Goal: Task Accomplishment & Management: Complete application form

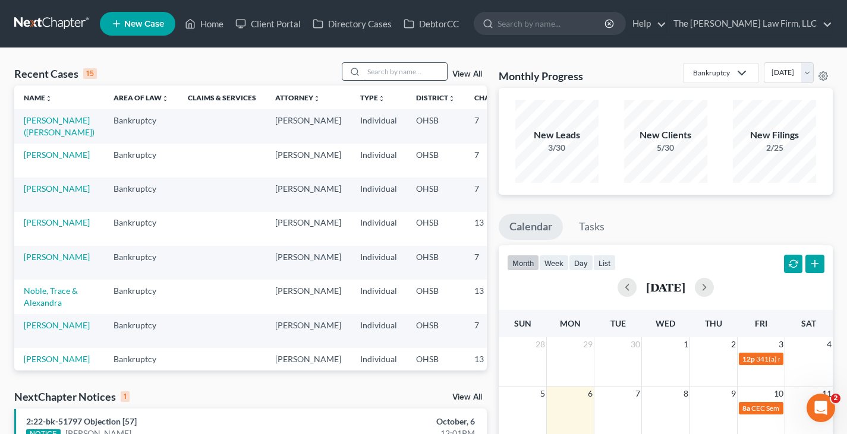
click at [387, 71] on input "search" at bounding box center [405, 71] width 83 height 17
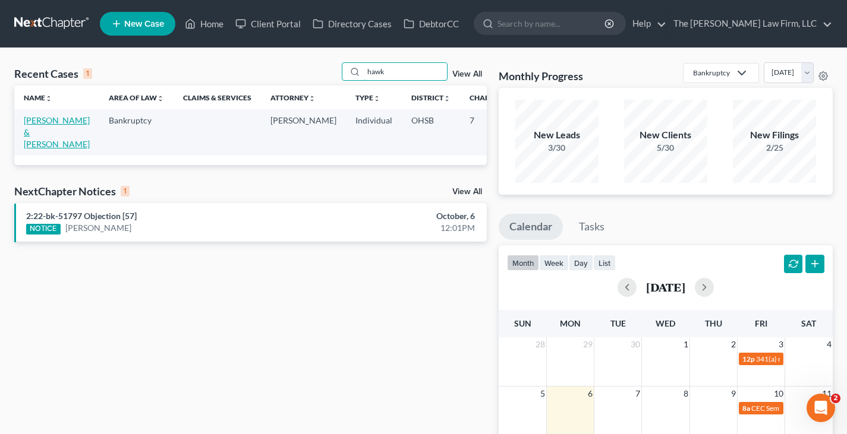
type input "hawk"
click at [39, 133] on link "[PERSON_NAME] & [PERSON_NAME]" at bounding box center [57, 132] width 66 height 34
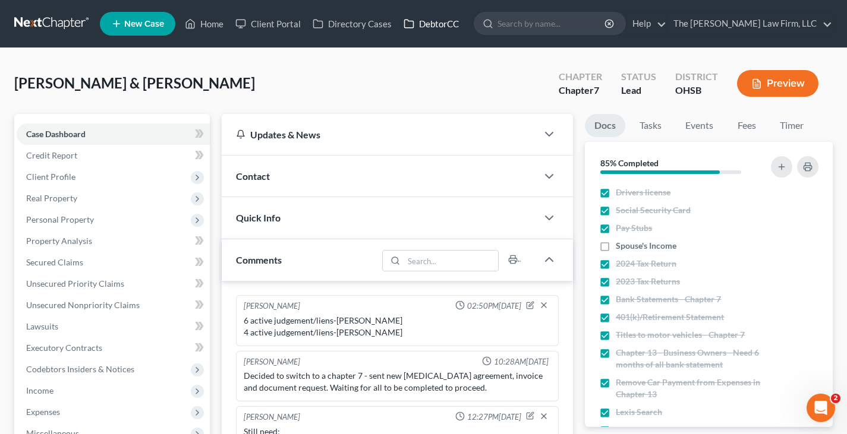
click at [439, 22] on link "DebtorCC" at bounding box center [431, 23] width 67 height 21
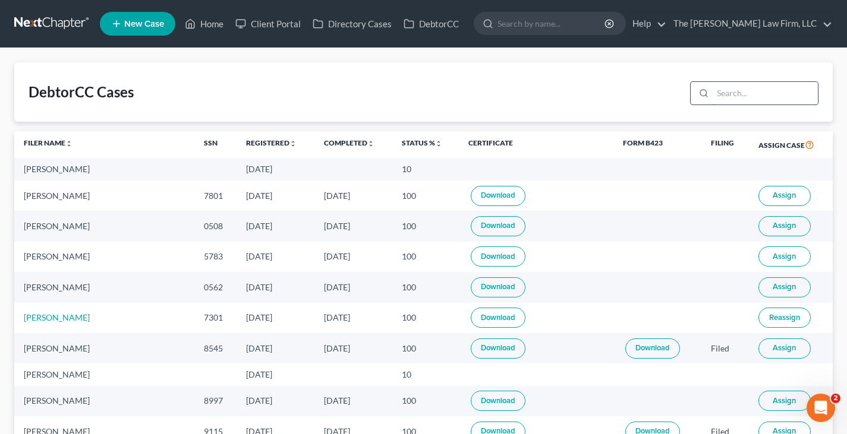
click at [732, 94] on input "search" at bounding box center [764, 93] width 105 height 23
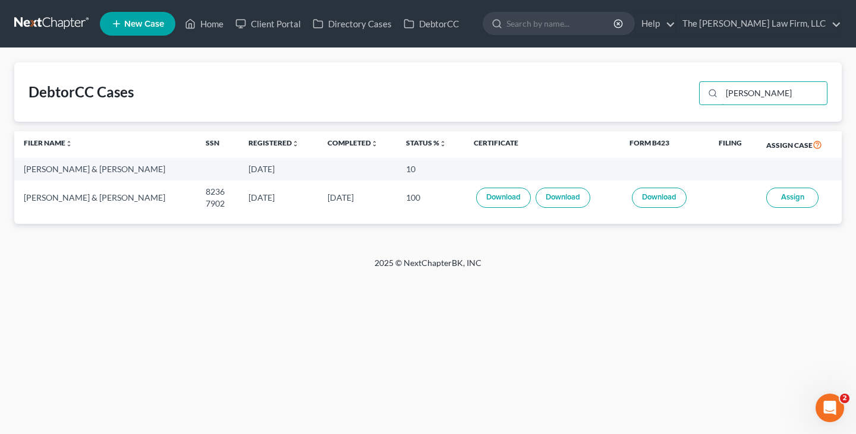
type input "[PERSON_NAME]"
click at [217, 24] on link "Home" at bounding box center [204, 23] width 51 height 21
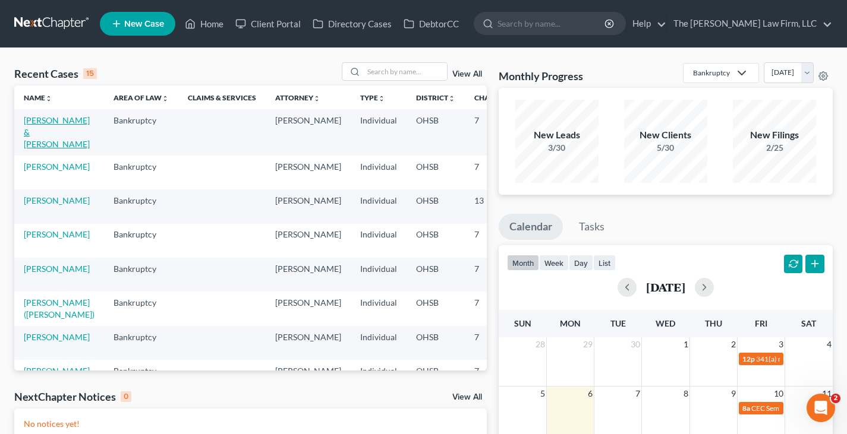
click at [37, 137] on link "[PERSON_NAME] & [PERSON_NAME]" at bounding box center [57, 132] width 66 height 34
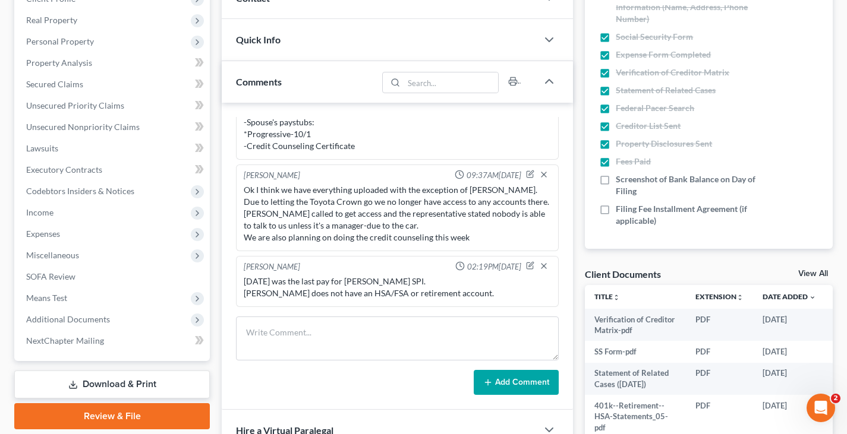
click at [806, 273] on link "View All" at bounding box center [813, 274] width 30 height 8
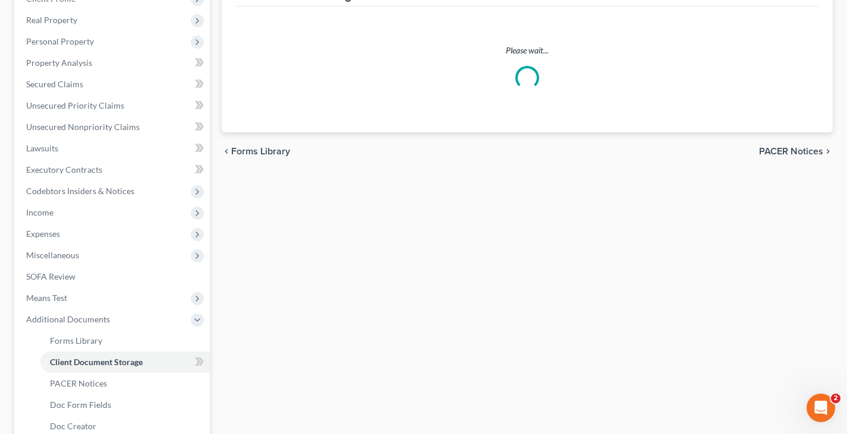
scroll to position [171, 0]
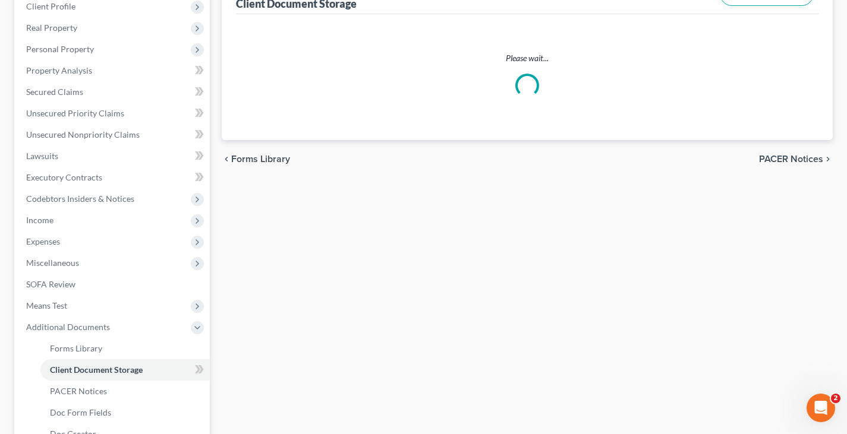
select select "7"
select select "52"
select select "61"
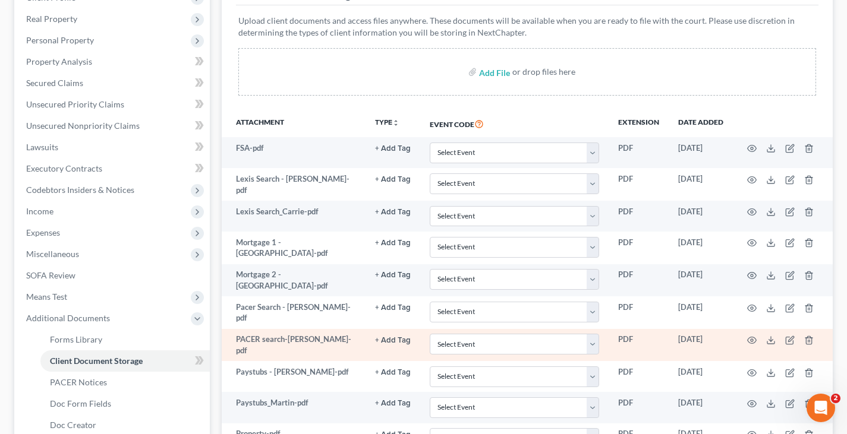
scroll to position [178, 0]
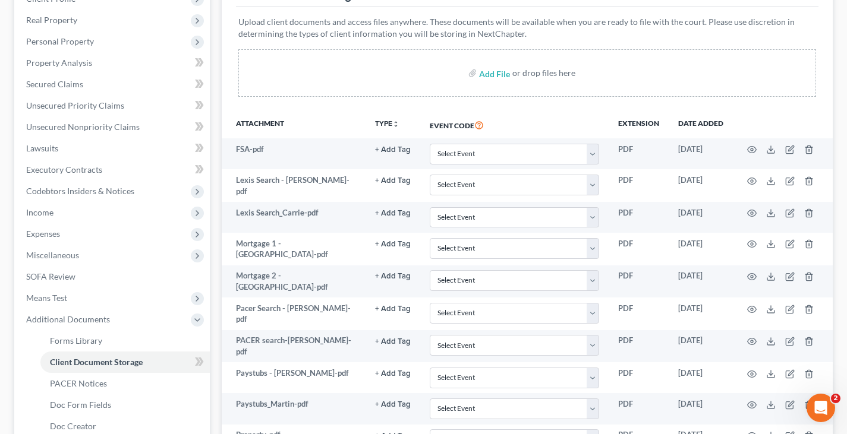
select select "7"
select select "52"
select select "61"
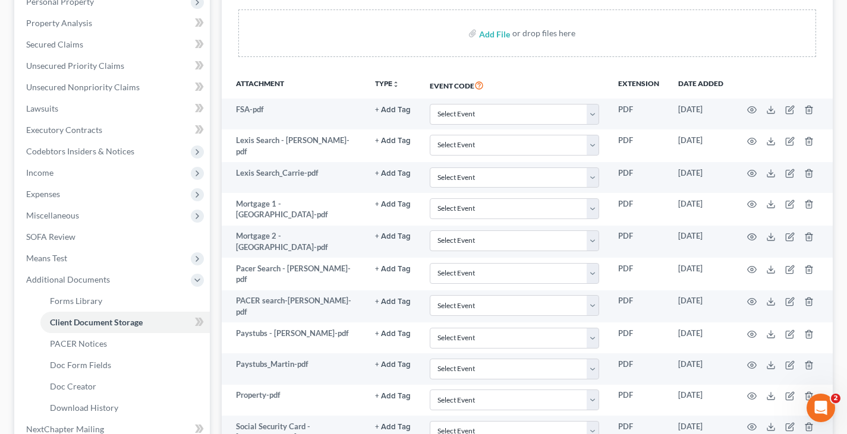
scroll to position [209, 0]
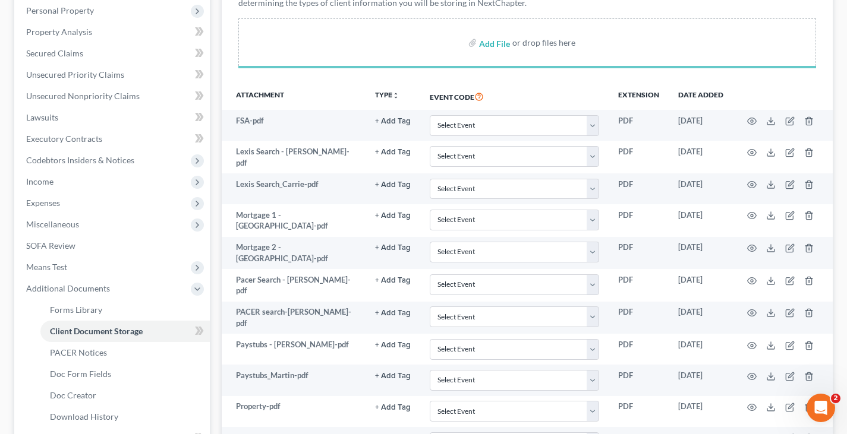
select select "7"
select select "52"
select select "61"
select select "7"
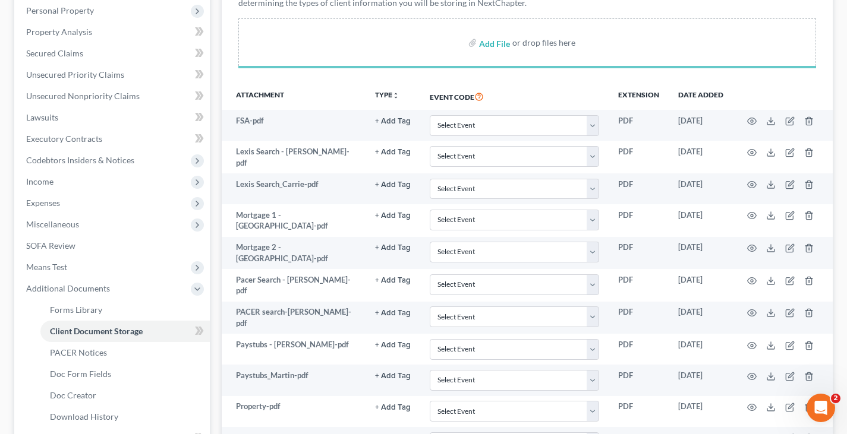
select select "7"
select select "52"
select select "61"
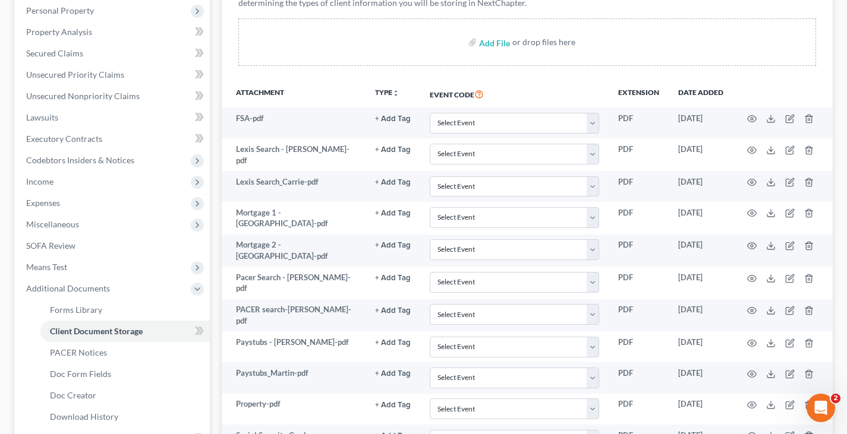
select select "7"
select select "52"
select select "61"
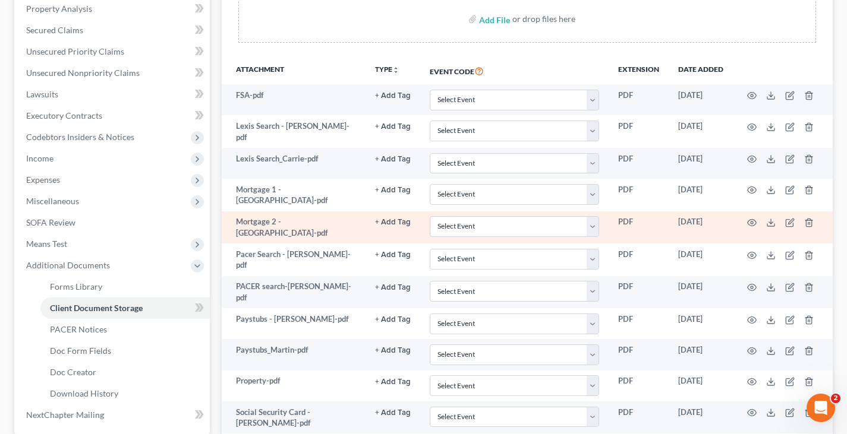
scroll to position [90, 0]
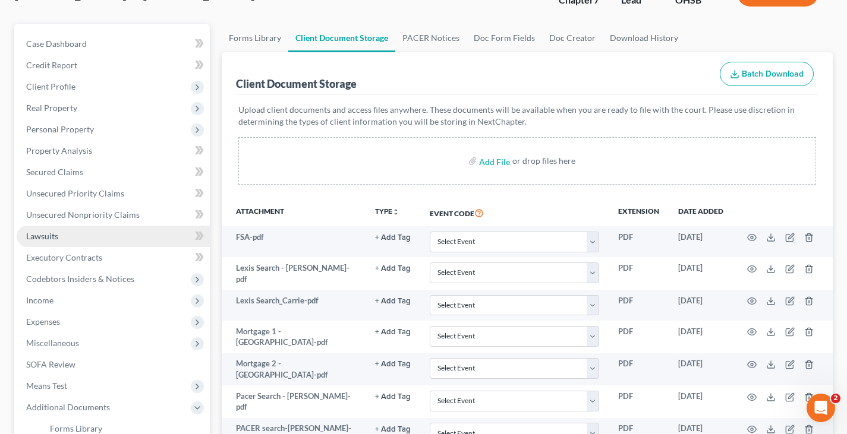
select select "7"
select select "52"
select select "61"
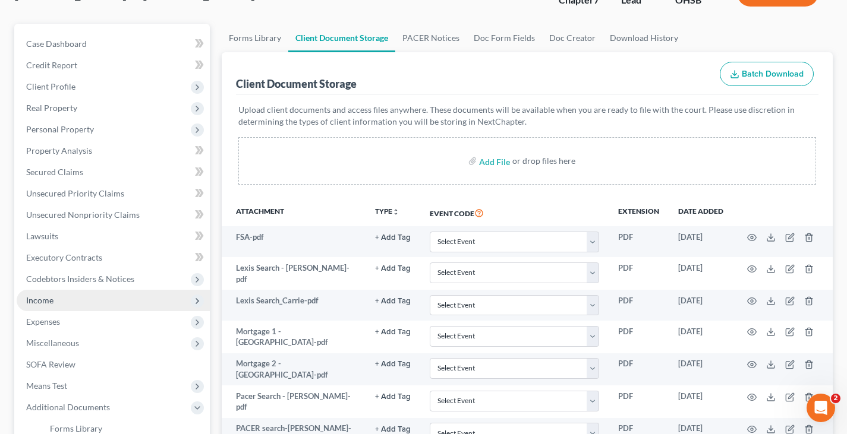
click at [46, 302] on span "Income" at bounding box center [39, 300] width 27 height 10
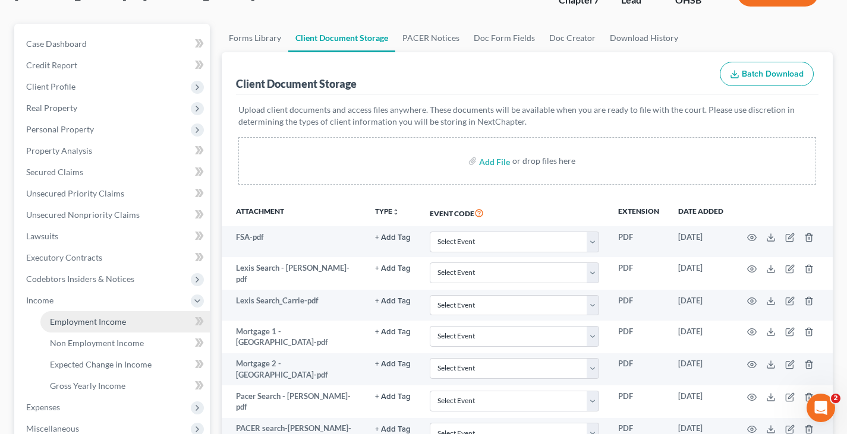
click at [116, 322] on span "Employment Income" at bounding box center [88, 322] width 76 height 10
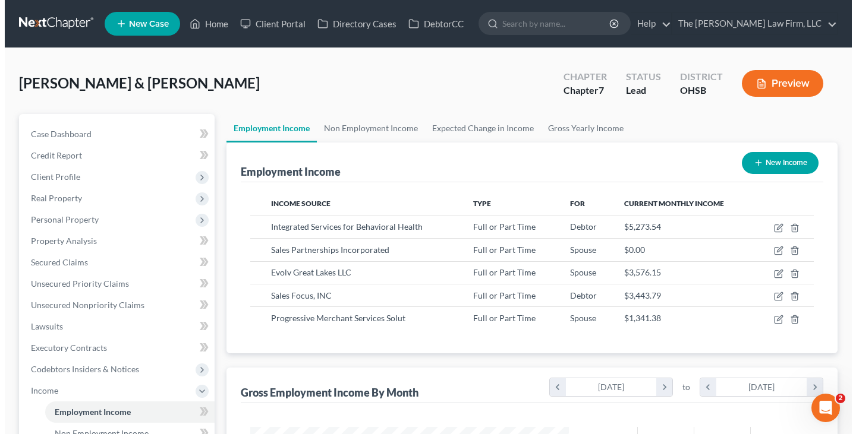
scroll to position [213, 342]
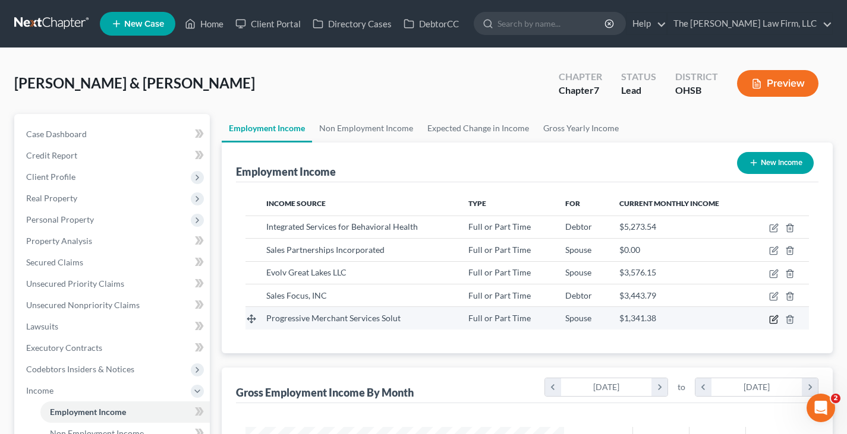
click at [773, 320] on icon "button" at bounding box center [774, 320] width 10 height 10
select select "0"
select select "10"
select select "0"
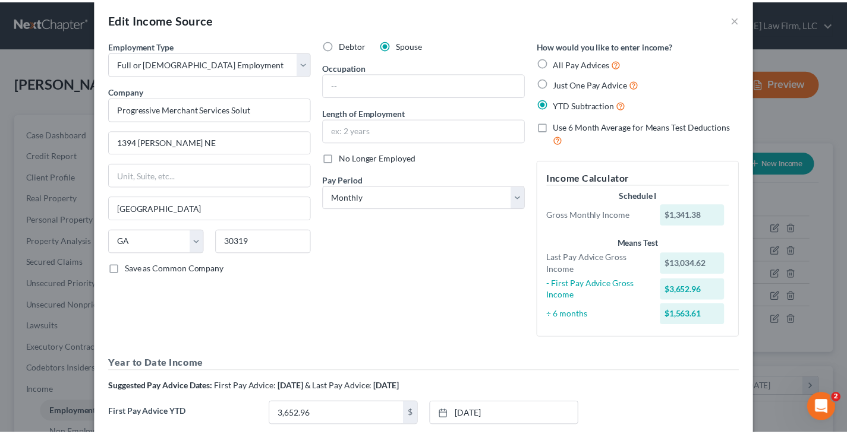
scroll to position [0, 0]
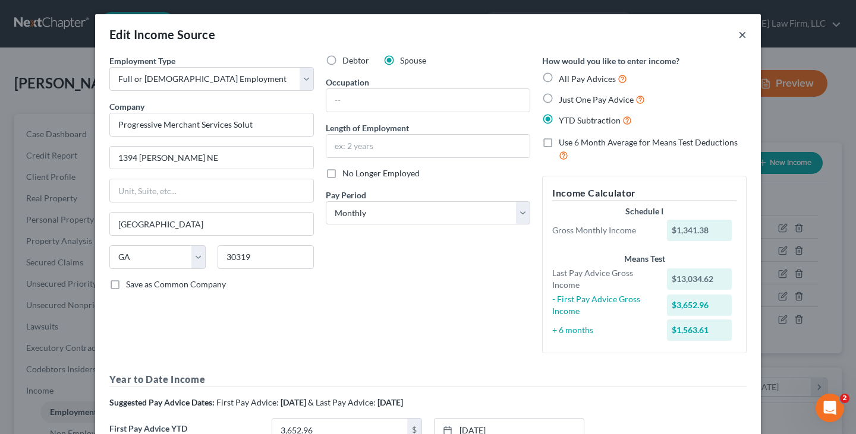
click at [738, 34] on button "×" at bounding box center [742, 34] width 8 height 14
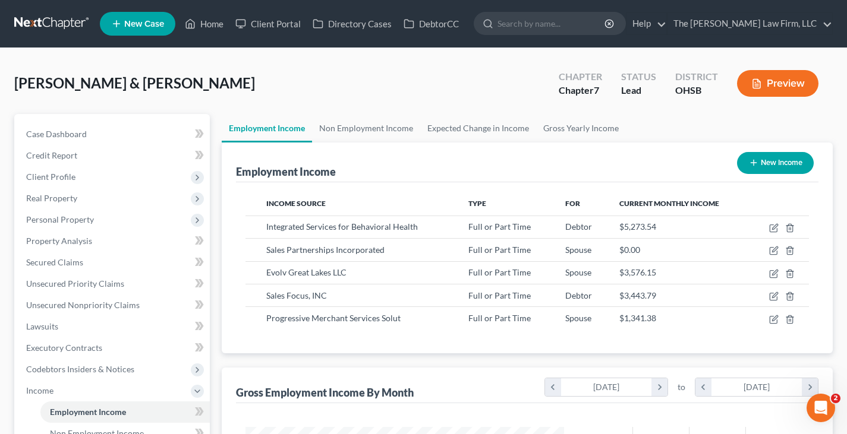
scroll to position [594017, 593888]
click at [573, 127] on link "Gross Yearly Income" at bounding box center [581, 128] width 90 height 29
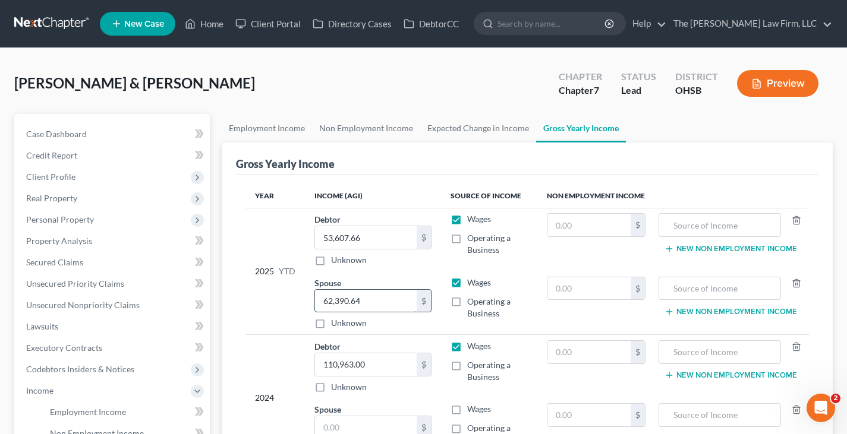
click at [372, 297] on input "62,390.64" at bounding box center [366, 301] width 102 height 23
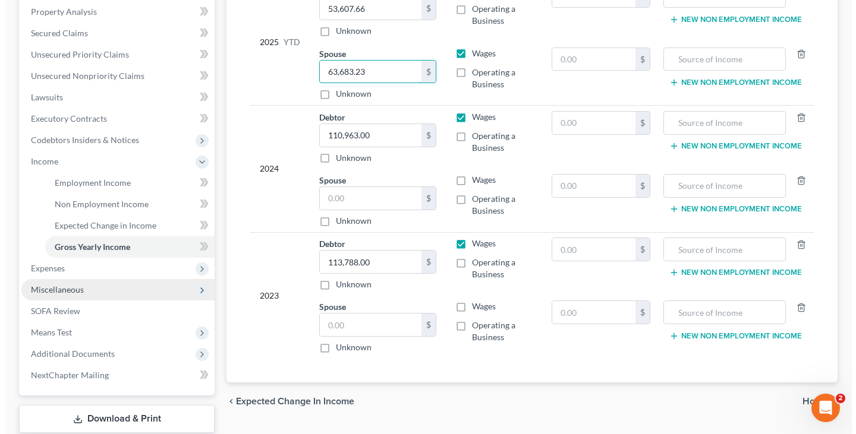
scroll to position [238, 0]
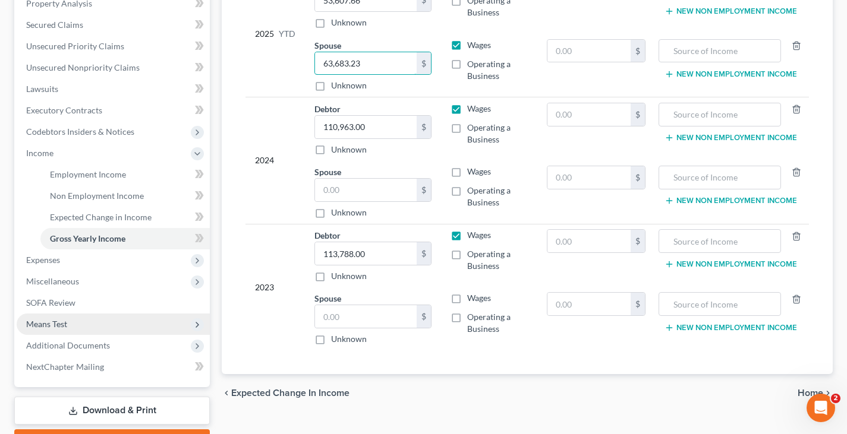
type input "63,683.23"
click at [51, 324] on span "Means Test" at bounding box center [46, 324] width 41 height 10
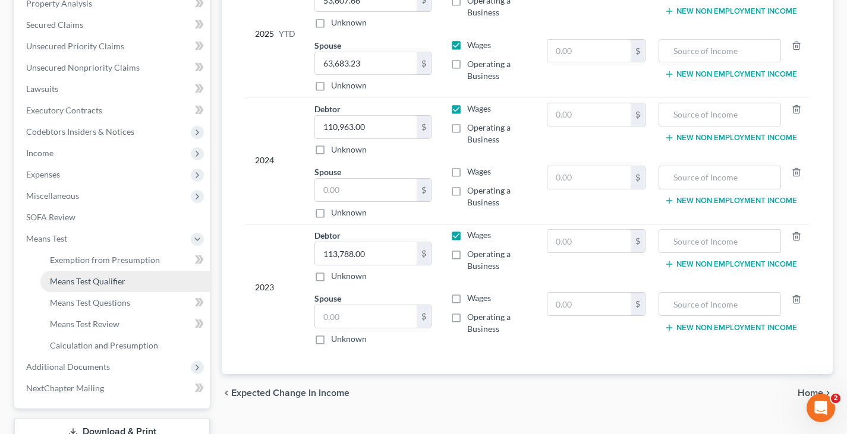
click at [61, 283] on span "Means Test Qualifier" at bounding box center [87, 281] width 75 height 10
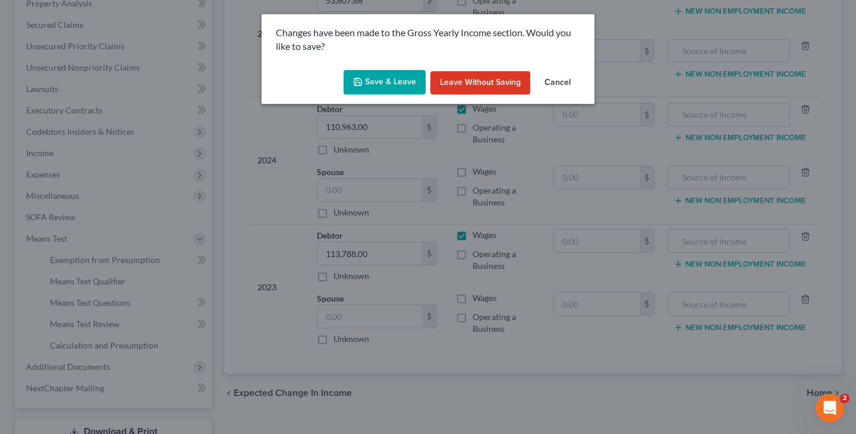
click at [368, 80] on button "Save & Leave" at bounding box center [384, 82] width 82 height 25
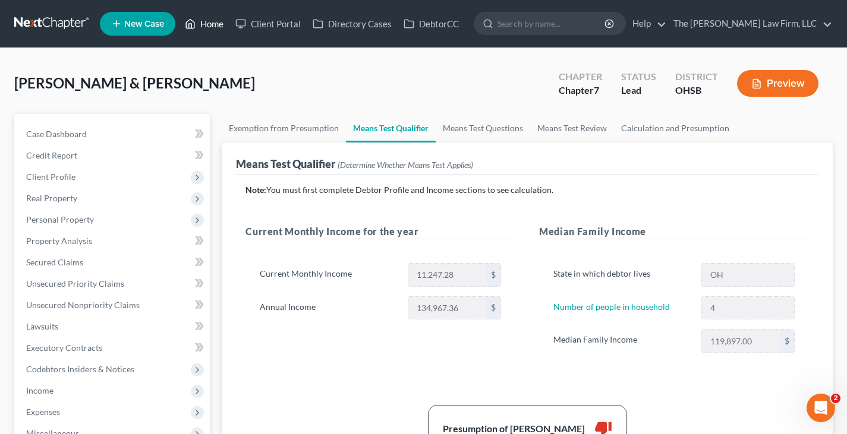
click at [217, 24] on link "Home" at bounding box center [204, 23] width 51 height 21
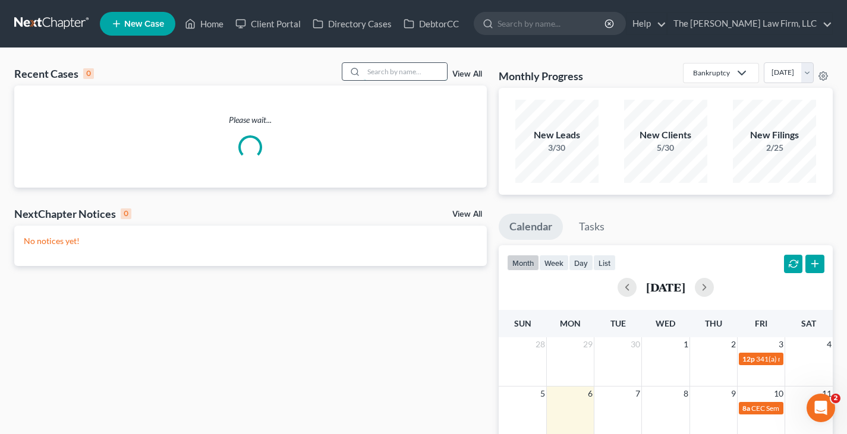
click at [389, 69] on input "search" at bounding box center [405, 71] width 83 height 17
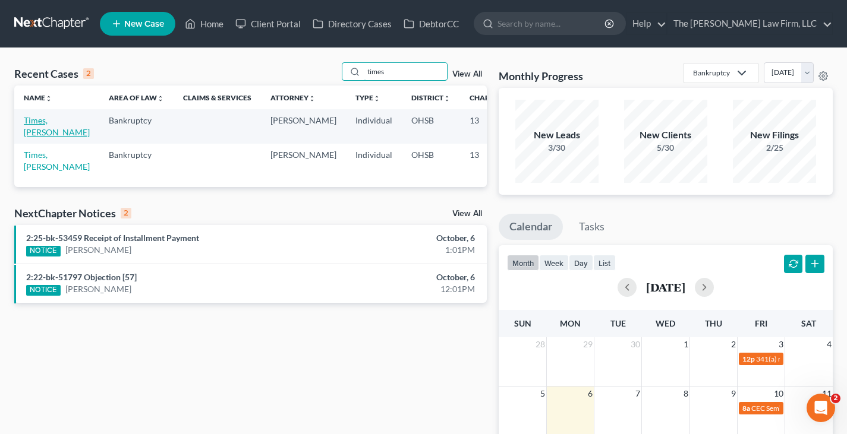
type input "times"
click at [42, 132] on link "Times, [PERSON_NAME]" at bounding box center [57, 126] width 66 height 22
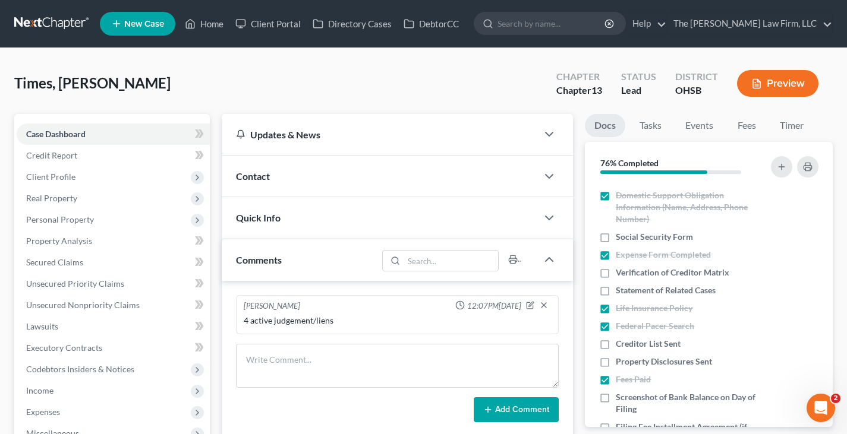
scroll to position [416, 0]
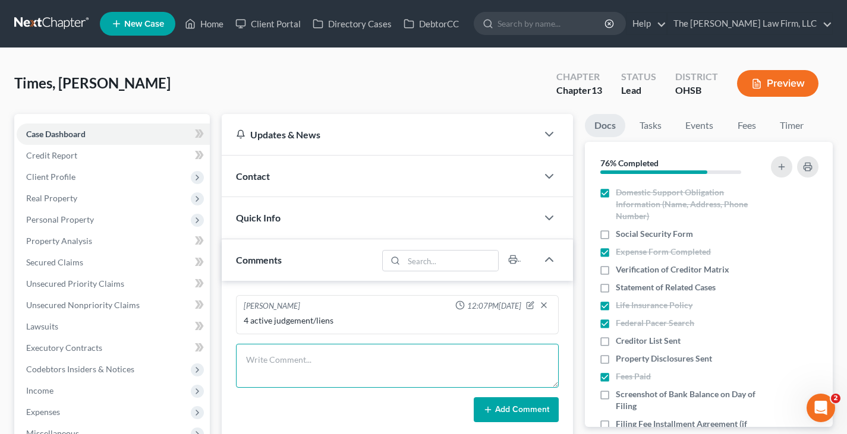
click at [519, 356] on textarea at bounding box center [397, 366] width 323 height 44
type textarea "Still need: -Life insurance policy"
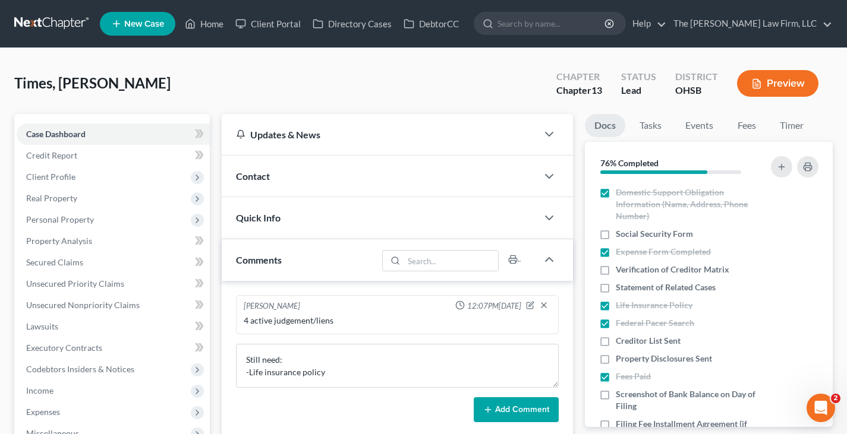
click at [517, 408] on button "Add Comment" at bounding box center [516, 410] width 85 height 25
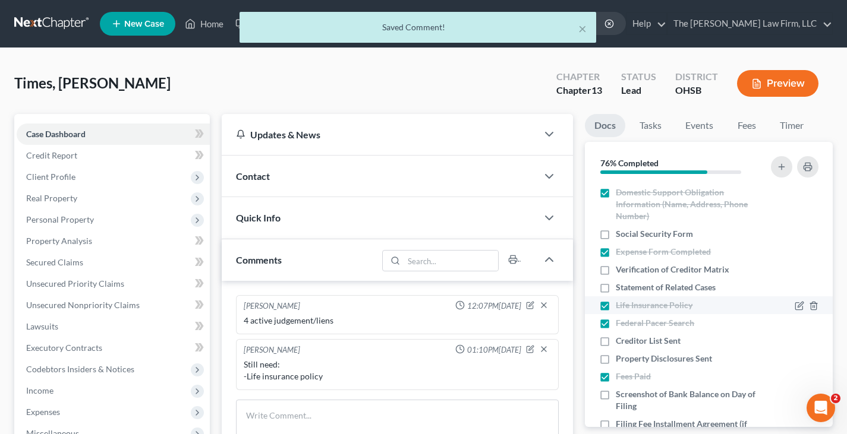
click at [616, 305] on label "Life Insurance Policy" at bounding box center [654, 305] width 77 height 12
click at [620, 305] on input "Life Insurance Policy" at bounding box center [624, 303] width 8 height 8
checkbox input "false"
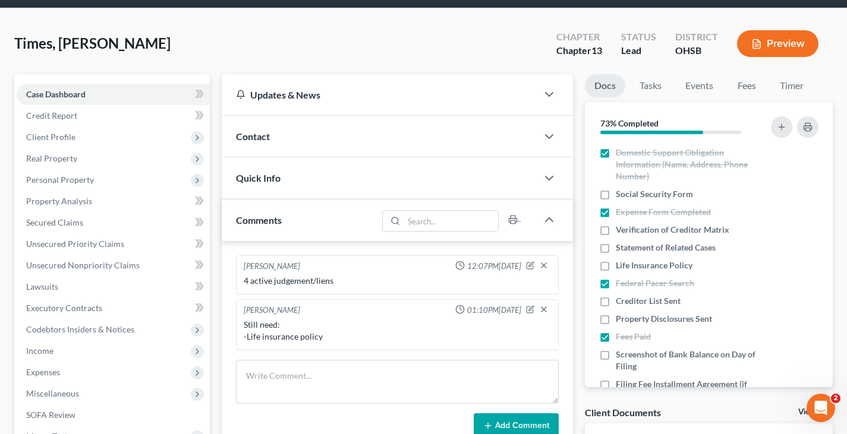
scroll to position [59, 0]
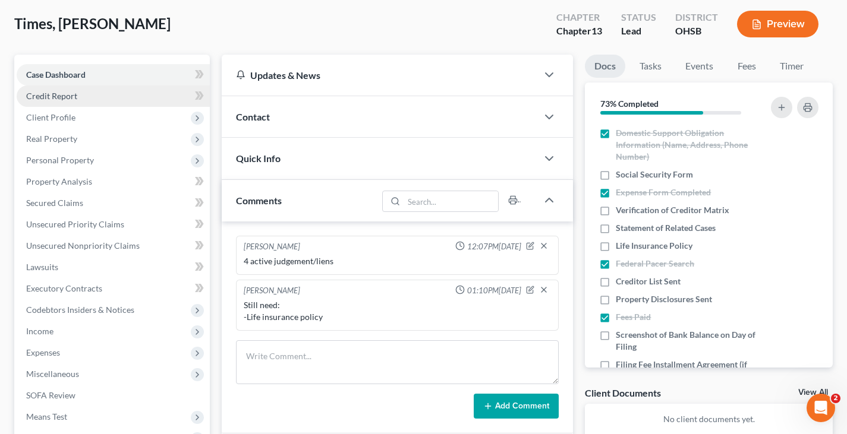
click at [55, 97] on span "Credit Report" at bounding box center [51, 96] width 51 height 10
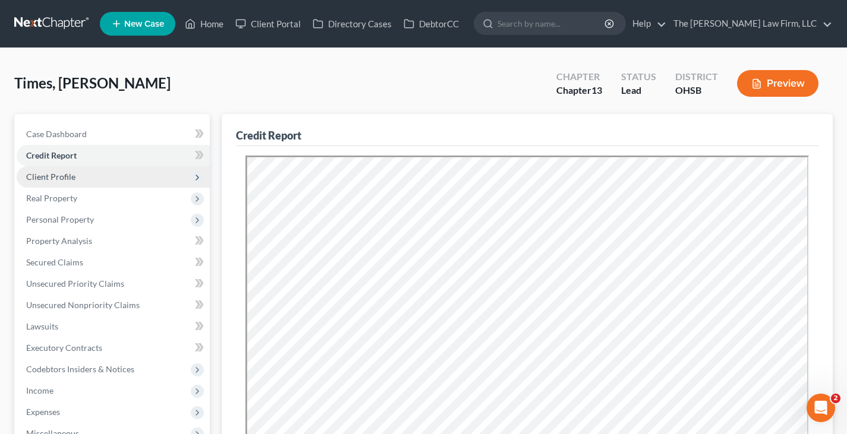
click at [62, 174] on span "Client Profile" at bounding box center [50, 177] width 49 height 10
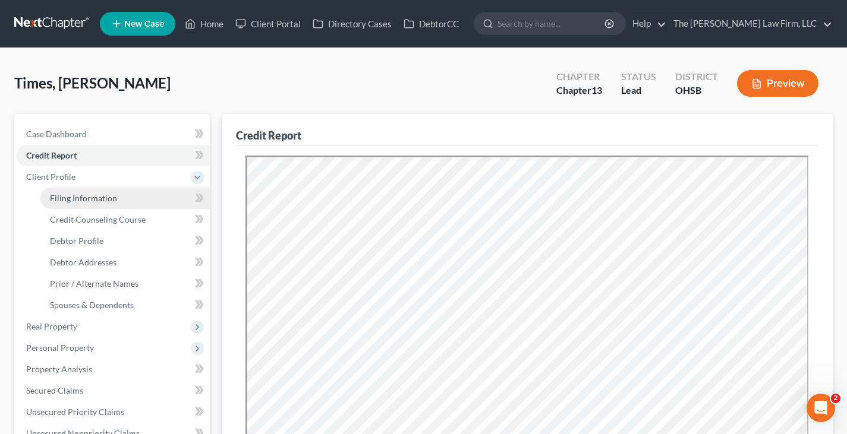
click at [96, 200] on span "Filing Information" at bounding box center [83, 198] width 67 height 10
select select "1"
select select "0"
select select "3"
select select "36"
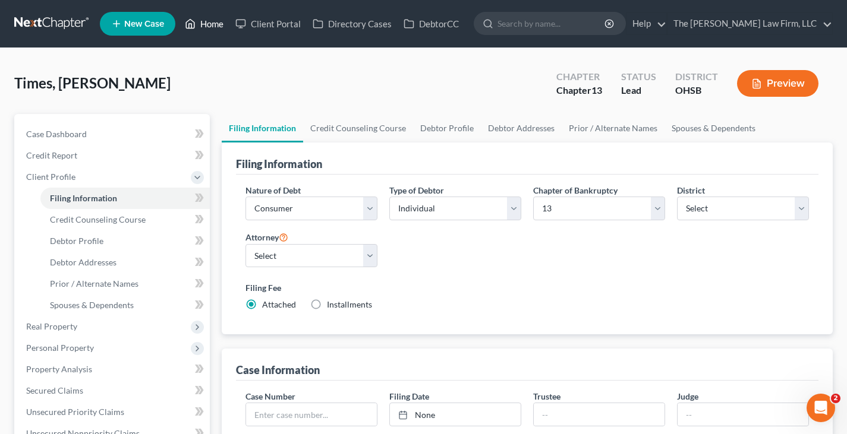
click at [215, 23] on link "Home" at bounding box center [204, 23] width 51 height 21
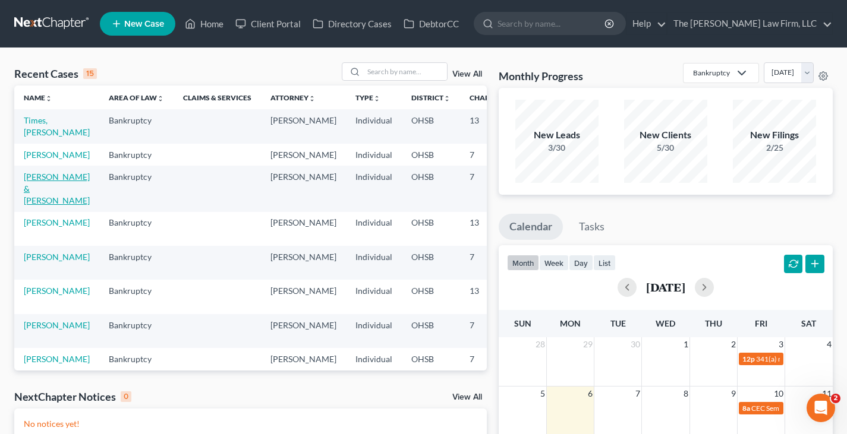
click at [42, 198] on link "[PERSON_NAME] & [PERSON_NAME]" at bounding box center [57, 189] width 66 height 34
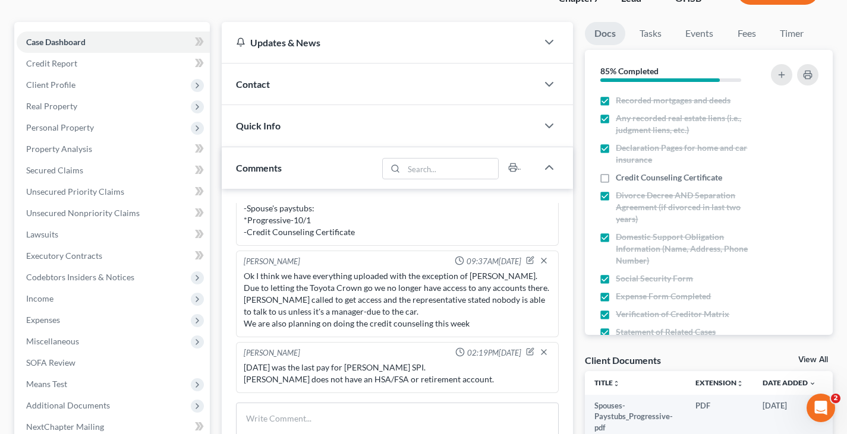
scroll to position [119, 0]
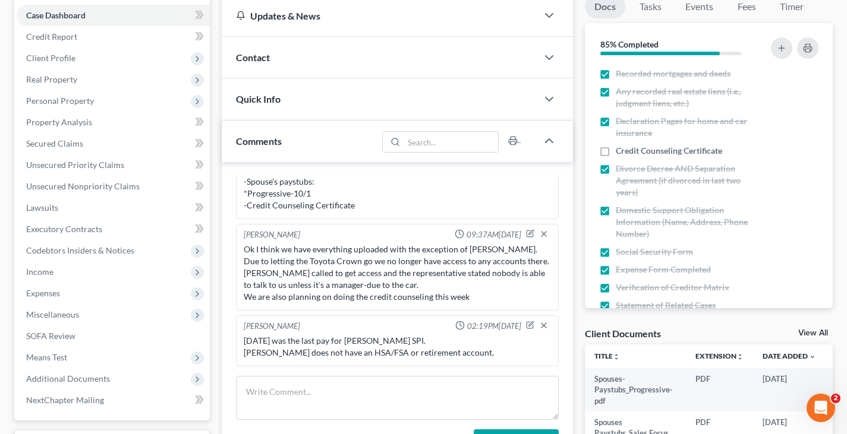
click at [814, 330] on link "View All" at bounding box center [813, 333] width 30 height 8
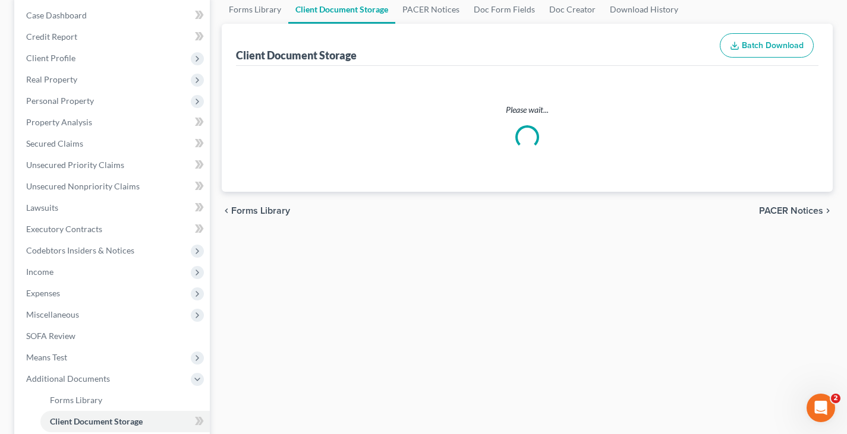
select select "7"
select select "52"
select select "61"
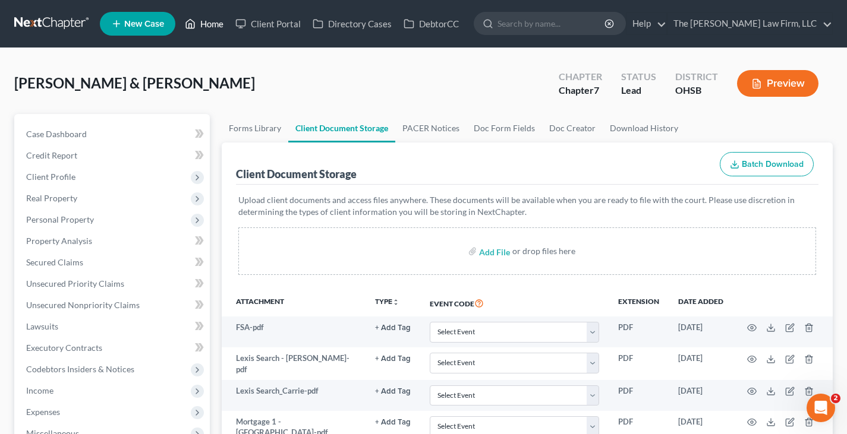
click at [217, 24] on link "Home" at bounding box center [204, 23] width 51 height 21
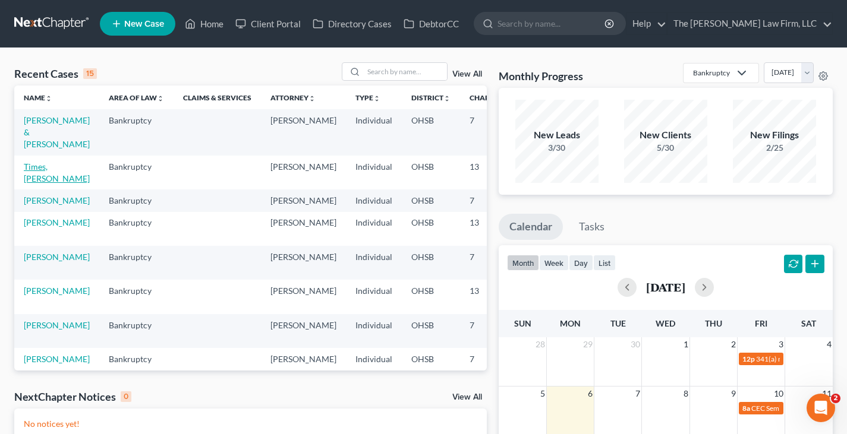
click at [37, 176] on link "Times, [PERSON_NAME]" at bounding box center [57, 173] width 66 height 22
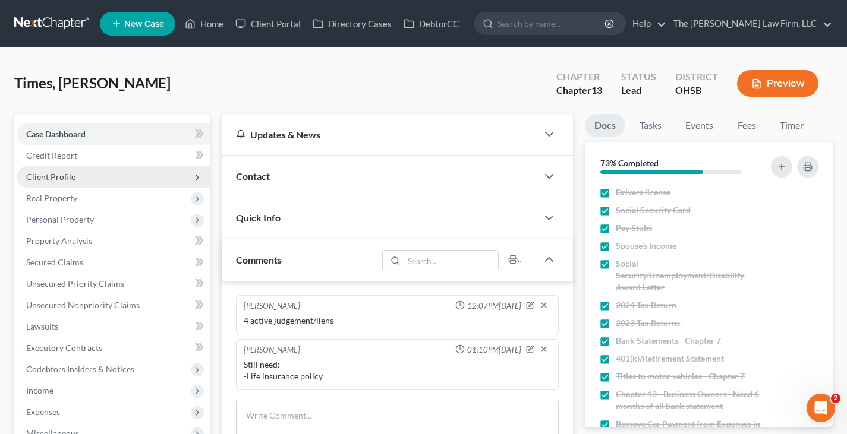
click at [51, 175] on span "Client Profile" at bounding box center [50, 177] width 49 height 10
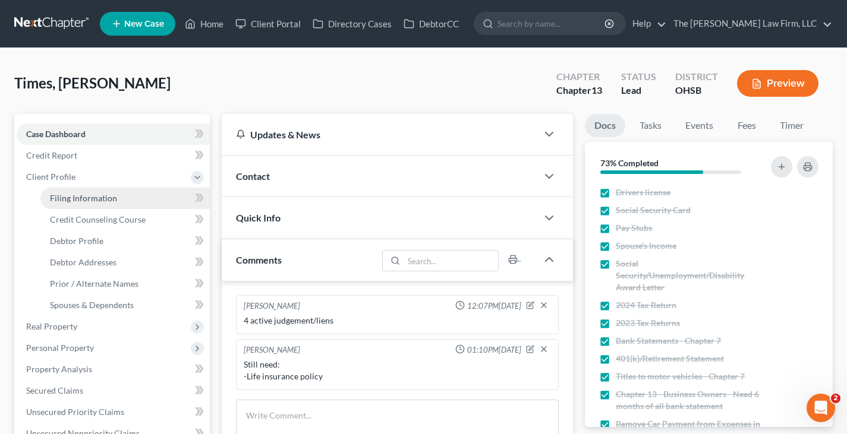
click at [70, 197] on span "Filing Information" at bounding box center [83, 198] width 67 height 10
select select "1"
select select "0"
select select "3"
select select "62"
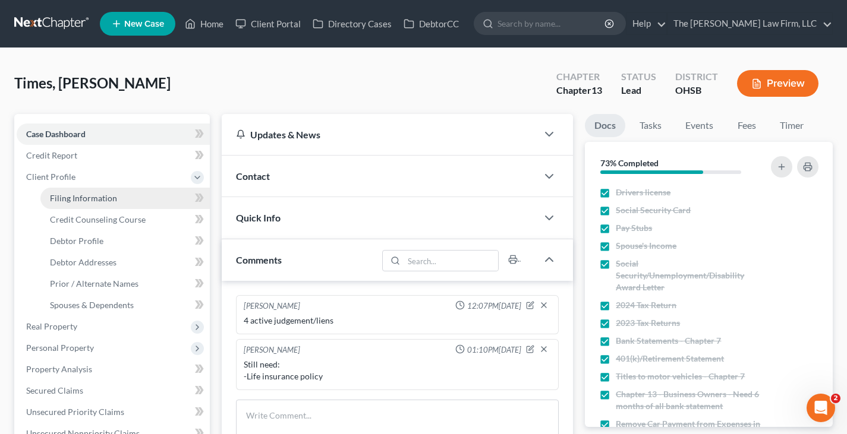
select select "2"
select select "36"
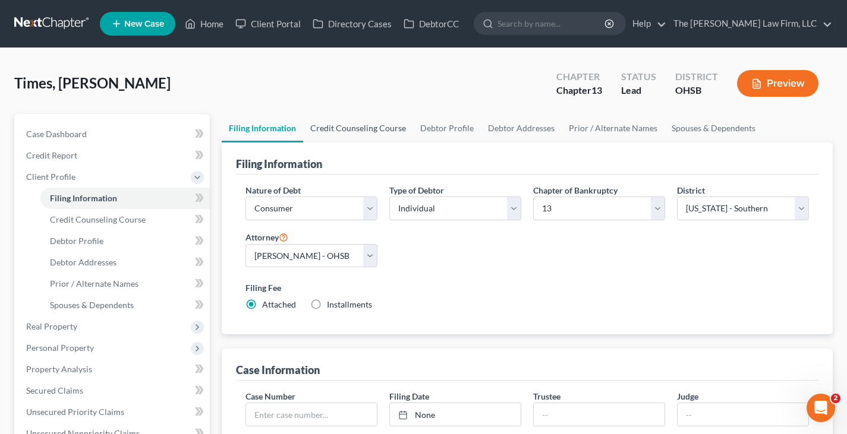
click at [361, 128] on link "Credit Counseling Course" at bounding box center [358, 128] width 110 height 29
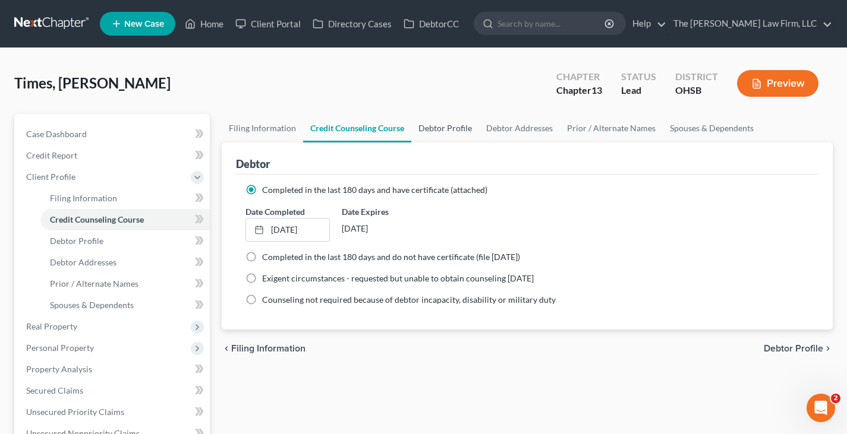
click at [447, 127] on link "Debtor Profile" at bounding box center [445, 128] width 68 height 29
select select "0"
select select "1"
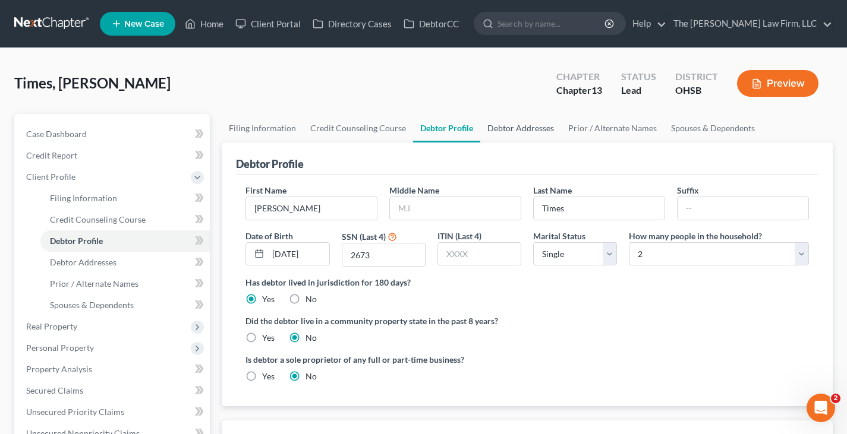
click at [523, 131] on link "Debtor Addresses" at bounding box center [520, 128] width 81 height 29
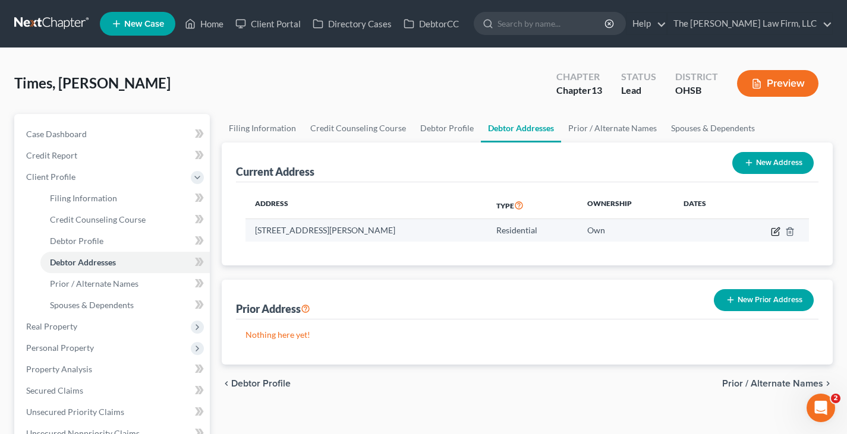
click at [774, 232] on icon "button" at bounding box center [776, 230] width 5 height 5
select select "36"
select select "24"
select select "0"
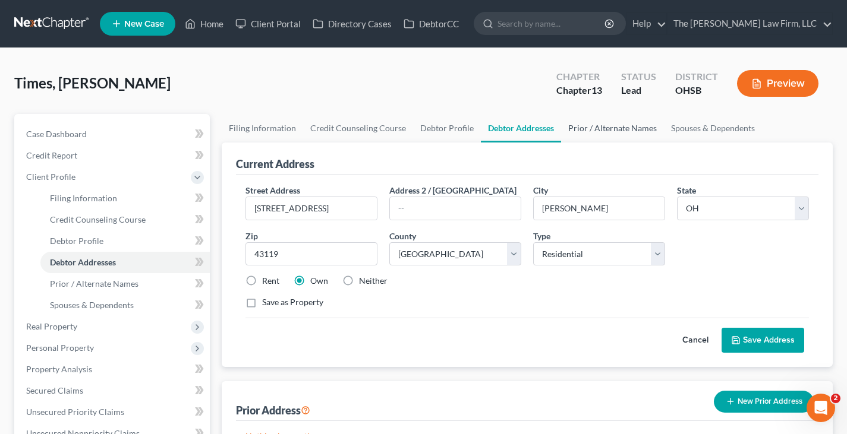
click at [636, 130] on link "Prior / Alternate Names" at bounding box center [612, 128] width 103 height 29
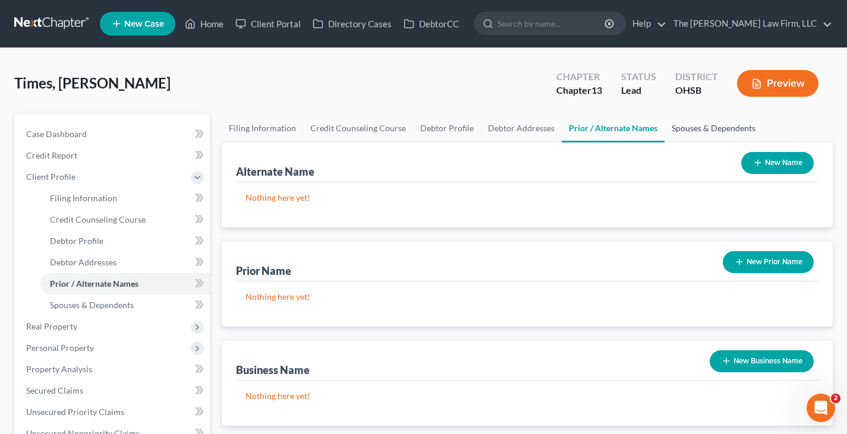
click at [698, 127] on link "Spouses & Dependents" at bounding box center [713, 128] width 98 height 29
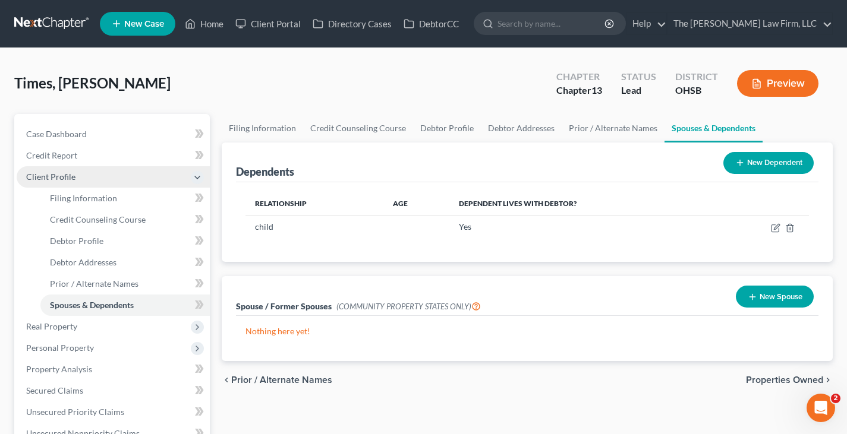
click at [101, 182] on span "Client Profile" at bounding box center [113, 176] width 193 height 21
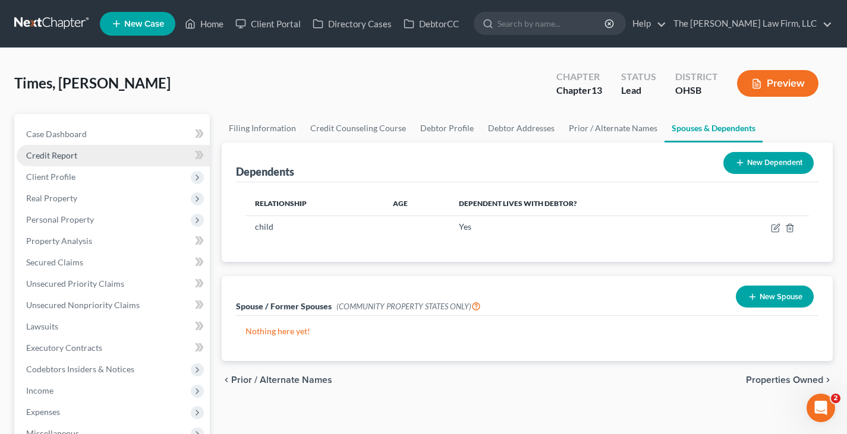
click at [82, 154] on link "Credit Report" at bounding box center [113, 155] width 193 height 21
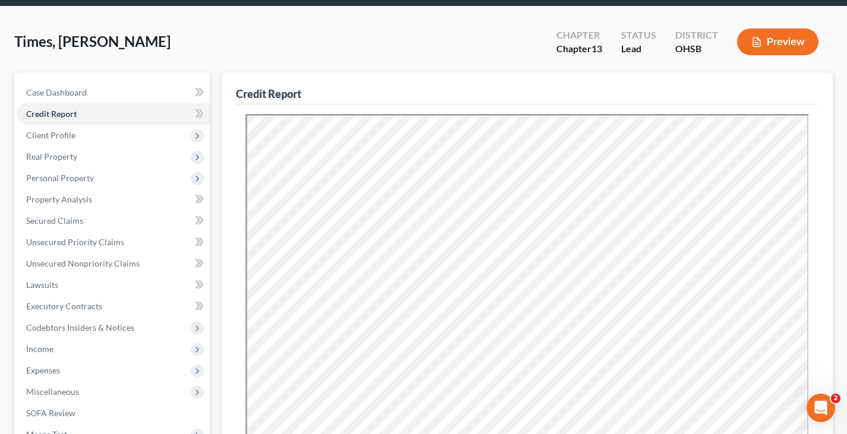
scroll to position [59, 0]
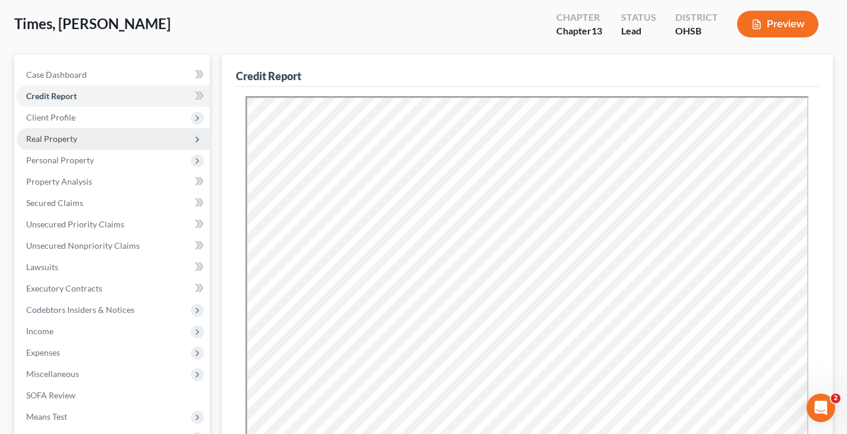
click at [45, 141] on span "Real Property" at bounding box center [51, 139] width 51 height 10
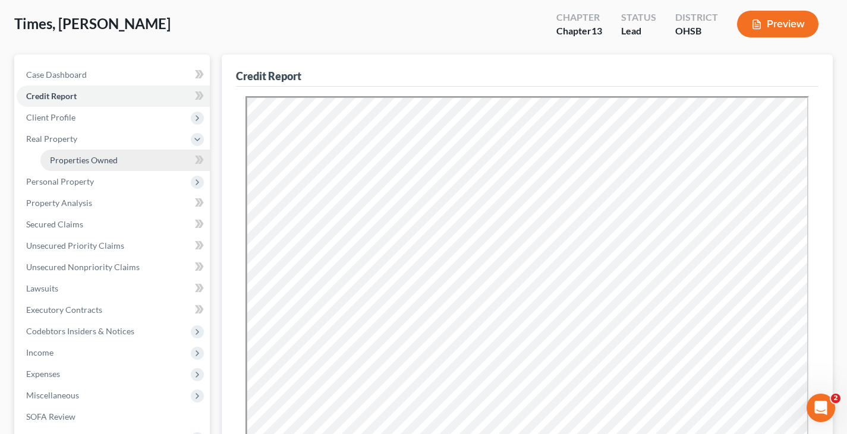
click at [75, 159] on span "Properties Owned" at bounding box center [84, 160] width 68 height 10
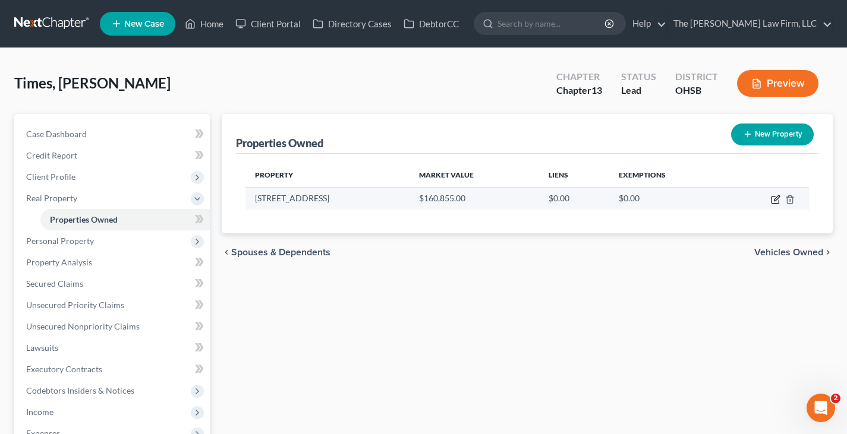
click at [775, 202] on icon "button" at bounding box center [776, 200] width 10 height 10
select select "36"
select select "24"
select select "0"
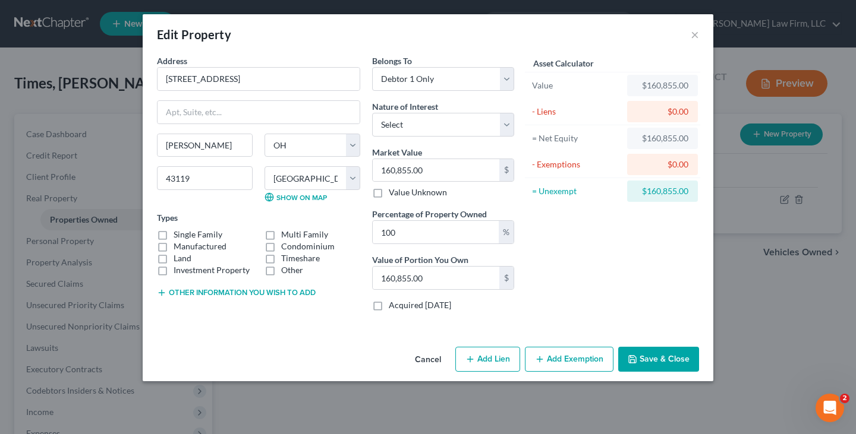
click at [663, 357] on button "Save & Close" at bounding box center [658, 359] width 81 height 25
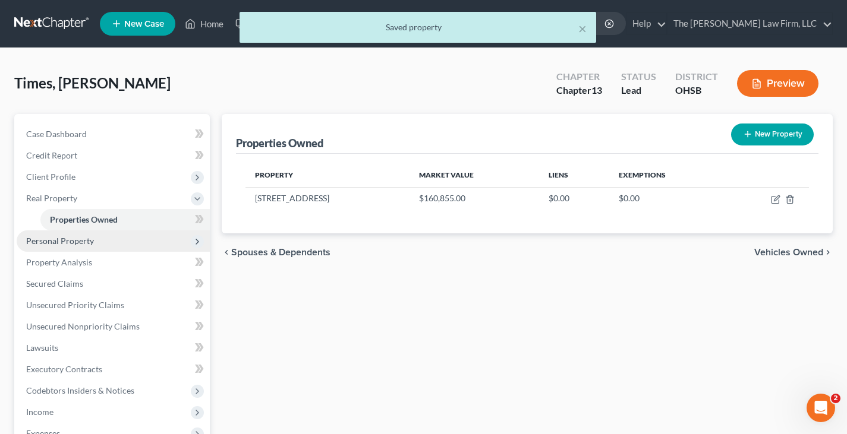
click at [95, 239] on span "Personal Property" at bounding box center [113, 241] width 193 height 21
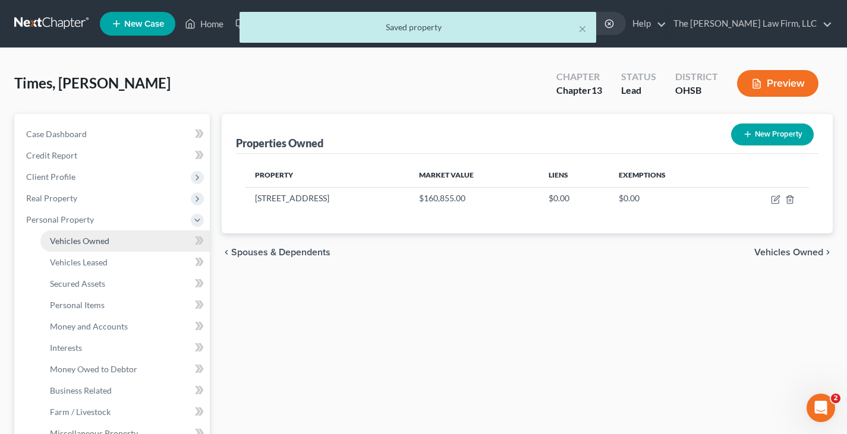
click at [97, 244] on span "Vehicles Owned" at bounding box center [79, 241] width 59 height 10
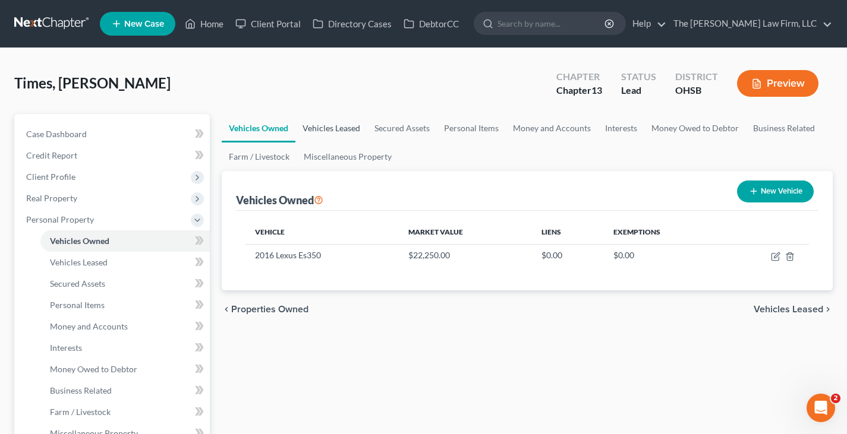
click at [328, 128] on link "Vehicles Leased" at bounding box center [331, 128] width 72 height 29
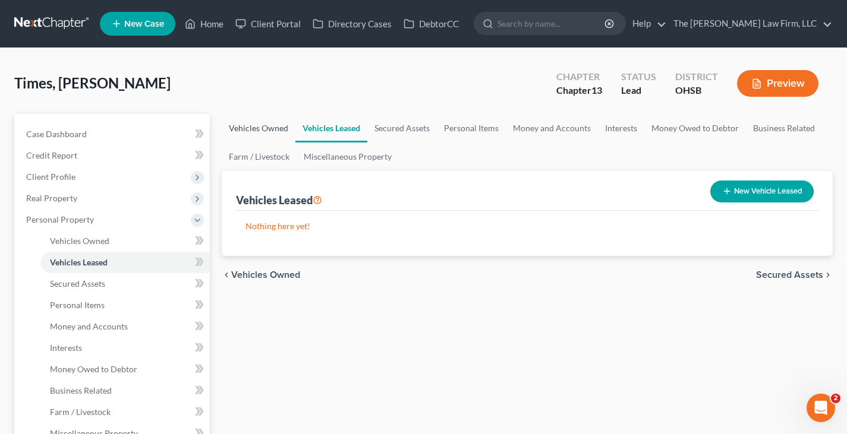
click at [273, 128] on link "Vehicles Owned" at bounding box center [259, 128] width 74 height 29
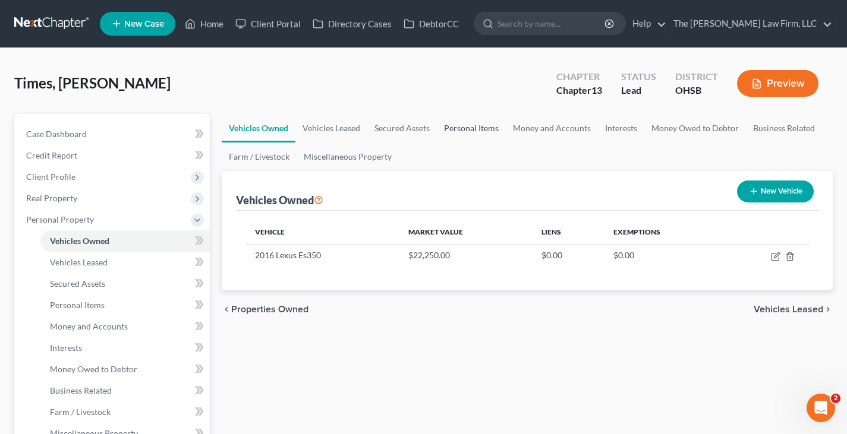
click at [478, 128] on link "Personal Items" at bounding box center [471, 128] width 69 height 29
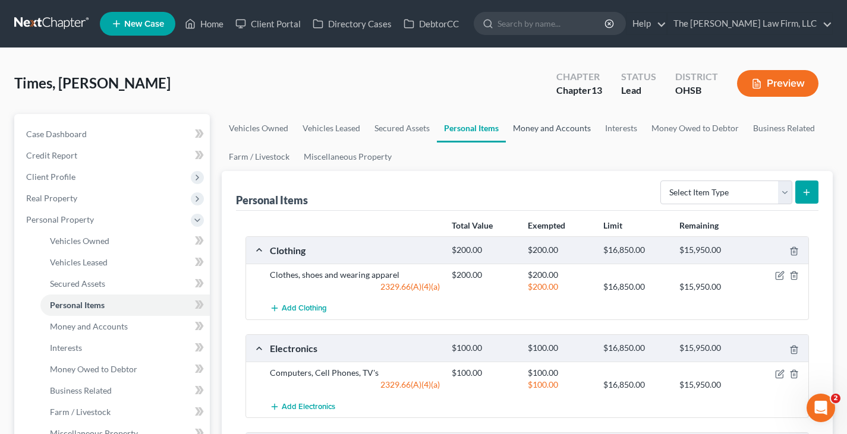
click at [556, 130] on link "Money and Accounts" at bounding box center [552, 128] width 92 height 29
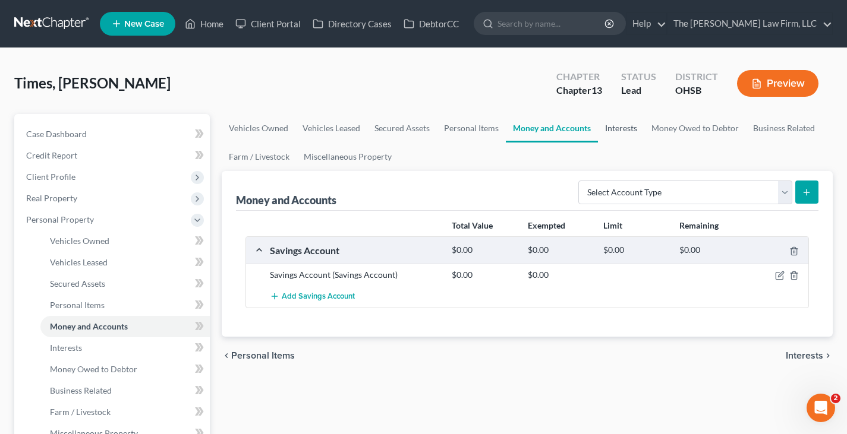
click at [622, 131] on link "Interests" at bounding box center [621, 128] width 46 height 29
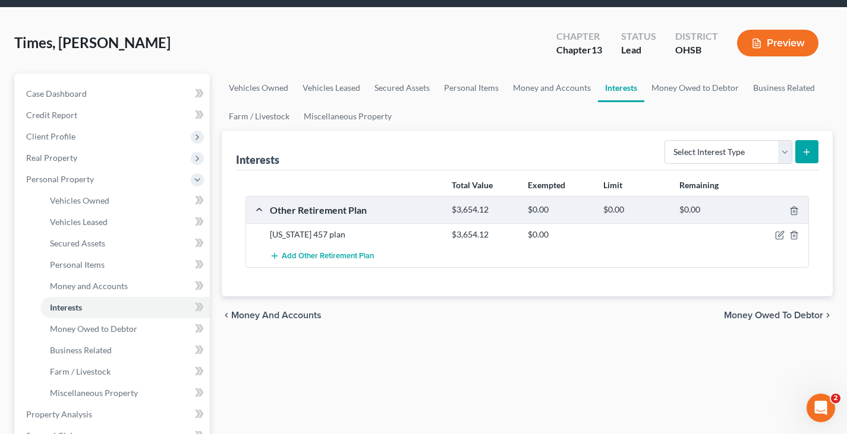
scroll to position [59, 0]
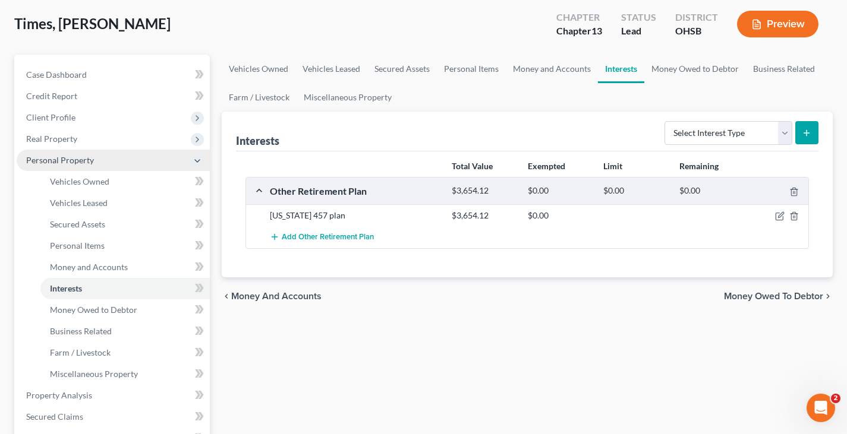
click at [108, 164] on span "Personal Property" at bounding box center [113, 160] width 193 height 21
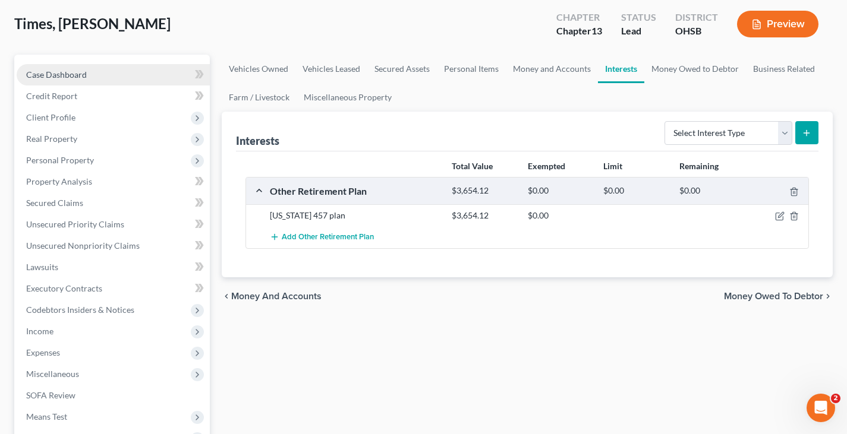
click at [78, 75] on span "Case Dashboard" at bounding box center [56, 75] width 61 height 10
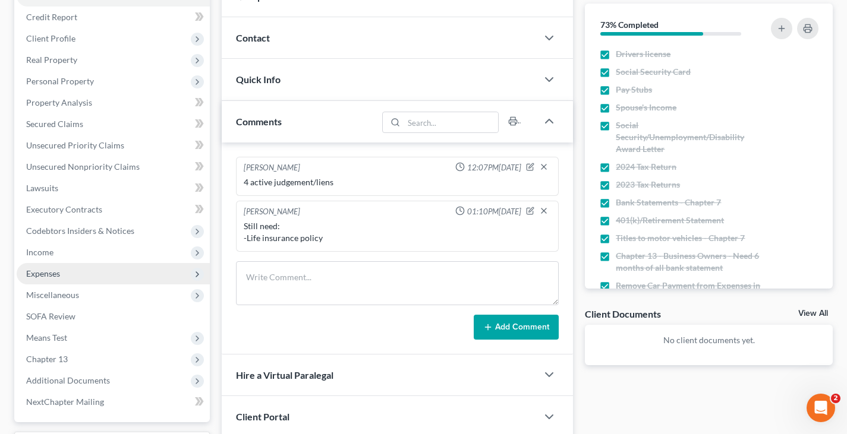
scroll to position [178, 0]
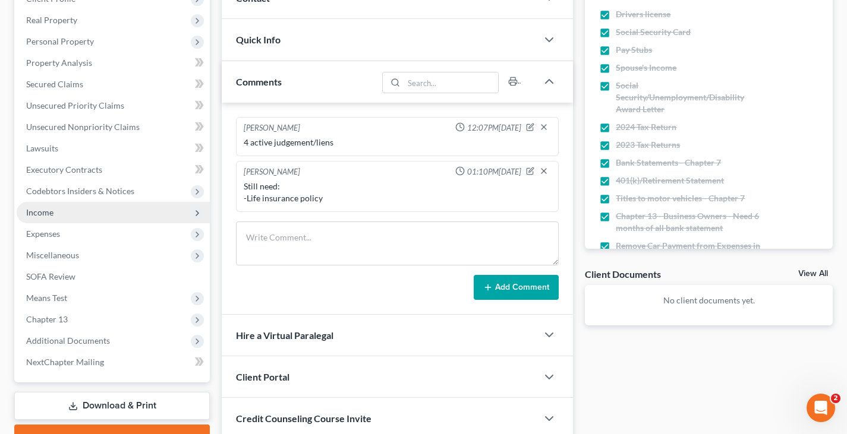
click at [45, 211] on span "Income" at bounding box center [39, 212] width 27 height 10
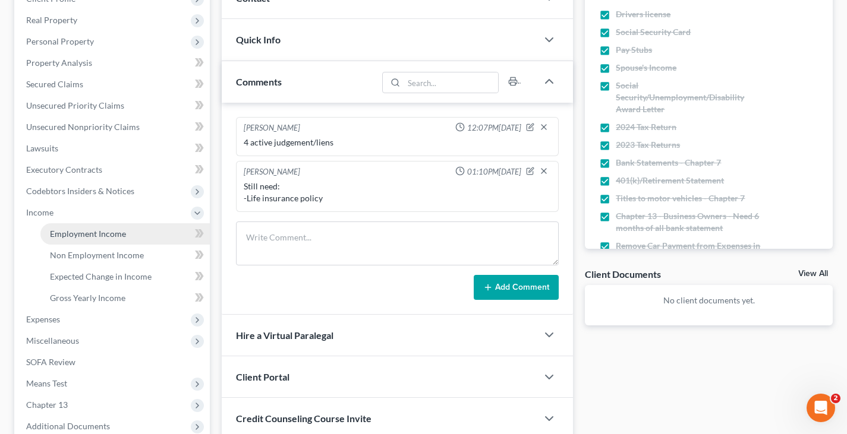
click at [80, 233] on span "Employment Income" at bounding box center [88, 234] width 76 height 10
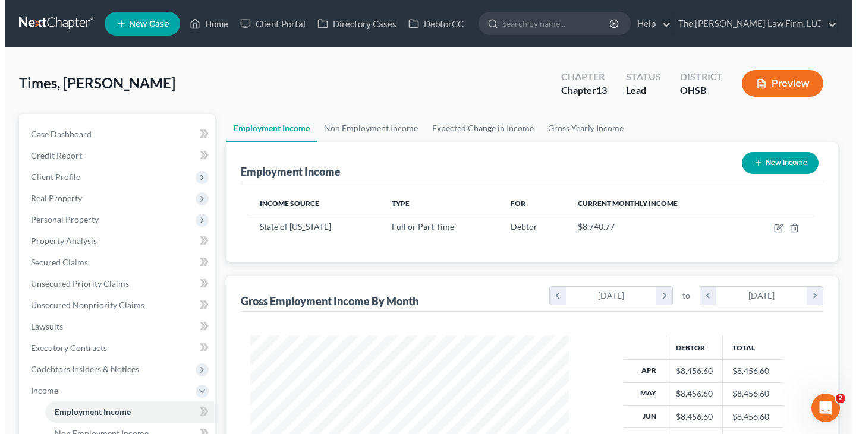
scroll to position [213, 342]
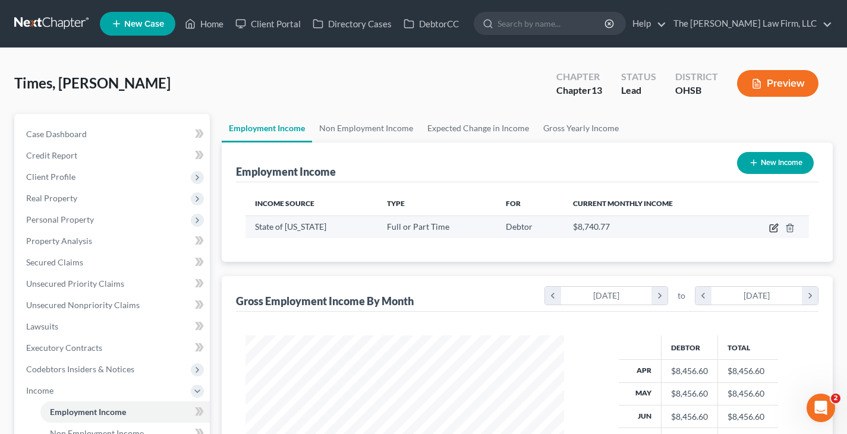
click at [772, 229] on icon "button" at bounding box center [774, 226] width 5 height 5
select select "0"
select select "36"
select select "2"
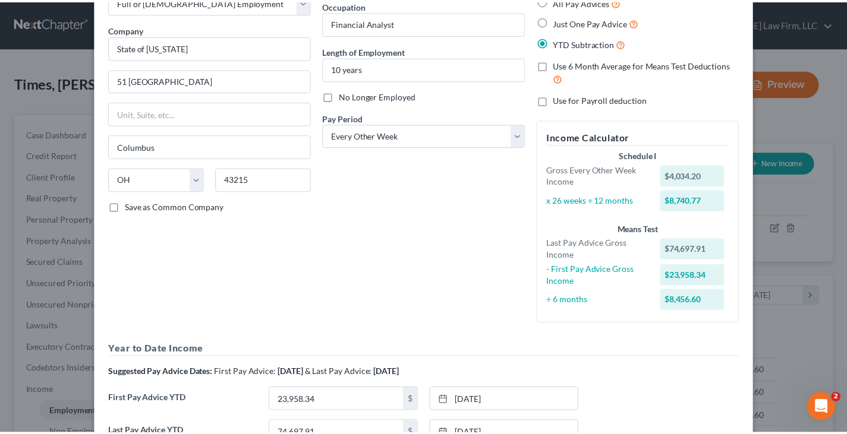
scroll to position [0, 0]
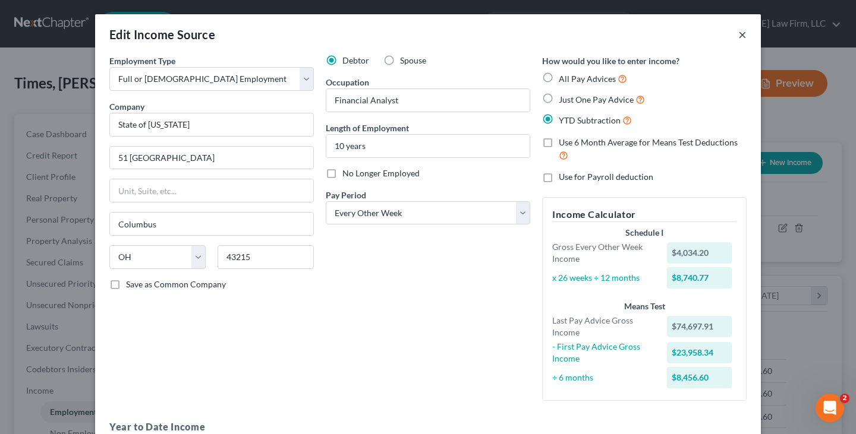
click at [739, 33] on button "×" at bounding box center [742, 34] width 8 height 14
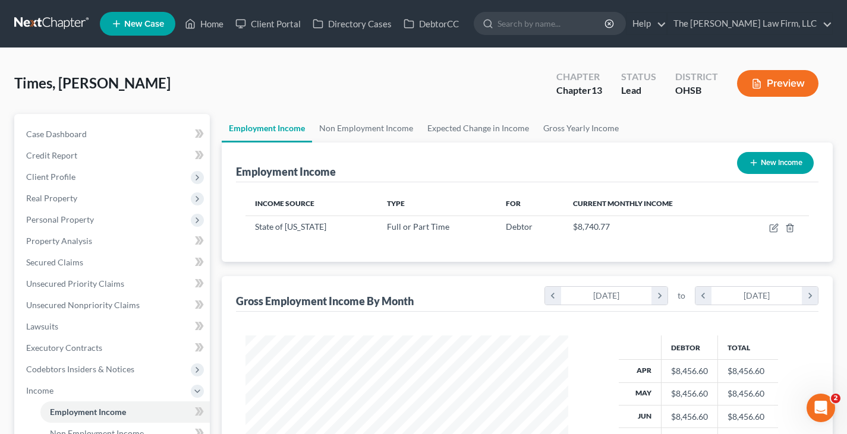
scroll to position [594017, 593888]
click at [554, 130] on link "Gross Yearly Income" at bounding box center [581, 128] width 90 height 29
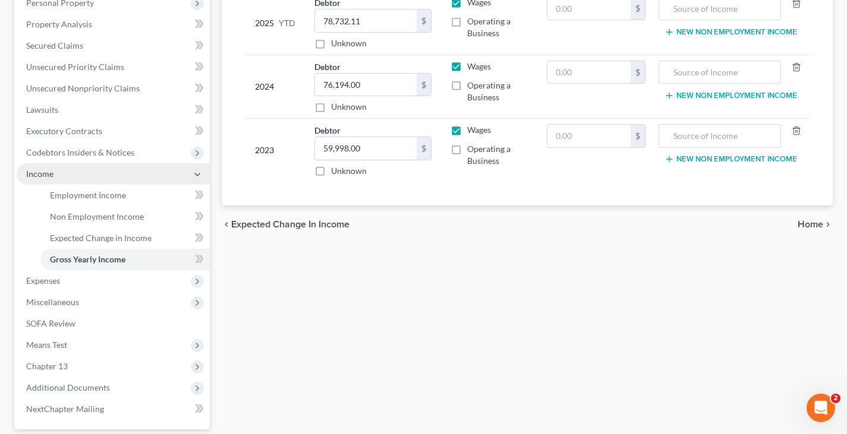
scroll to position [238, 0]
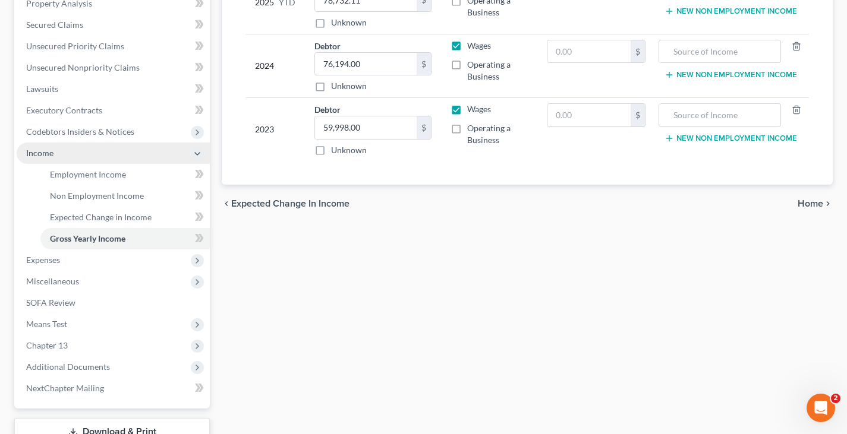
click at [99, 155] on span "Income" at bounding box center [113, 153] width 193 height 21
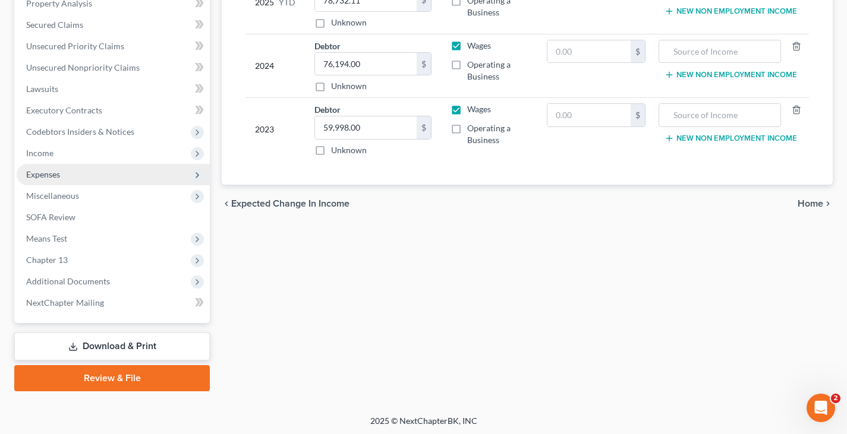
click at [89, 172] on span "Expenses" at bounding box center [113, 174] width 193 height 21
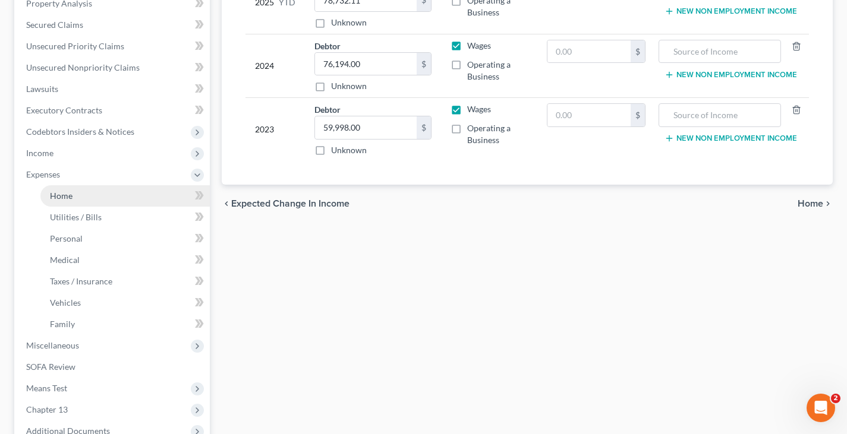
click at [77, 198] on link "Home" at bounding box center [124, 195] width 169 height 21
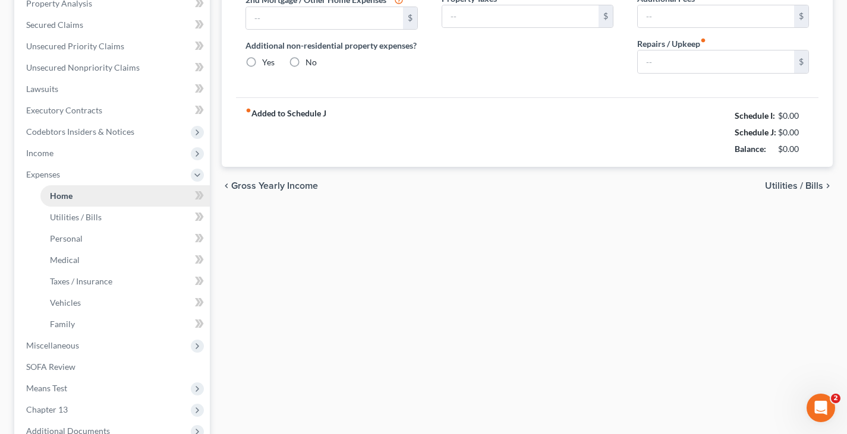
type input "1,540.00"
type input "0.00"
radio input "true"
type input "0.00"
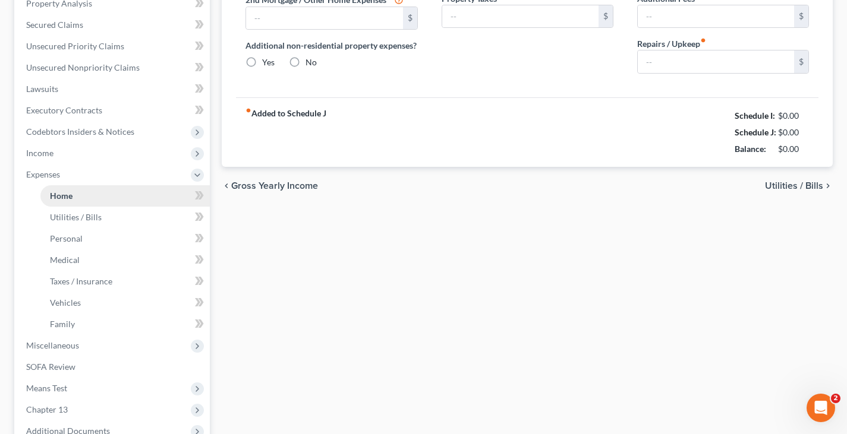
type input "0.00"
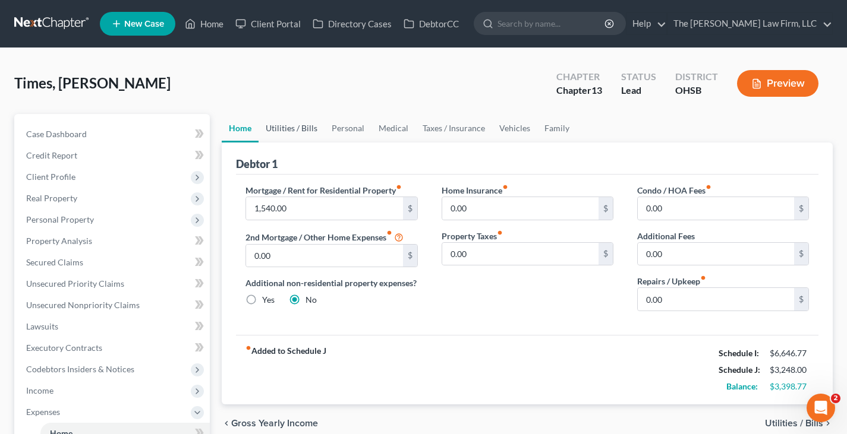
click at [286, 127] on link "Utilities / Bills" at bounding box center [291, 128] width 66 height 29
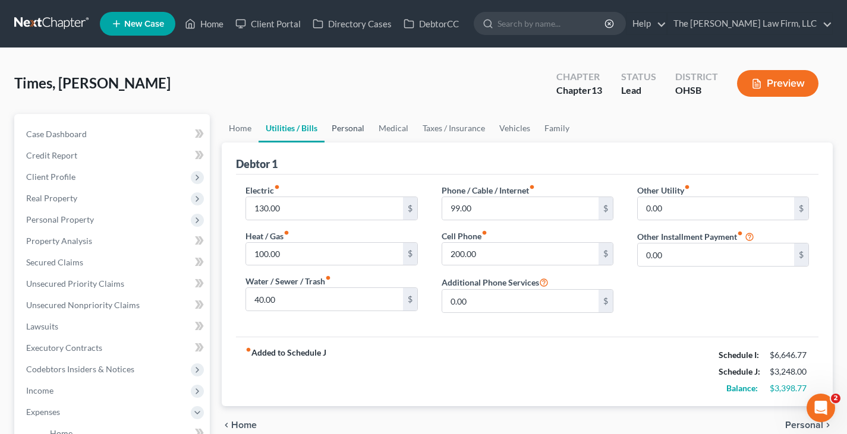
click at [348, 130] on link "Personal" at bounding box center [347, 128] width 47 height 29
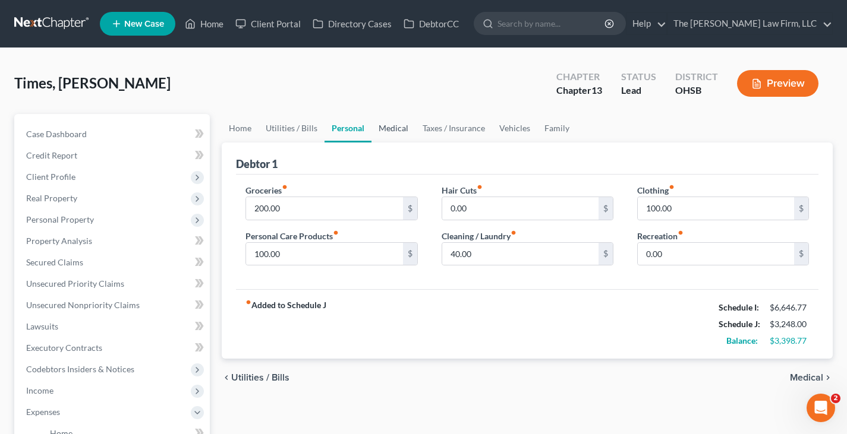
click at [398, 128] on link "Medical" at bounding box center [393, 128] width 44 height 29
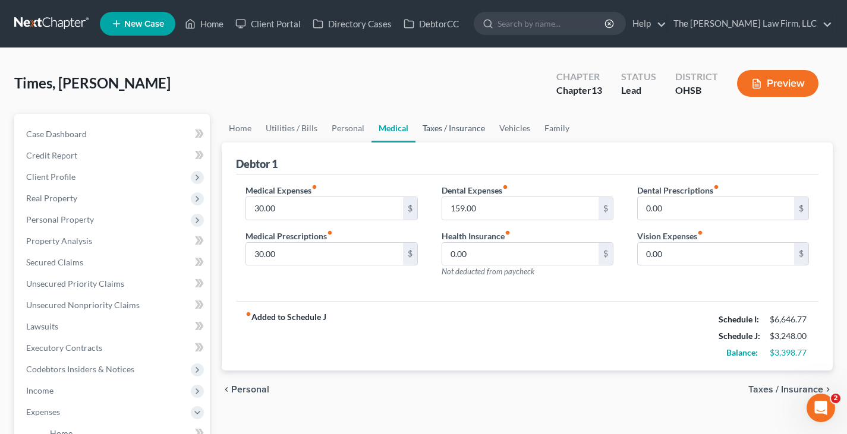
click at [438, 129] on link "Taxes / Insurance" at bounding box center [453, 128] width 77 height 29
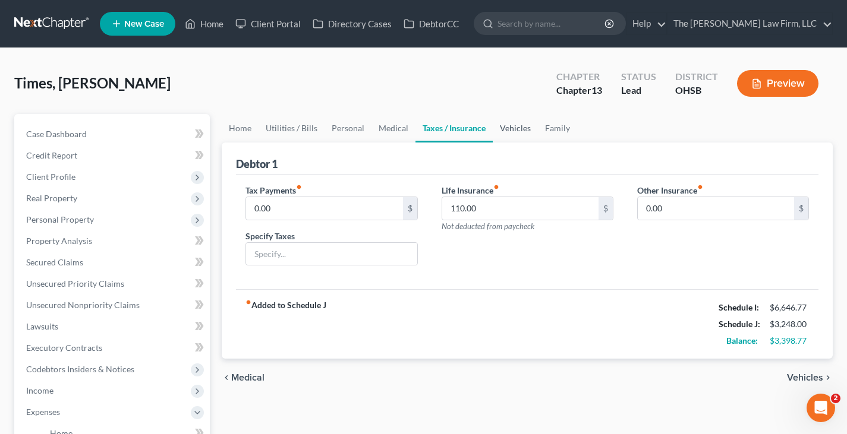
click at [511, 129] on link "Vehicles" at bounding box center [515, 128] width 45 height 29
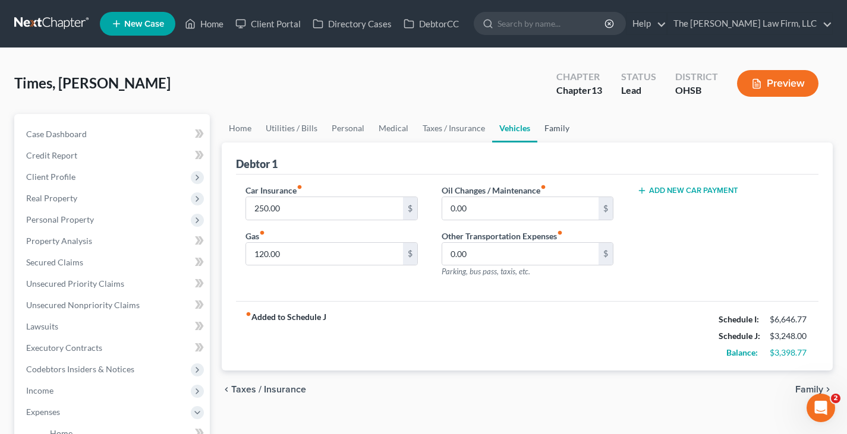
click at [548, 128] on link "Family" at bounding box center [556, 128] width 39 height 29
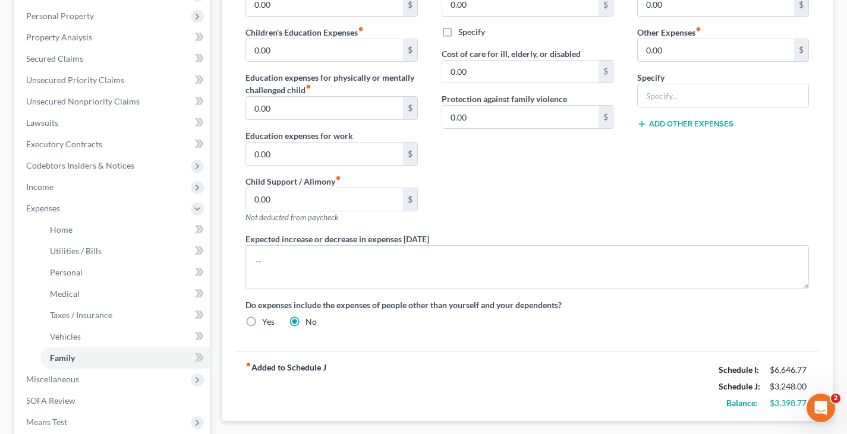
scroll to position [238, 0]
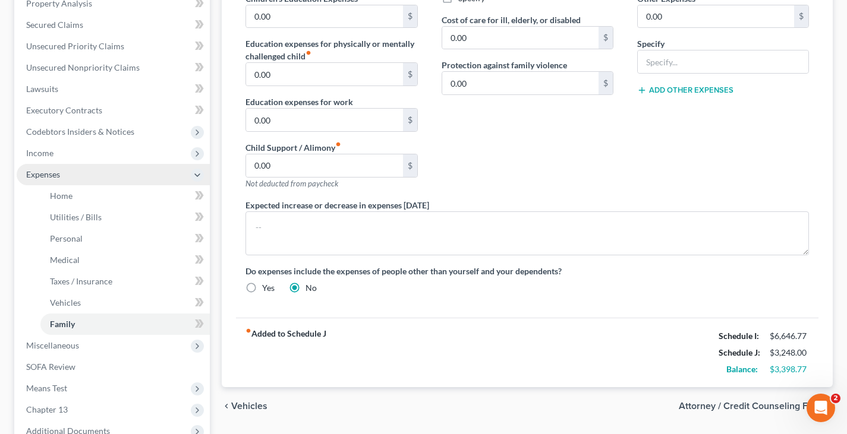
click at [105, 175] on span "Expenses" at bounding box center [113, 174] width 193 height 21
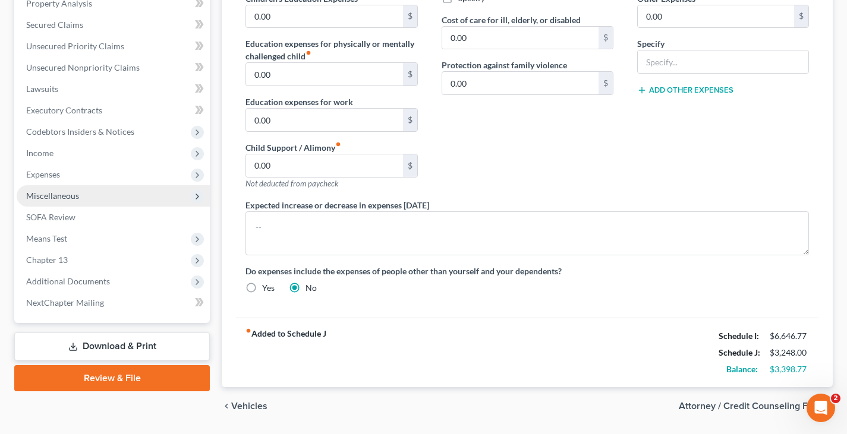
click at [107, 198] on span "Miscellaneous" at bounding box center [113, 195] width 193 height 21
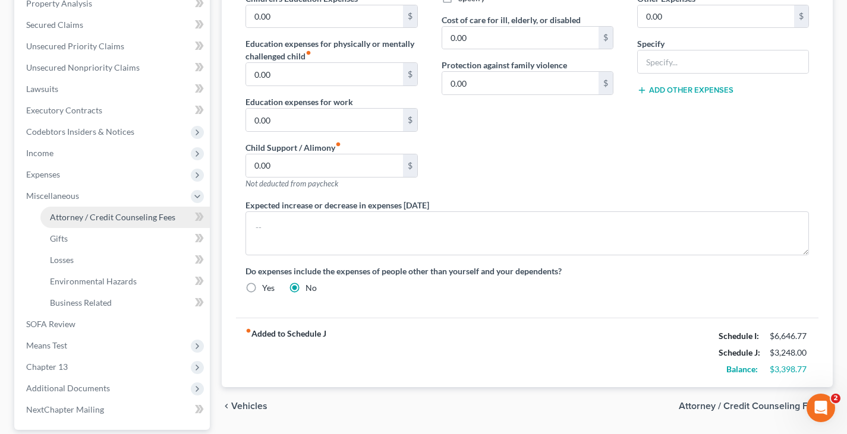
click at [121, 217] on span "Attorney / Credit Counseling Fees" at bounding box center [112, 217] width 125 height 10
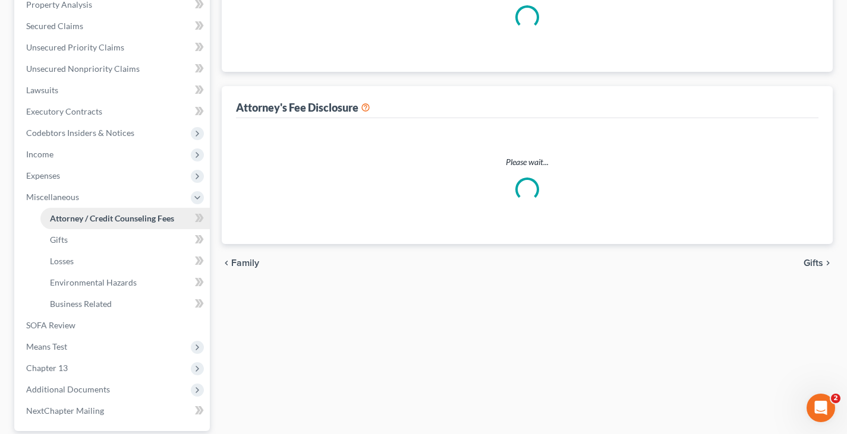
select select "0"
select select "1"
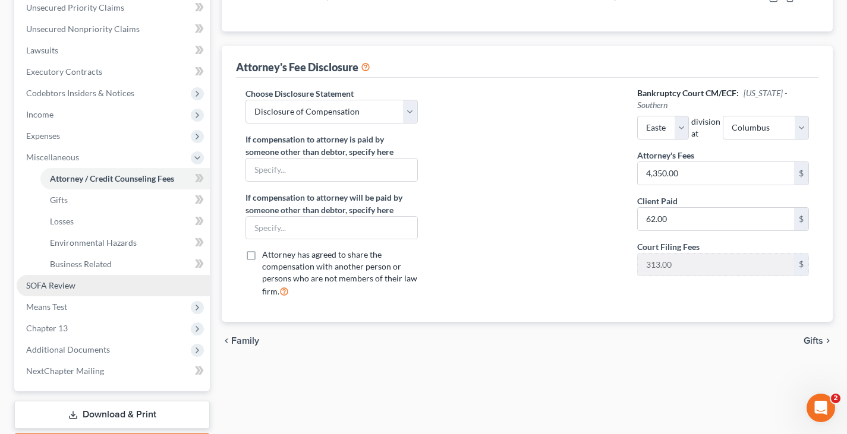
scroll to position [297, 0]
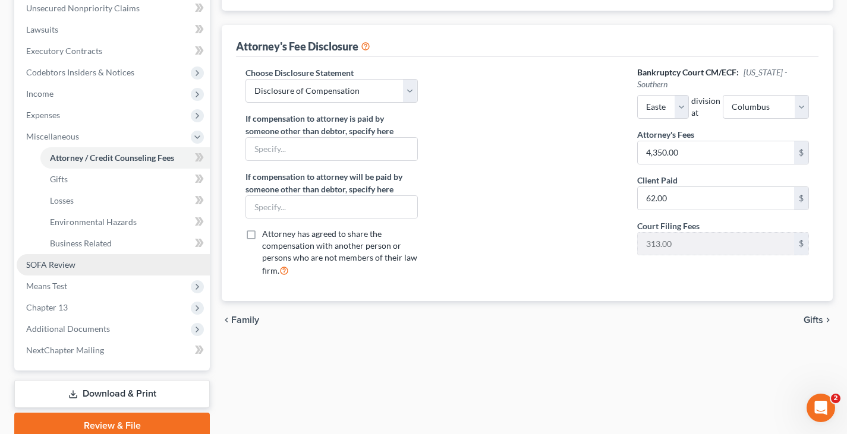
click at [55, 266] on span "SOFA Review" at bounding box center [50, 265] width 49 height 10
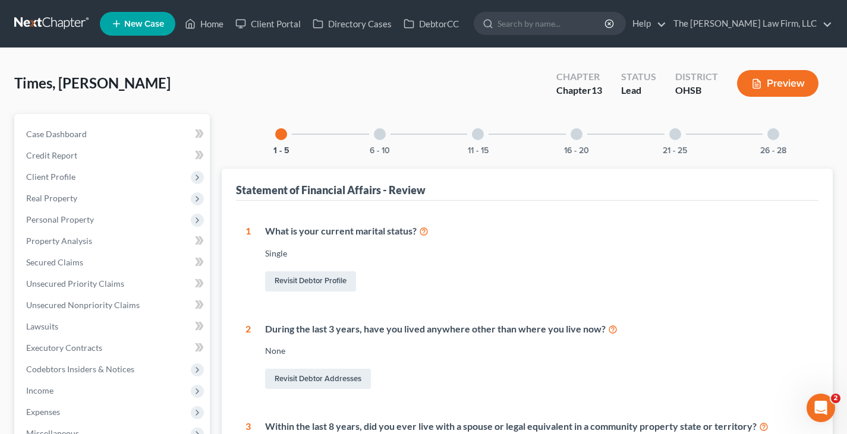
click at [756, 81] on icon "button" at bounding box center [756, 83] width 11 height 11
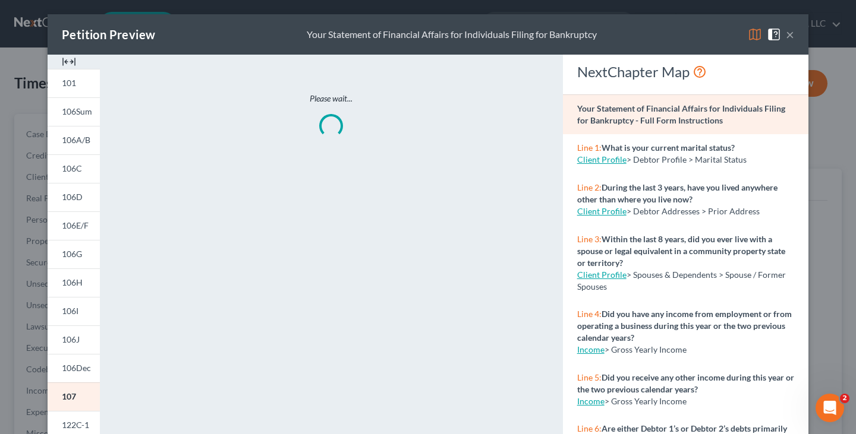
click at [65, 61] on img at bounding box center [69, 62] width 14 height 14
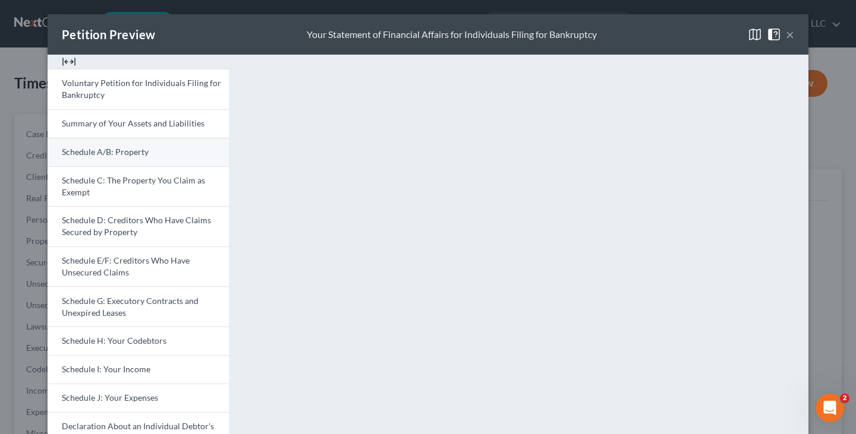
click at [115, 151] on span "Schedule A/B: Property" at bounding box center [105, 152] width 87 height 10
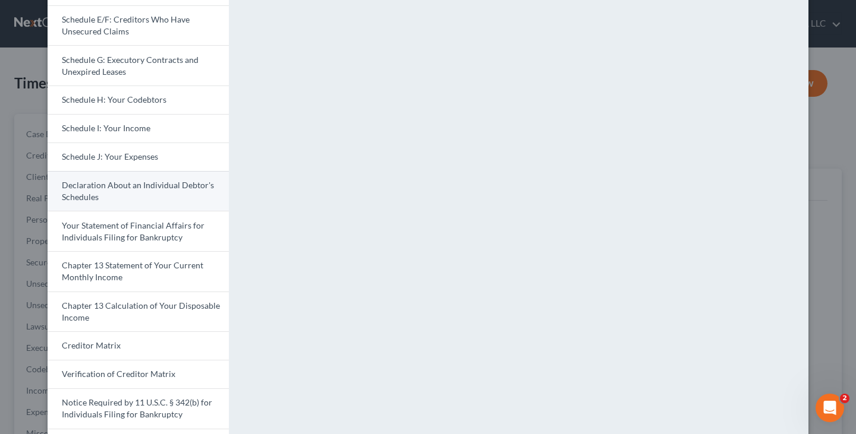
scroll to position [297, 0]
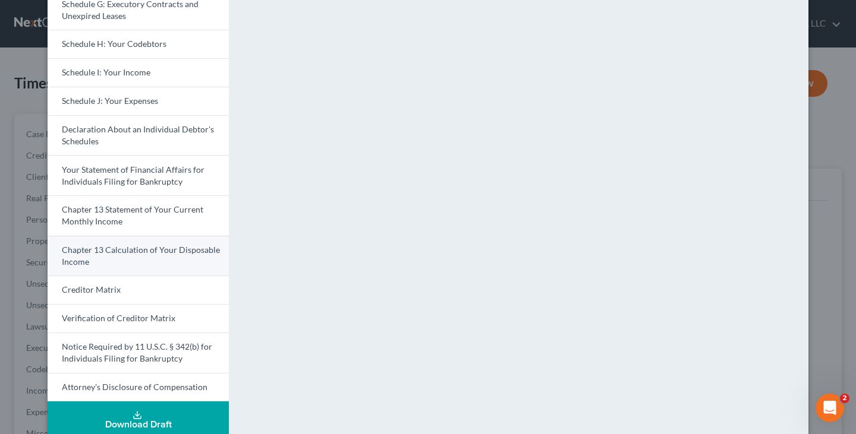
click at [119, 292] on link "Creditor Matrix" at bounding box center [138, 290] width 181 height 29
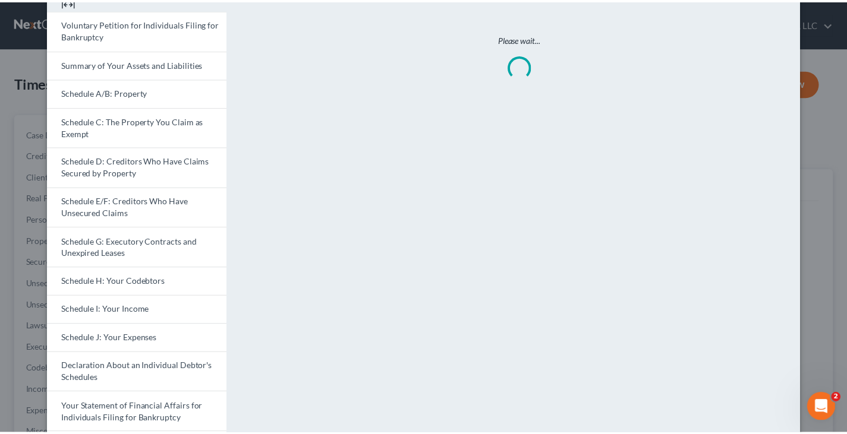
scroll to position [0, 0]
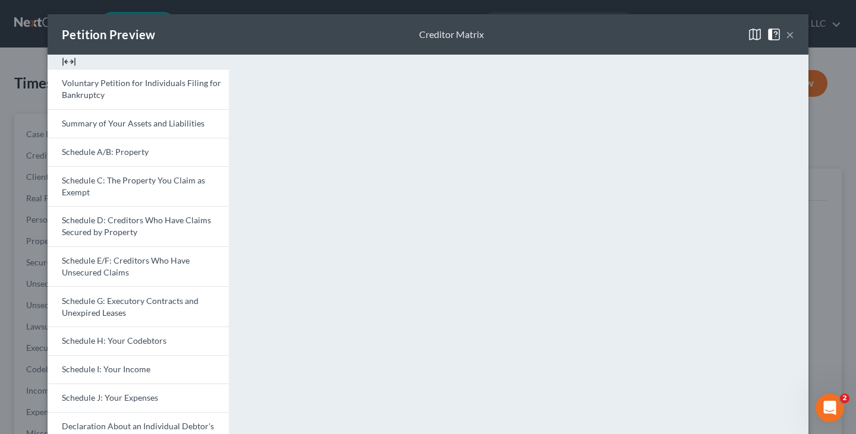
click at [786, 33] on button "×" at bounding box center [790, 34] width 8 height 14
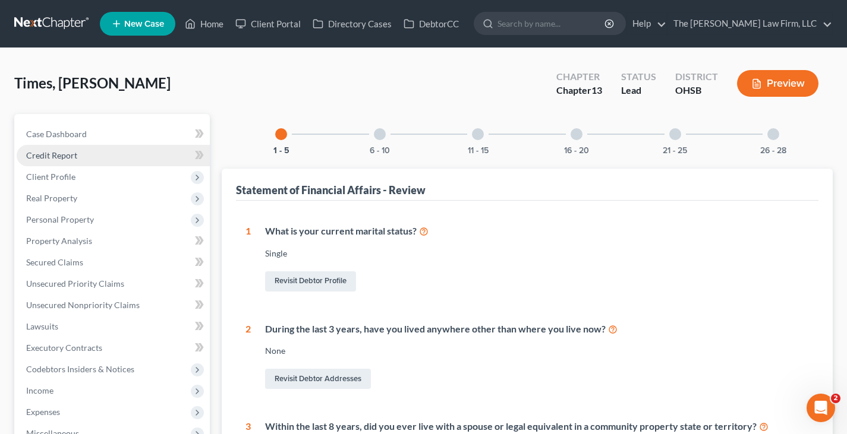
click at [65, 157] on span "Credit Report" at bounding box center [51, 155] width 51 height 10
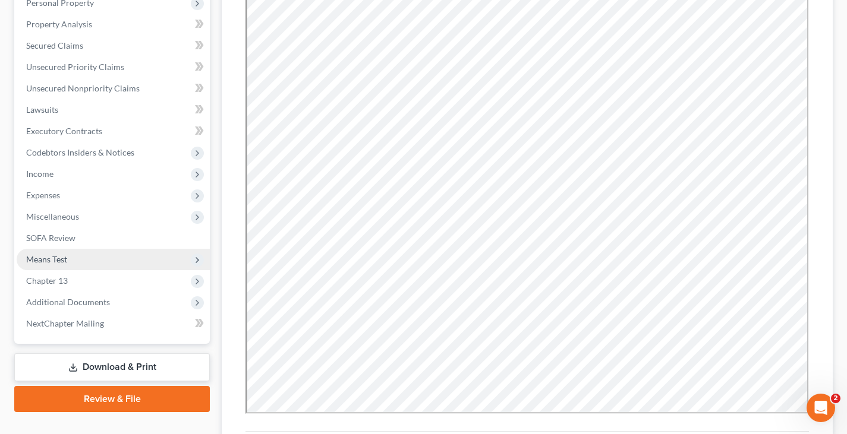
scroll to position [238, 0]
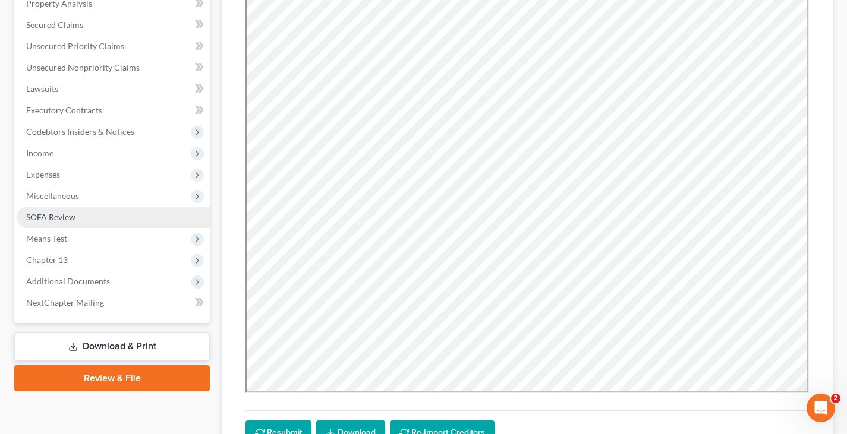
click at [58, 216] on span "SOFA Review" at bounding box center [50, 217] width 49 height 10
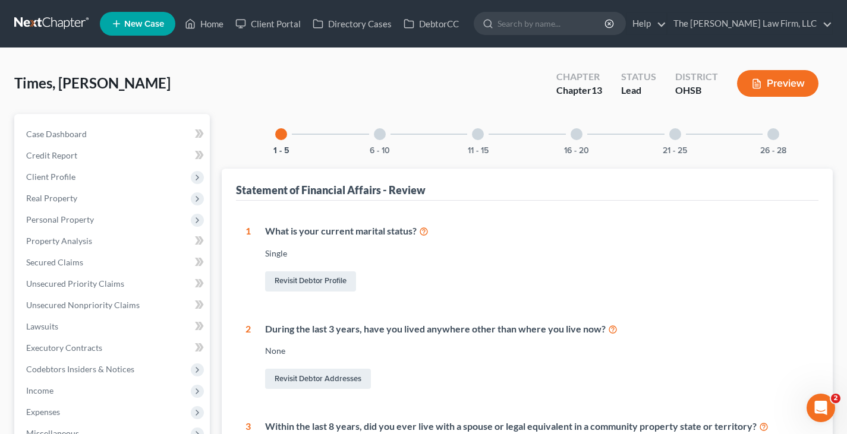
click at [755, 81] on icon "button" at bounding box center [756, 83] width 11 height 11
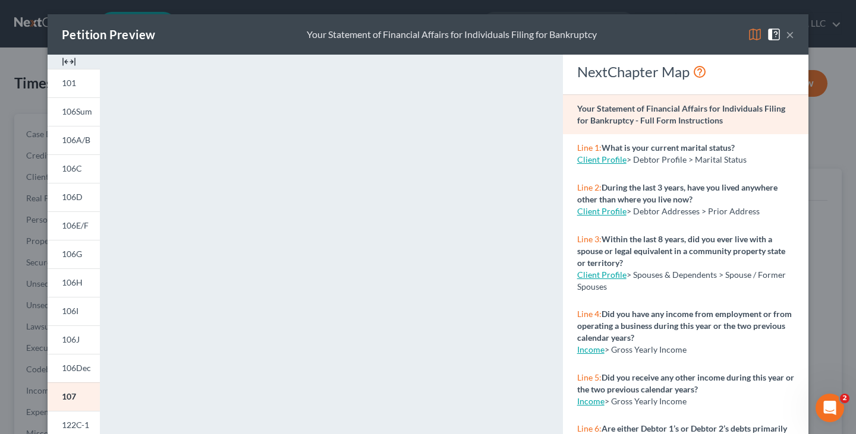
click at [65, 60] on img at bounding box center [69, 62] width 14 height 14
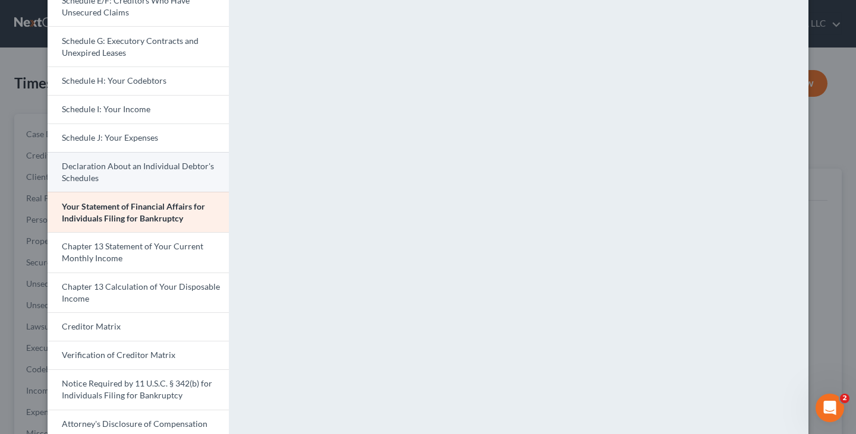
scroll to position [297, 0]
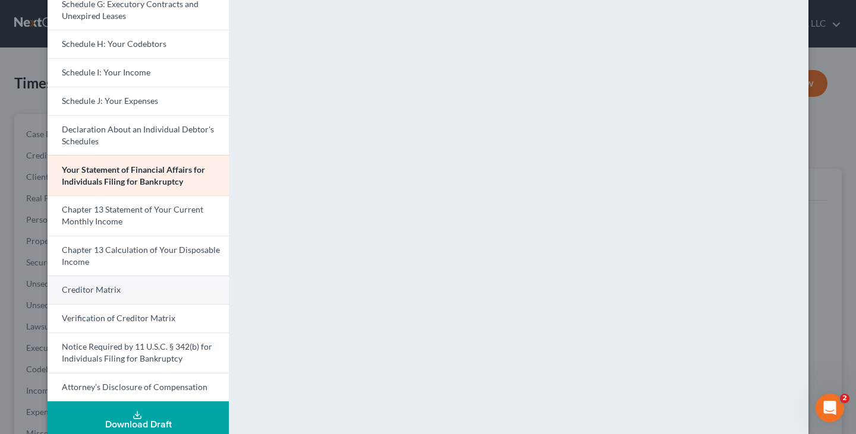
click at [125, 291] on link "Creditor Matrix" at bounding box center [138, 290] width 181 height 29
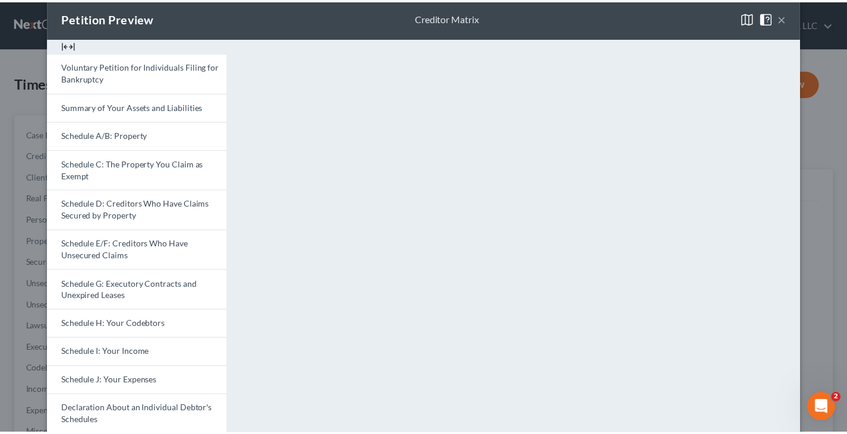
scroll to position [0, 0]
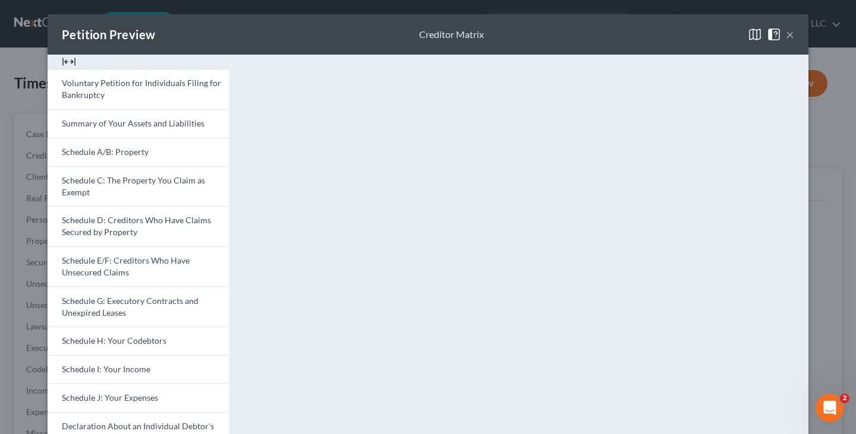
drag, startPoint x: 393, startPoint y: 33, endPoint x: 554, endPoint y: 26, distance: 161.2
click at [393, 33] on div "Petition Preview Creditor Matrix ×" at bounding box center [428, 34] width 761 height 40
click at [786, 33] on button "×" at bounding box center [790, 34] width 8 height 14
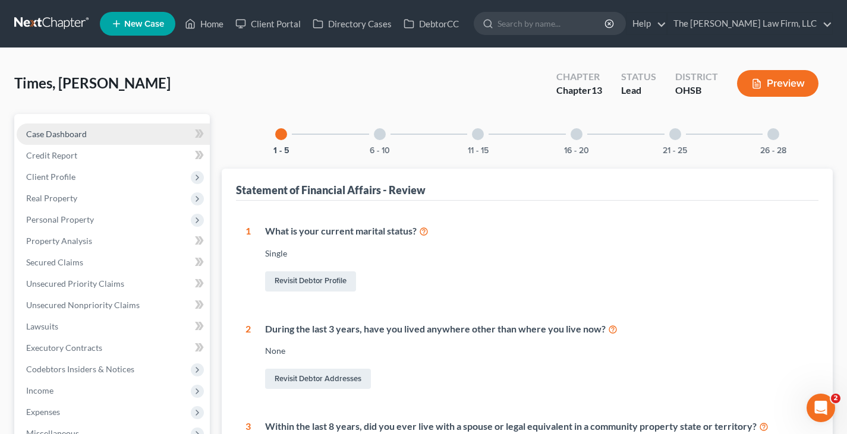
click at [80, 135] on span "Case Dashboard" at bounding box center [56, 134] width 61 height 10
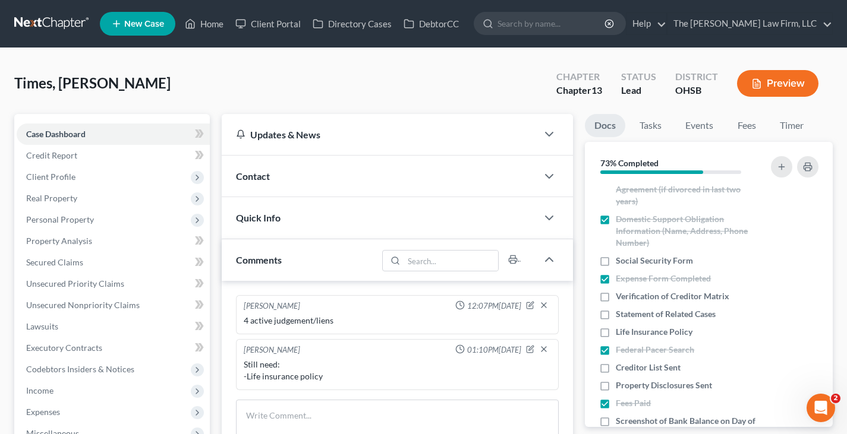
scroll to position [416, 0]
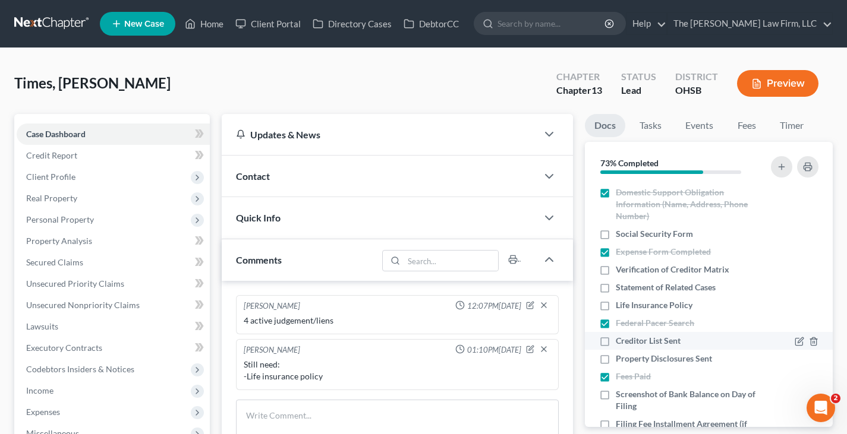
click at [616, 340] on label "Creditor List Sent" at bounding box center [648, 341] width 65 height 12
click at [620, 340] on input "Creditor List Sent" at bounding box center [624, 339] width 8 height 8
checkbox input "true"
click at [616, 360] on label "Property Disclosures Sent" at bounding box center [664, 359] width 96 height 12
click at [620, 360] on input "Property Disclosures Sent" at bounding box center [624, 357] width 8 height 8
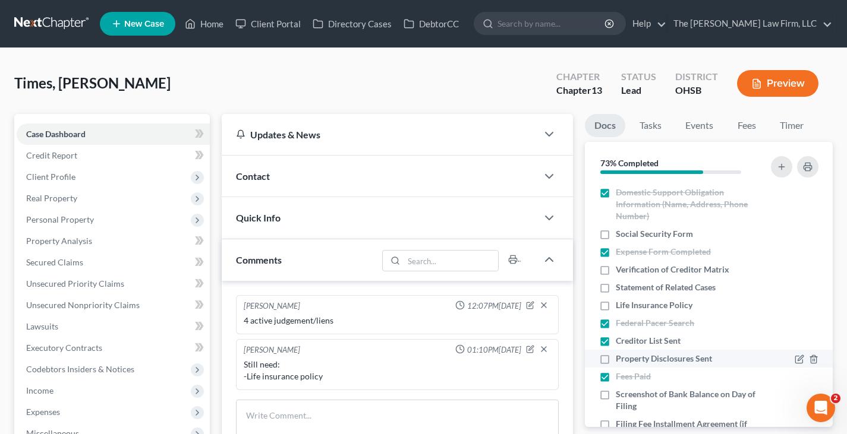
checkbox input "true"
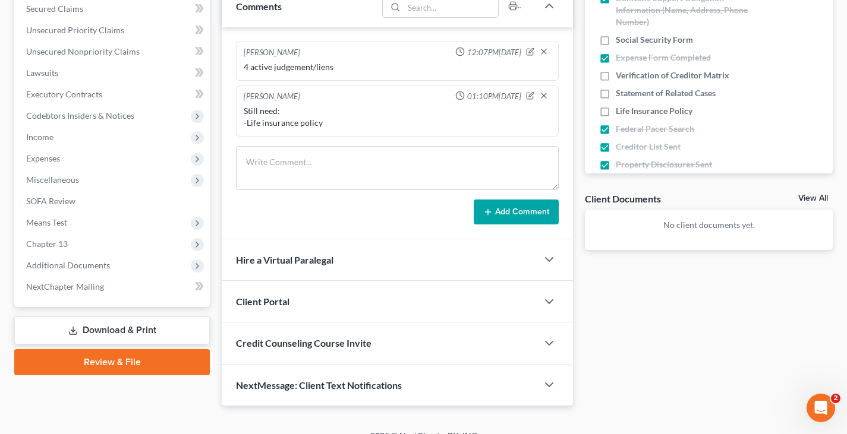
scroll to position [271, 0]
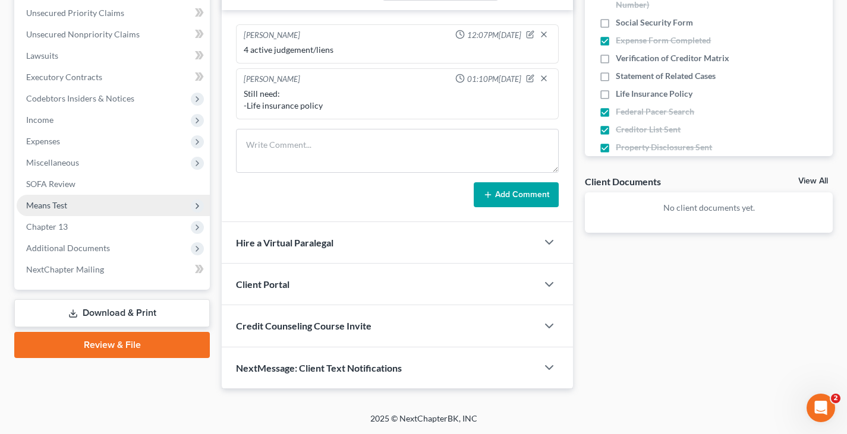
drag, startPoint x: 45, startPoint y: 203, endPoint x: 59, endPoint y: 215, distance: 19.0
click at [45, 203] on span "Means Test" at bounding box center [46, 205] width 41 height 10
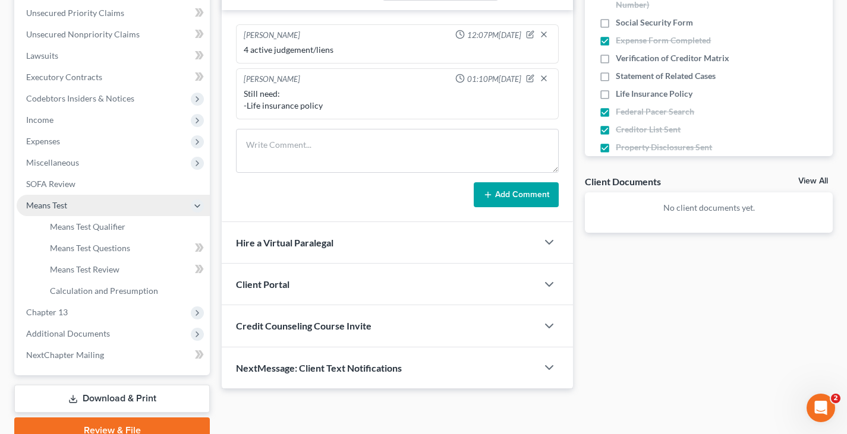
click at [53, 206] on span "Means Test" at bounding box center [46, 205] width 41 height 10
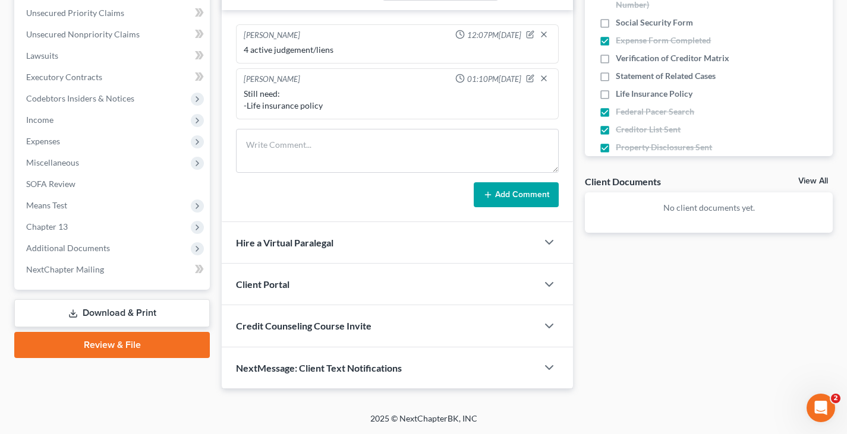
click at [107, 308] on link "Download & Print" at bounding box center [112, 313] width 196 height 28
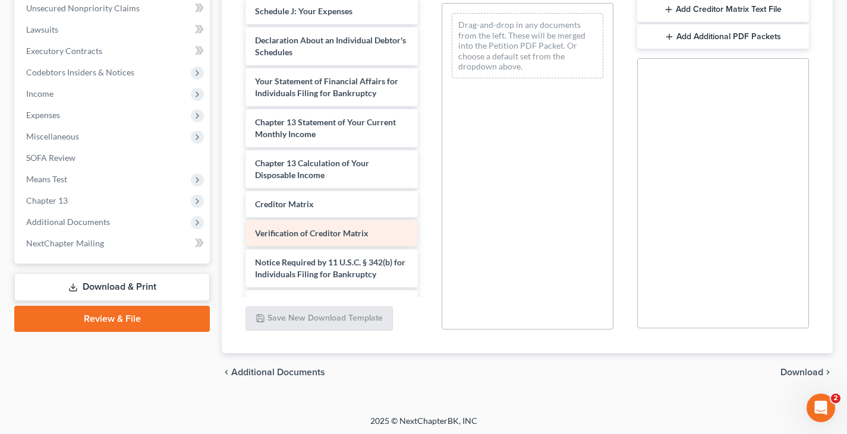
scroll to position [297, 0]
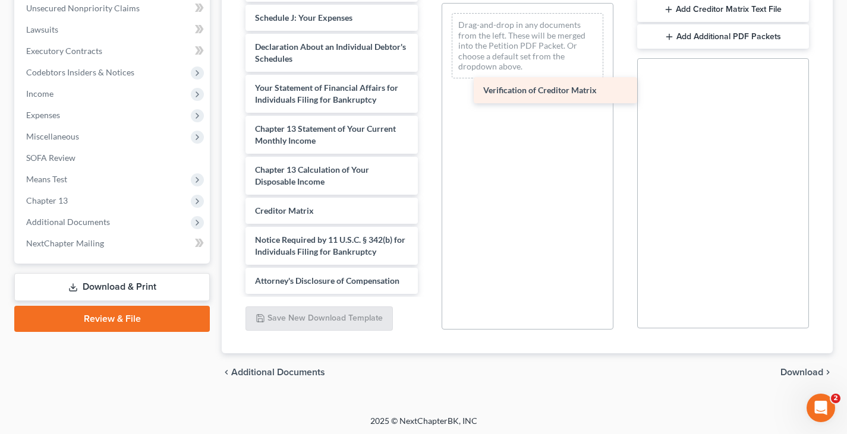
drag, startPoint x: 343, startPoint y: 235, endPoint x: 553, endPoint y: 94, distance: 252.7
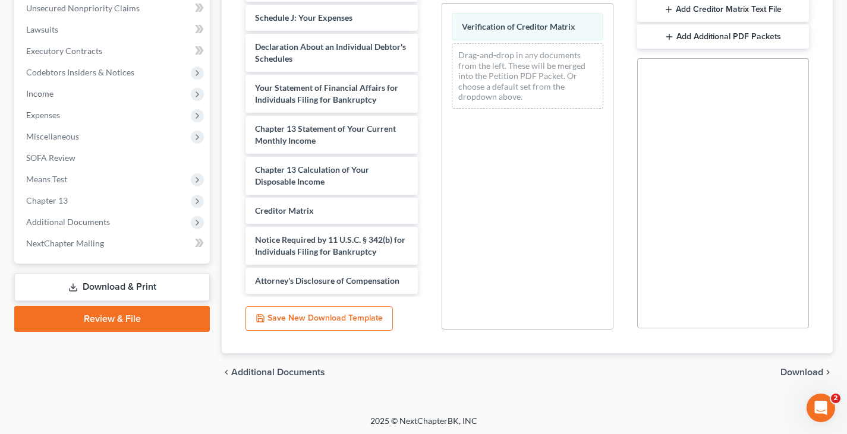
click at [803, 373] on span "Download" at bounding box center [801, 373] width 43 height 10
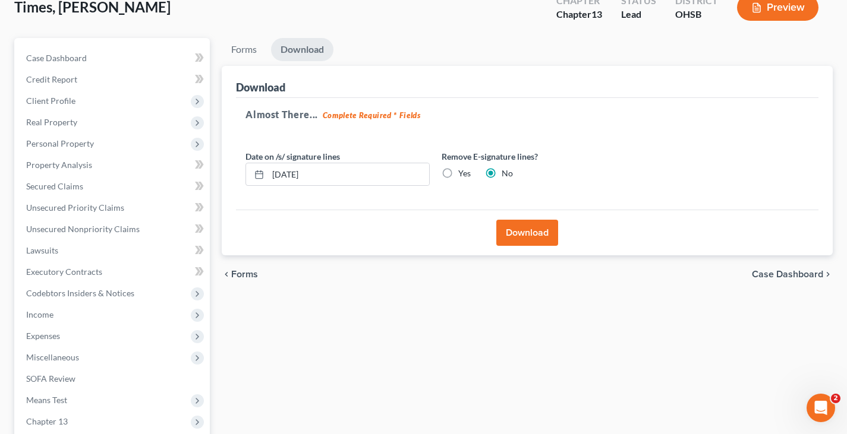
scroll to position [62, 0]
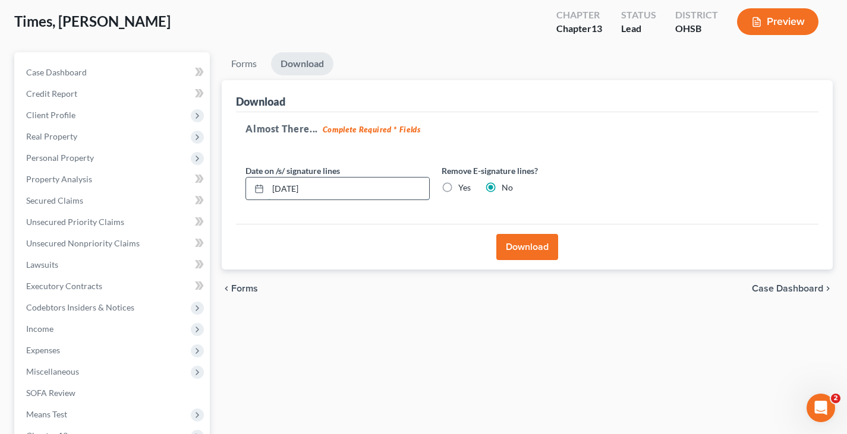
click at [318, 190] on input "[DATE]" at bounding box center [348, 189] width 161 height 23
type input "[DATE]"
click at [515, 245] on button "Download" at bounding box center [527, 247] width 62 height 26
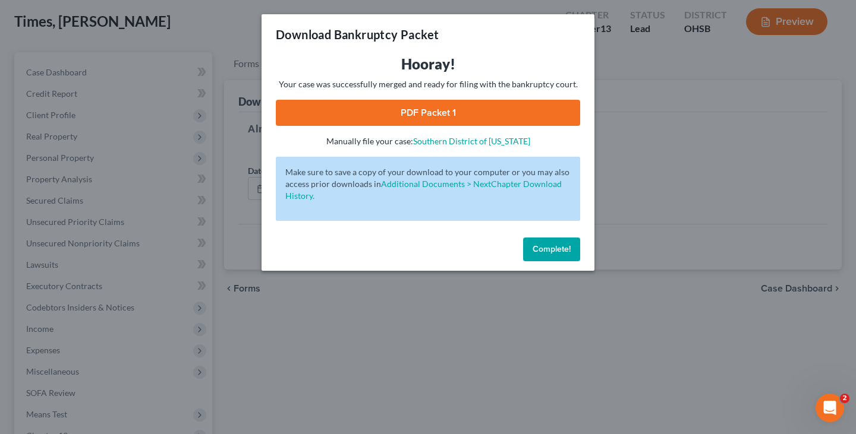
click at [419, 113] on link "PDF Packet 1" at bounding box center [428, 113] width 304 height 26
click at [540, 250] on span "Complete!" at bounding box center [551, 249] width 38 height 10
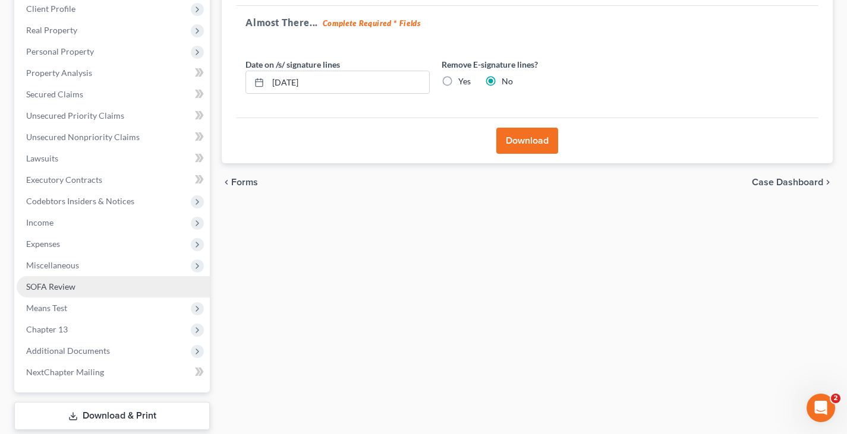
scroll to position [181, 0]
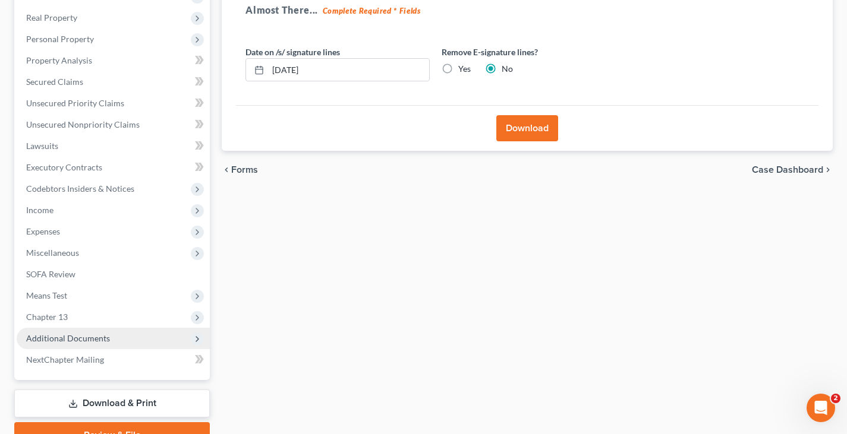
click at [87, 341] on span "Additional Documents" at bounding box center [68, 338] width 84 height 10
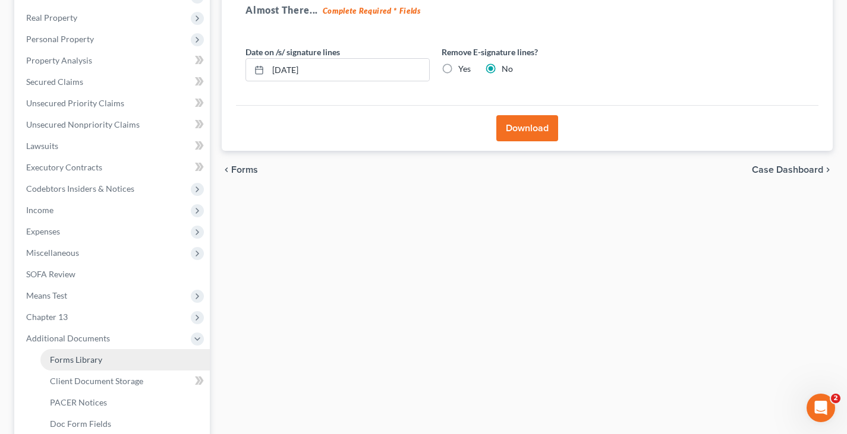
click at [89, 360] on span "Forms Library" at bounding box center [76, 360] width 52 height 10
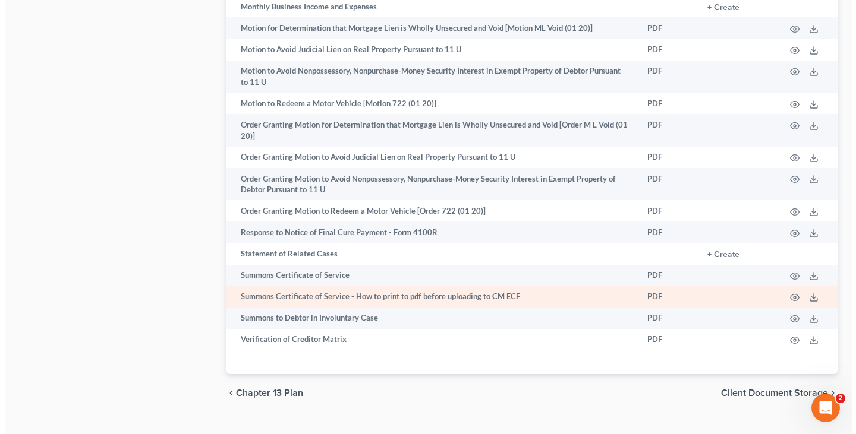
scroll to position [772, 0]
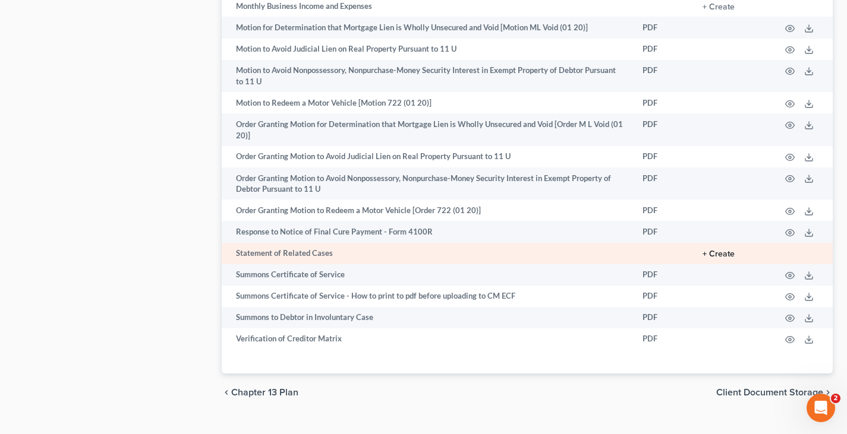
click at [714, 258] on button "+ Create" at bounding box center [718, 254] width 32 height 8
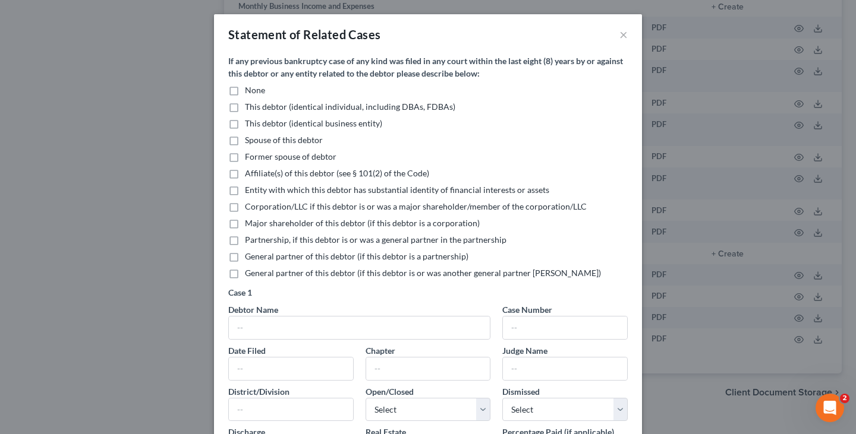
click at [245, 90] on label "None" at bounding box center [255, 90] width 20 height 12
click at [250, 90] on input "None" at bounding box center [254, 88] width 8 height 8
checkbox input "true"
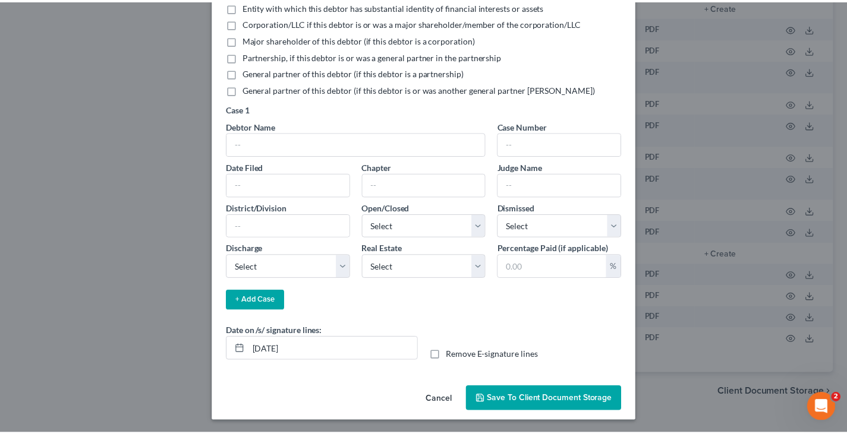
scroll to position [185, 0]
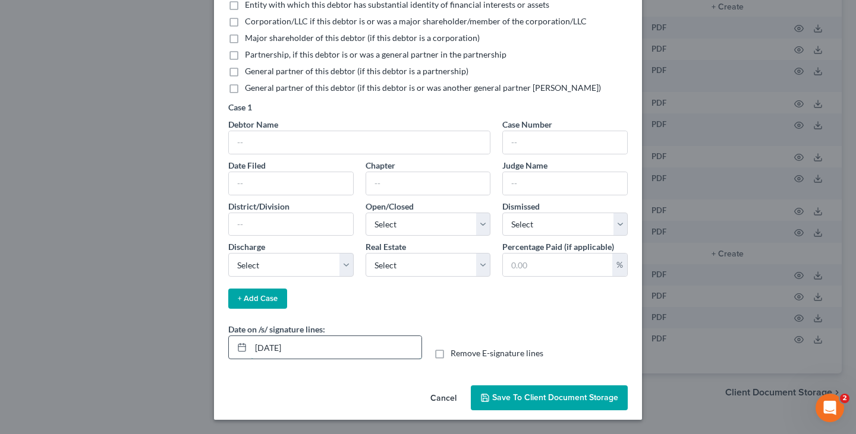
click at [296, 347] on input "[DATE]" at bounding box center [336, 347] width 171 height 23
type input "[DATE]"
click at [546, 398] on span "Save to Client Document Storage" at bounding box center [555, 398] width 126 height 10
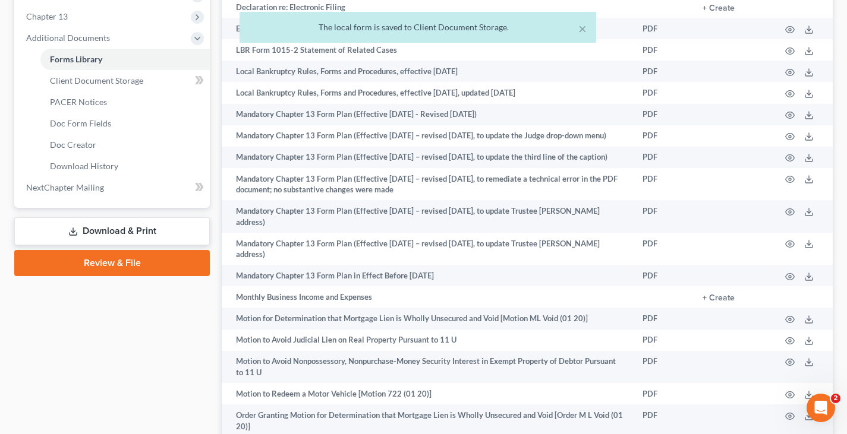
scroll to position [416, 0]
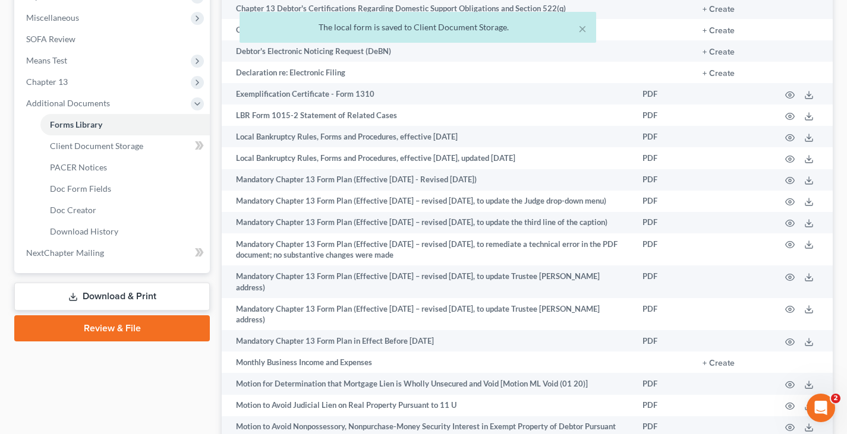
click at [124, 297] on link "Download & Print" at bounding box center [112, 297] width 196 height 28
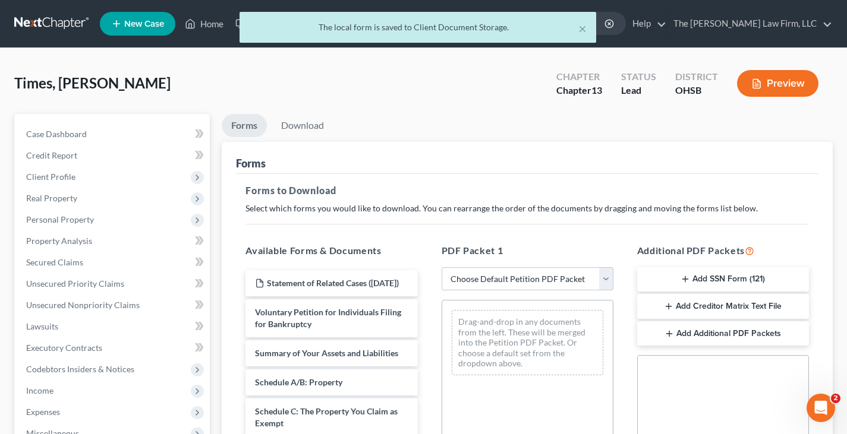
click at [689, 277] on icon "button" at bounding box center [685, 280] width 10 height 10
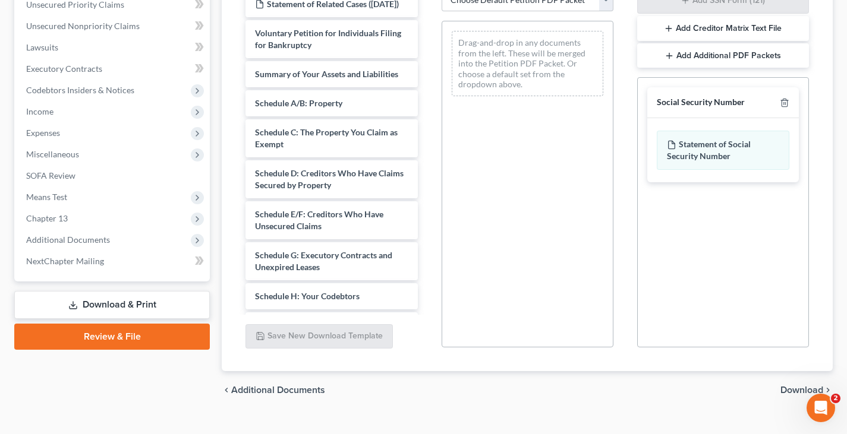
scroll to position [299, 0]
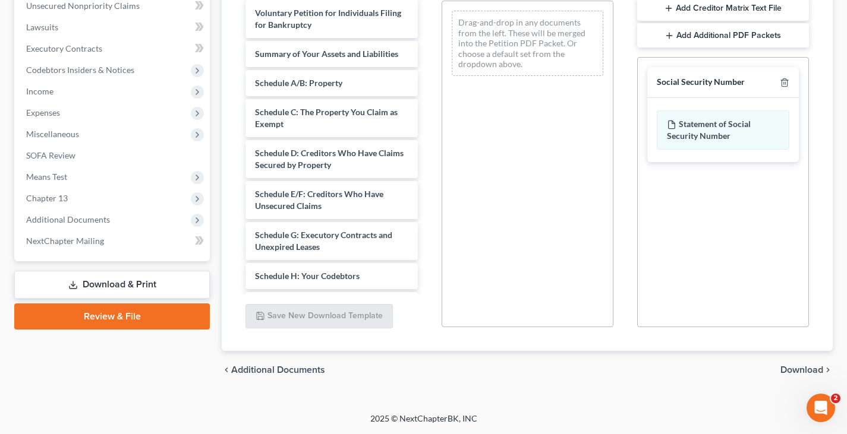
click at [798, 371] on span "Download" at bounding box center [801, 370] width 43 height 10
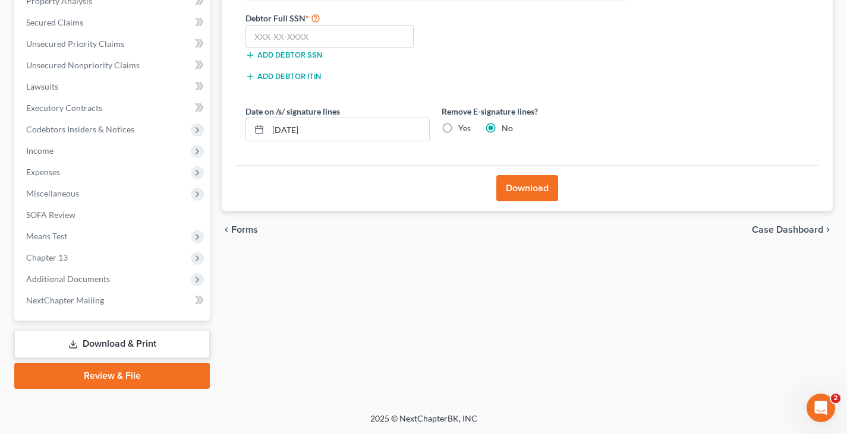
scroll to position [240, 0]
click at [292, 36] on input "text" at bounding box center [329, 37] width 168 height 24
click at [253, 37] on input "text" at bounding box center [329, 37] width 168 height 24
type input "286-78-2673"
click at [316, 132] on input "[DATE]" at bounding box center [348, 129] width 161 height 23
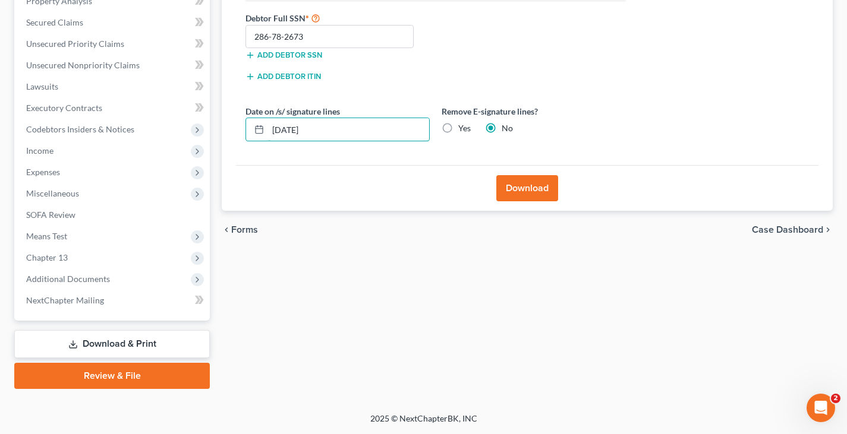
type input "[DATE]"
click at [521, 190] on button "Download" at bounding box center [527, 188] width 62 height 26
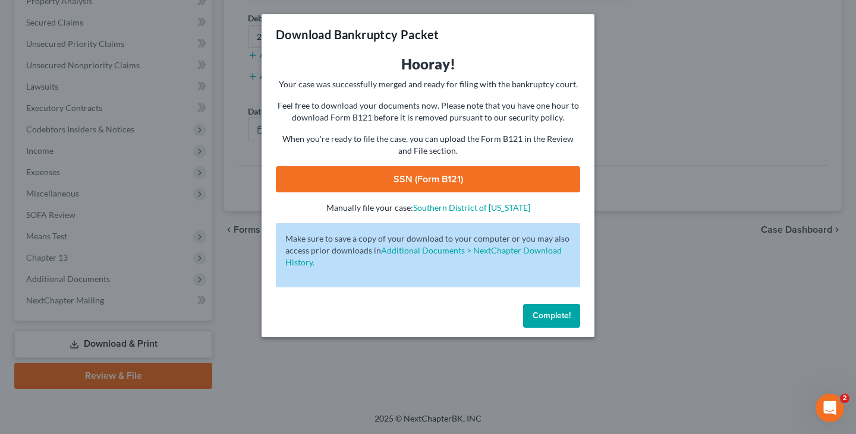
click at [466, 175] on link "SSN (Form B121)" at bounding box center [428, 179] width 304 height 26
click at [539, 315] on span "Complete!" at bounding box center [551, 316] width 38 height 10
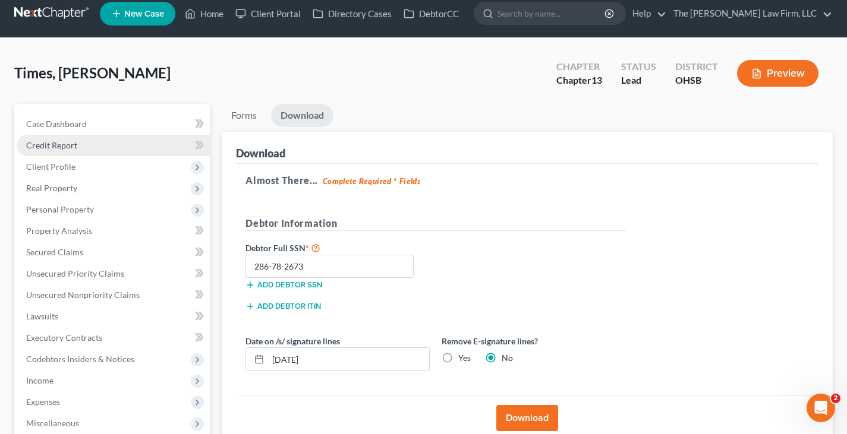
scroll to position [2, 0]
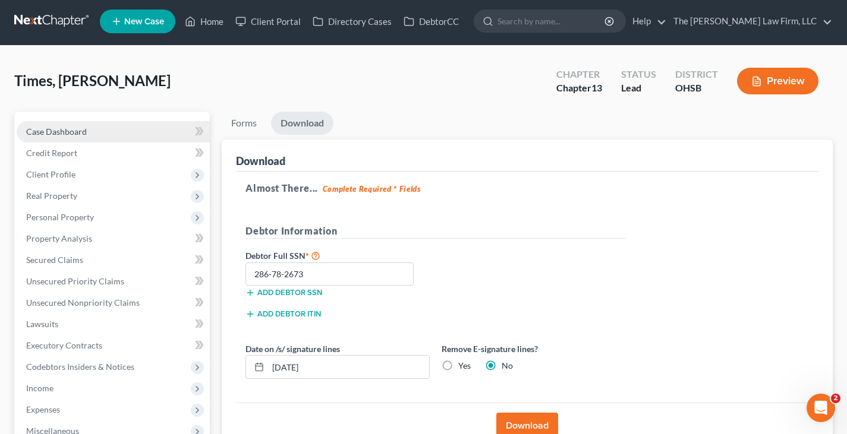
click at [76, 131] on span "Case Dashboard" at bounding box center [56, 132] width 61 height 10
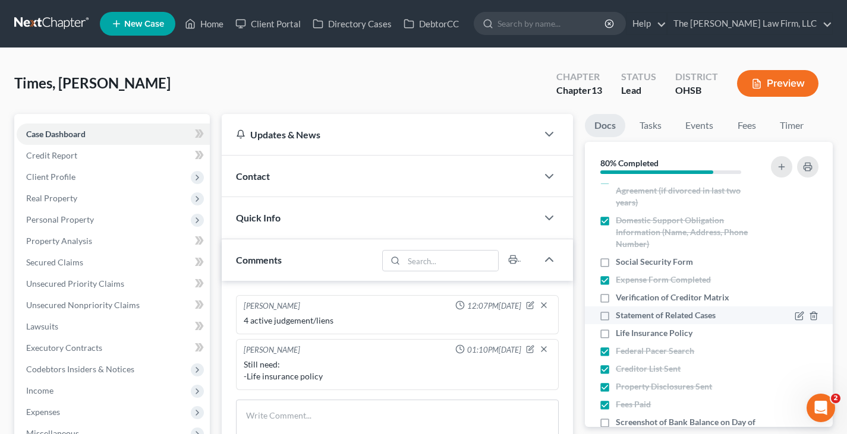
scroll to position [453, 0]
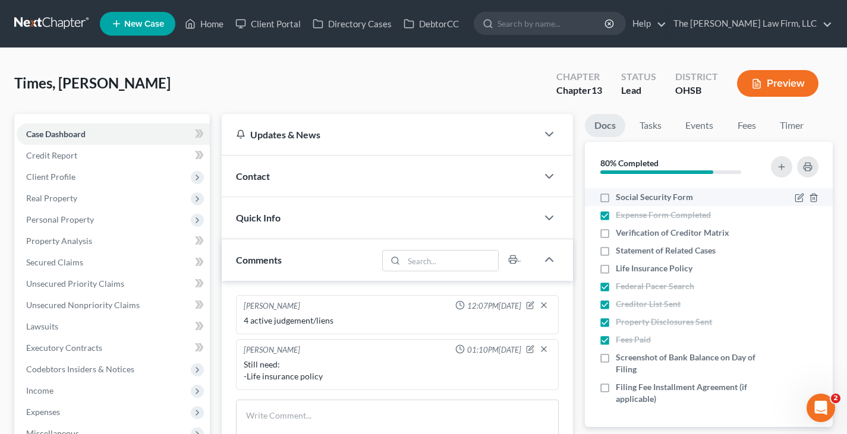
click at [616, 196] on label "Social Security Form" at bounding box center [654, 197] width 77 height 12
click at [620, 196] on input "Social Security Form" at bounding box center [624, 195] width 8 height 8
checkbox input "true"
click at [616, 234] on label "Verification of Creditor Matrix" at bounding box center [672, 233] width 113 height 12
click at [620, 234] on input "Verification of Creditor Matrix" at bounding box center [624, 231] width 8 height 8
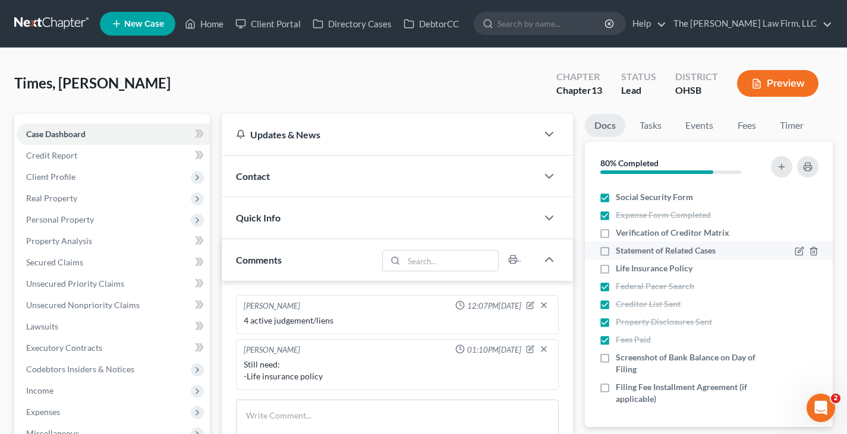
checkbox input "true"
click at [616, 252] on label "Statement of Related Cases" at bounding box center [666, 251] width 100 height 12
click at [620, 252] on input "Statement of Related Cases" at bounding box center [624, 249] width 8 height 8
checkbox input "true"
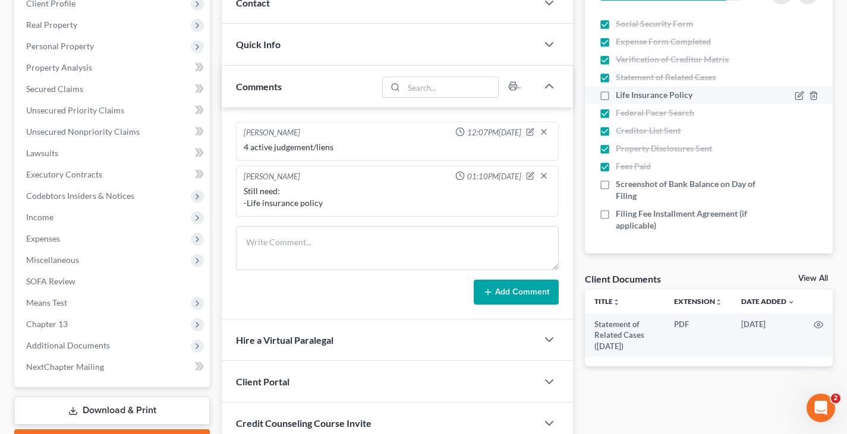
scroll to position [178, 0]
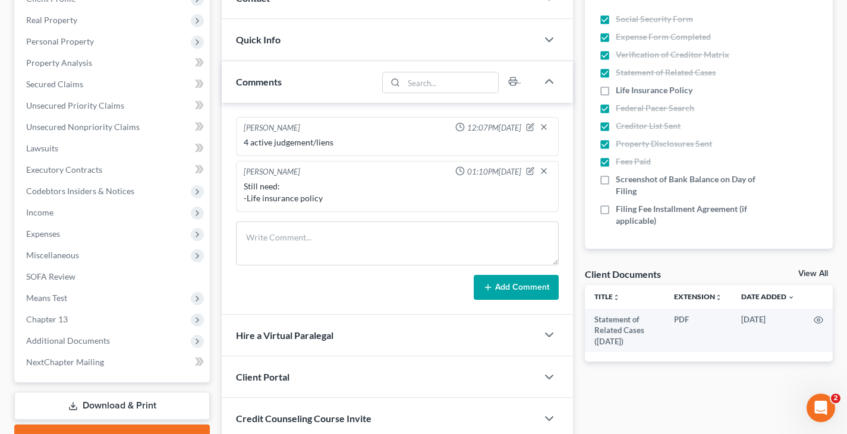
click at [802, 273] on link "View All" at bounding box center [813, 274] width 30 height 8
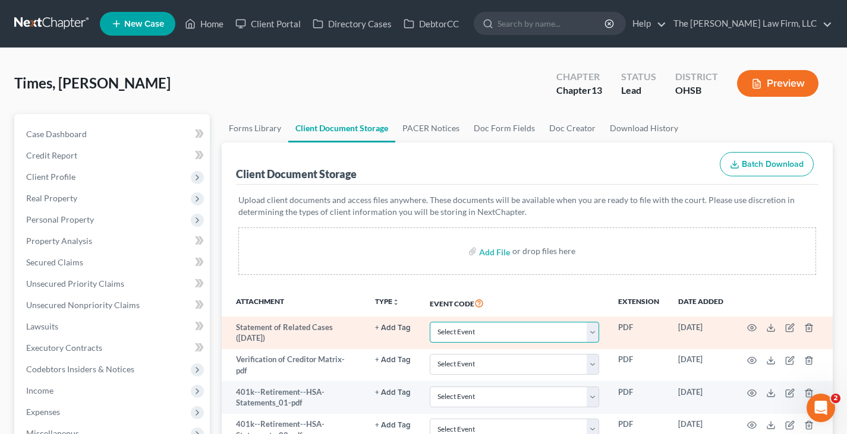
drag, startPoint x: 595, startPoint y: 335, endPoint x: 588, endPoint y: 324, distance: 13.0
click at [595, 335] on select "Select Event 20 Largest Unsecured Creditors Amended Document Amended List of Cr…" at bounding box center [514, 332] width 169 height 21
select select "52"
click at [430, 322] on select "Select Event 20 Largest Unsecured Creditors Amended Document Amended List of Cr…" at bounding box center [514, 332] width 169 height 21
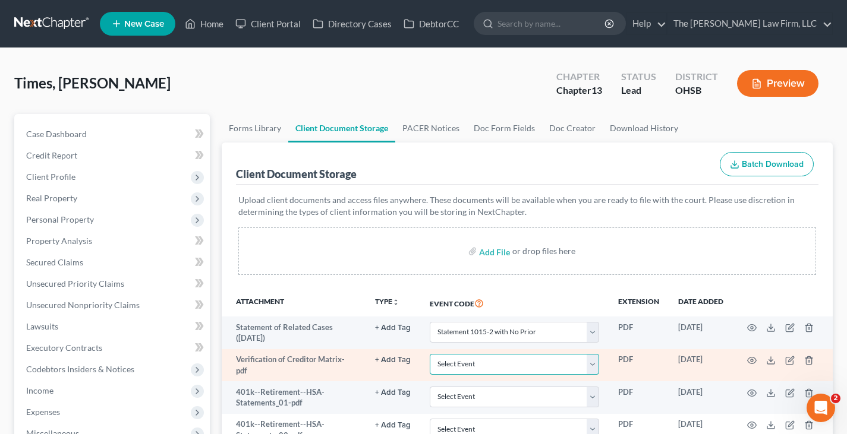
click at [594, 366] on select "Select Event 20 Largest Unsecured Creditors Amended Document Amended List of Cr…" at bounding box center [514, 364] width 169 height 21
select select "61"
click at [430, 354] on select "Select Event 20 Largest Unsecured Creditors Amended Document Amended List of Cr…" at bounding box center [514, 364] width 169 height 21
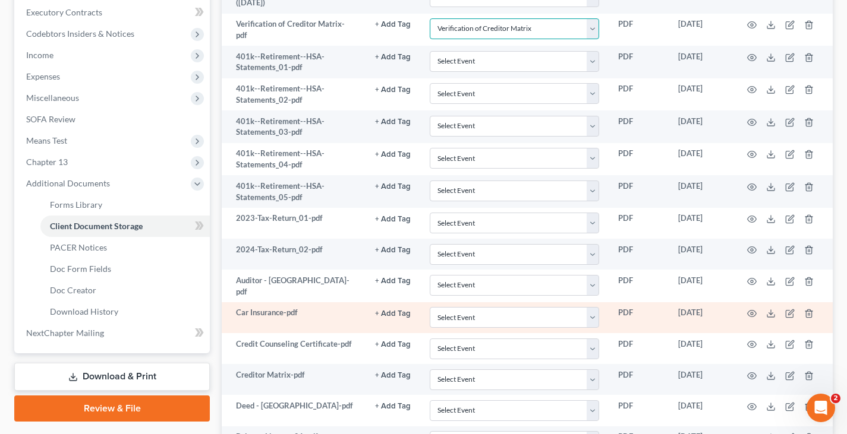
scroll to position [357, 0]
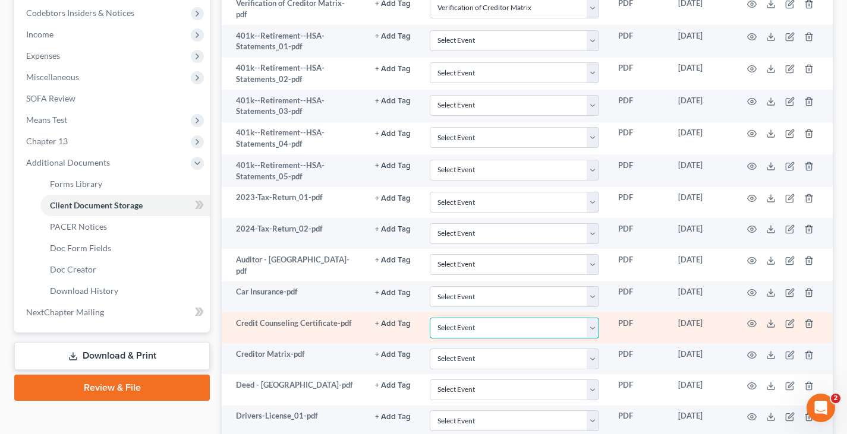
click at [594, 324] on select "Select Event 20 Largest Unsecured Creditors Amended Document Amended List of Cr…" at bounding box center [514, 328] width 169 height 21
select select "7"
click at [430, 318] on select "Select Event 20 Largest Unsecured Creditors Amended Document Amended List of Cr…" at bounding box center [514, 328] width 169 height 21
click at [751, 320] on icon "button" at bounding box center [752, 324] width 10 height 10
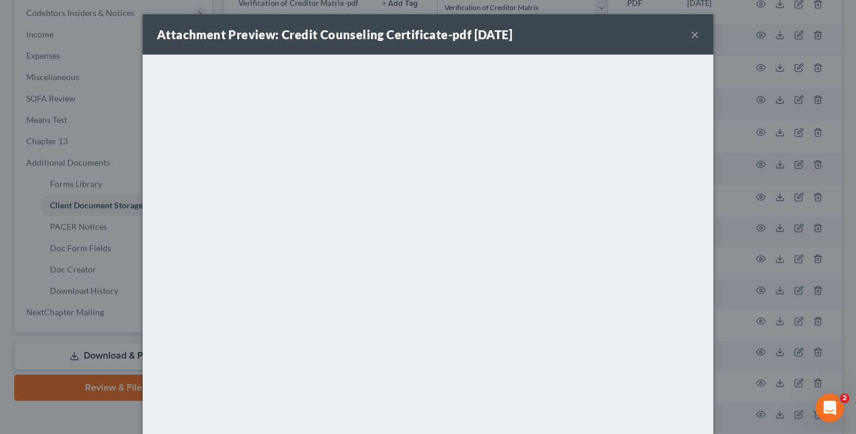
click at [690, 32] on button "×" at bounding box center [694, 34] width 8 height 14
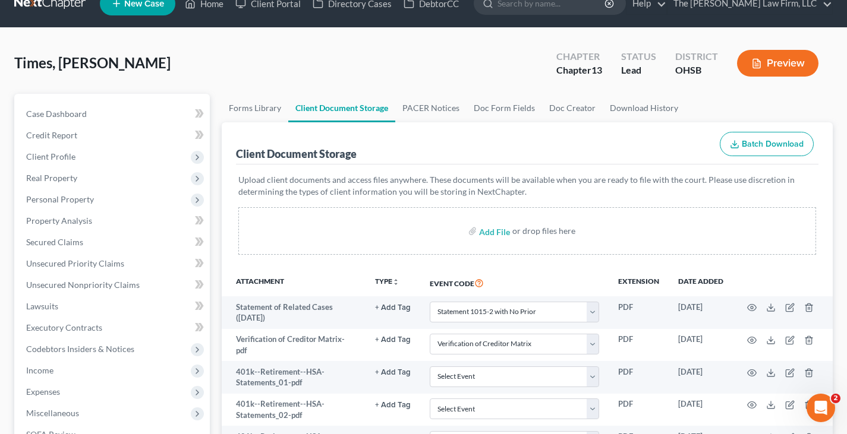
scroll to position [0, 0]
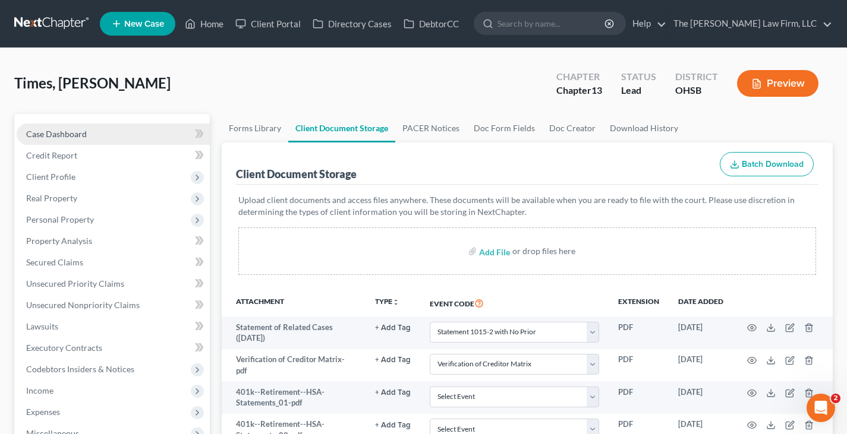
click at [75, 133] on span "Case Dashboard" at bounding box center [56, 134] width 61 height 10
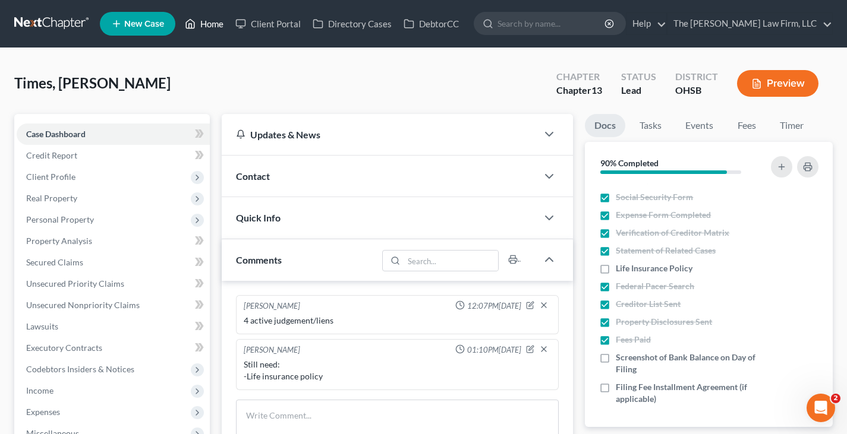
click at [213, 25] on link "Home" at bounding box center [204, 23] width 51 height 21
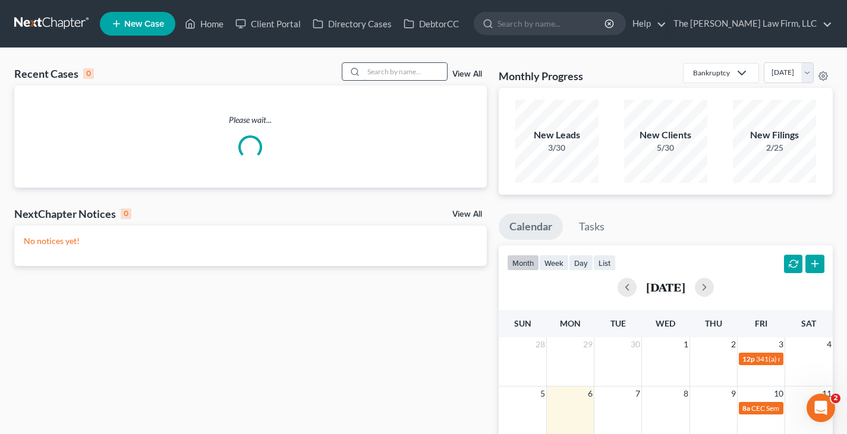
click at [418, 74] on input "search" at bounding box center [405, 71] width 83 height 17
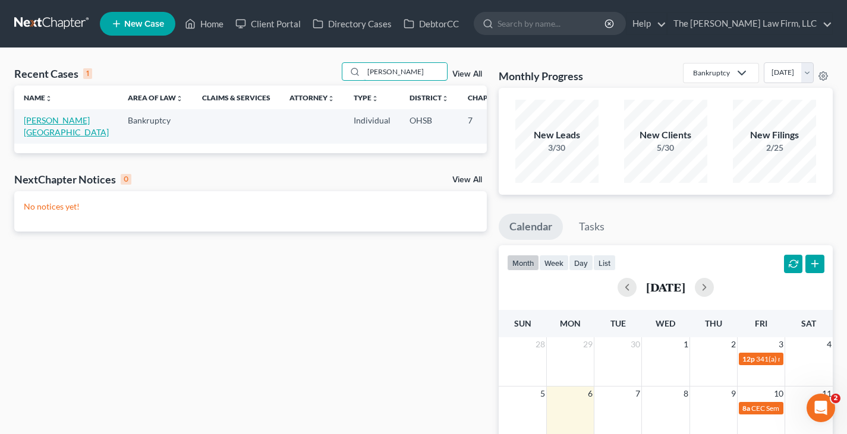
type input "[PERSON_NAME]"
click at [31, 121] on link "[PERSON_NAME][GEOGRAPHIC_DATA]" at bounding box center [66, 126] width 85 height 22
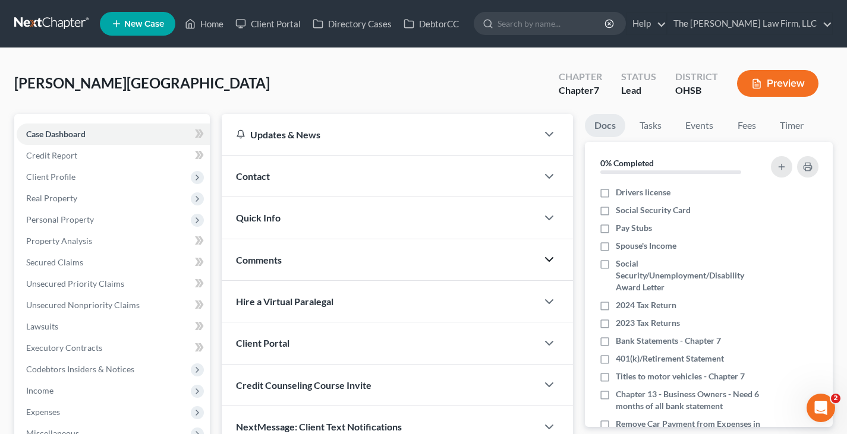
drag, startPoint x: 550, startPoint y: 259, endPoint x: 413, endPoint y: 282, distance: 138.6
click at [550, 259] on icon "button" at bounding box center [549, 260] width 14 height 14
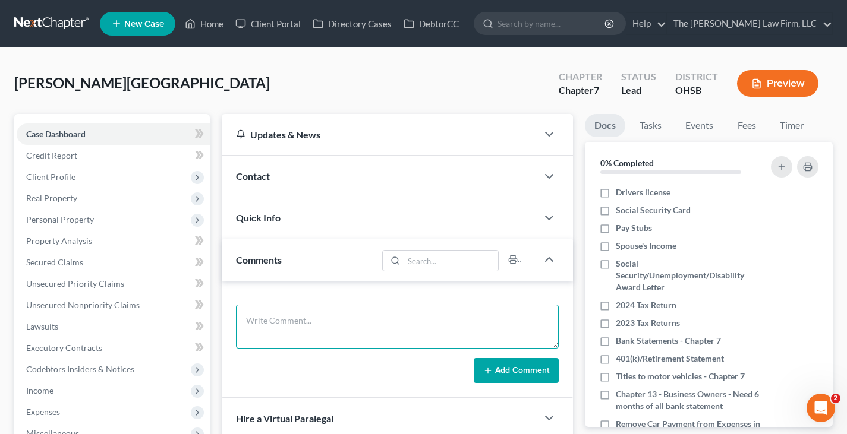
click at [389, 316] on textarea at bounding box center [397, 327] width 323 height 44
type textarea "Still need: -Paystubs 9/12, 9/26, 10/10 -Spouse's paystubs 9/12, 9/26, 10/10"
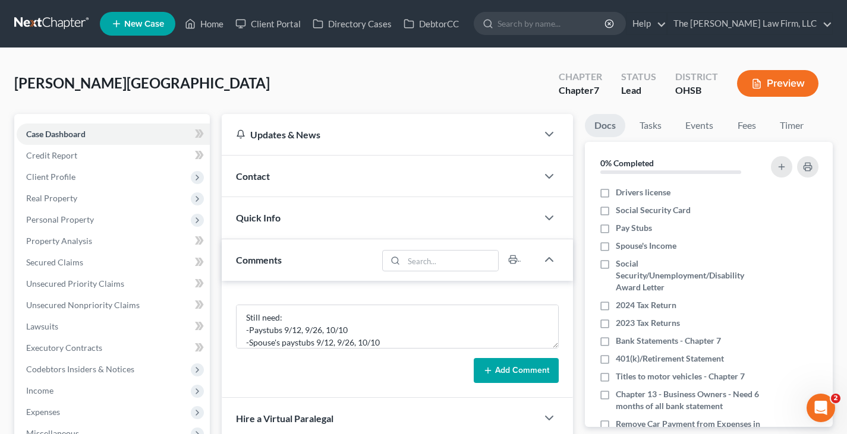
click at [532, 370] on button "Add Comment" at bounding box center [516, 370] width 85 height 25
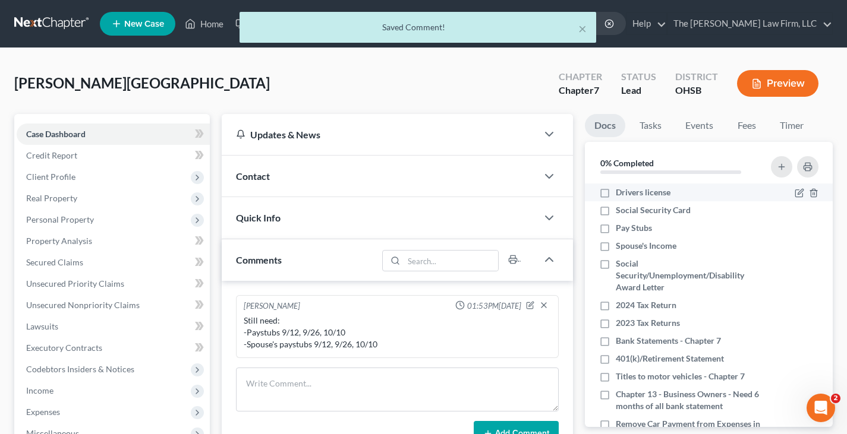
scroll to position [0, 0]
click at [616, 194] on label "Drivers license" at bounding box center [643, 193] width 55 height 12
click at [620, 194] on input "Drivers license" at bounding box center [624, 191] width 8 height 8
checkbox input "true"
click at [616, 210] on label "Social Security Card" at bounding box center [653, 210] width 75 height 12
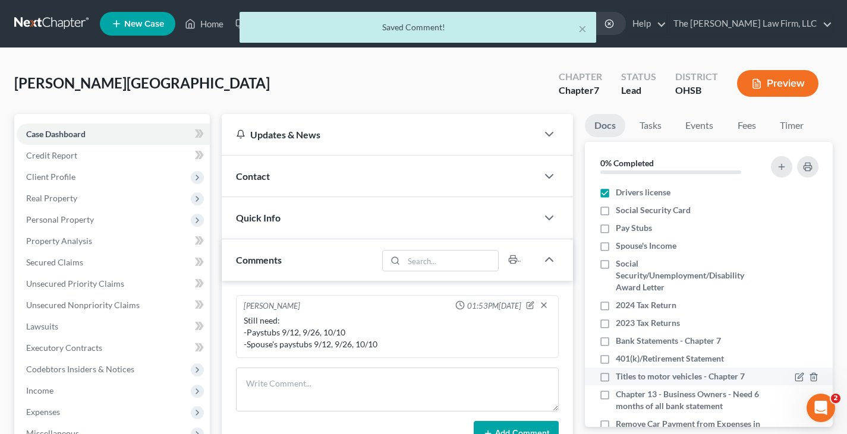
click at [620, 210] on input "Social Security Card" at bounding box center [624, 208] width 8 height 8
checkbox input "true"
click at [616, 263] on label "Social Security/Unemployment/Disability Award Letter" at bounding box center [688, 276] width 144 height 36
click at [620, 263] on input "Social Security/Unemployment/Disability Award Letter" at bounding box center [624, 262] width 8 height 8
checkbox input "true"
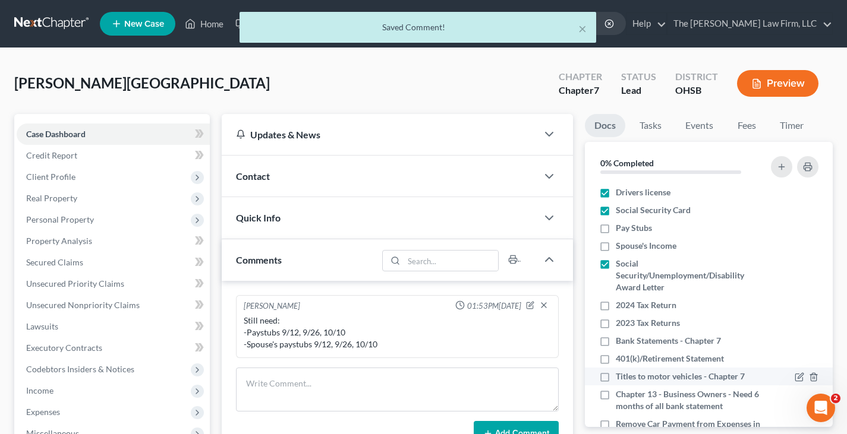
click at [616, 307] on label "2024 Tax Return" at bounding box center [646, 305] width 61 height 12
click at [620, 307] on input "2024 Tax Return" at bounding box center [624, 303] width 8 height 8
checkbox input "true"
click at [616, 322] on label "2023 Tax Returns" at bounding box center [648, 323] width 64 height 12
click at [620, 322] on input "2023 Tax Returns" at bounding box center [624, 321] width 8 height 8
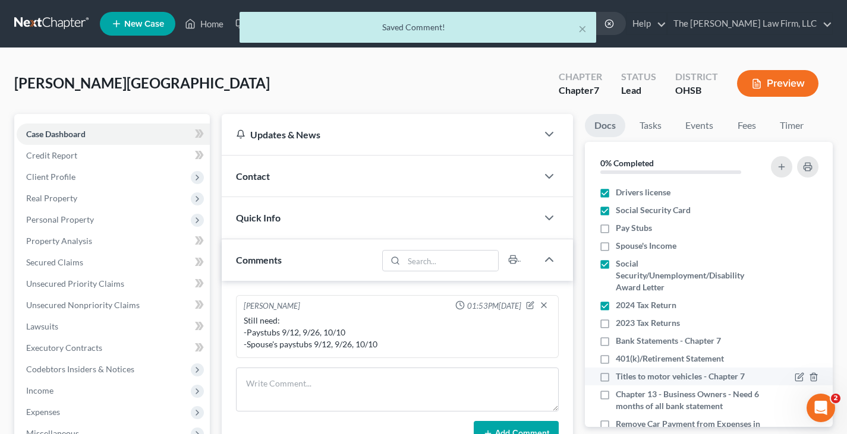
checkbox input "true"
click at [616, 342] on label "Bank Statements - Chapter 7" at bounding box center [668, 341] width 105 height 12
click at [620, 342] on input "Bank Statements - Chapter 7" at bounding box center [624, 339] width 8 height 8
checkbox input "true"
click at [616, 358] on label "401(k)/Retirement Statement" at bounding box center [670, 359] width 108 height 12
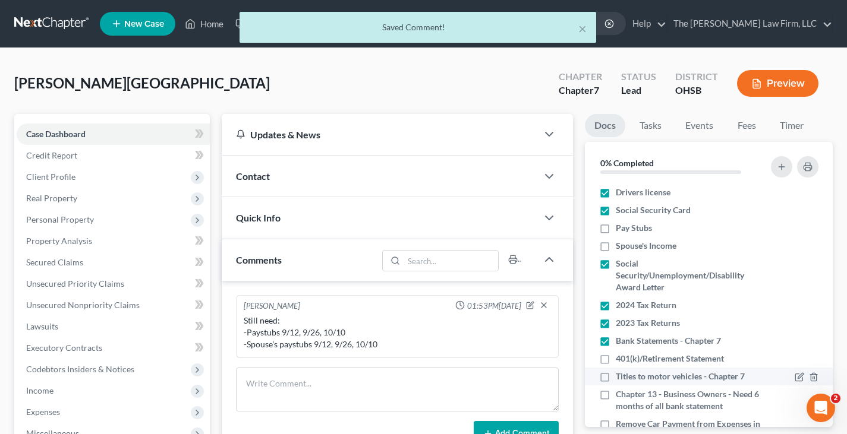
click at [620, 358] on input "401(k)/Retirement Statement" at bounding box center [624, 357] width 8 height 8
checkbox input "true"
click at [616, 379] on label "Titles to motor vehicles - Chapter 7" at bounding box center [680, 377] width 129 height 12
click at [620, 379] on input "Titles to motor vehicles - Chapter 7" at bounding box center [624, 375] width 8 height 8
checkbox input "true"
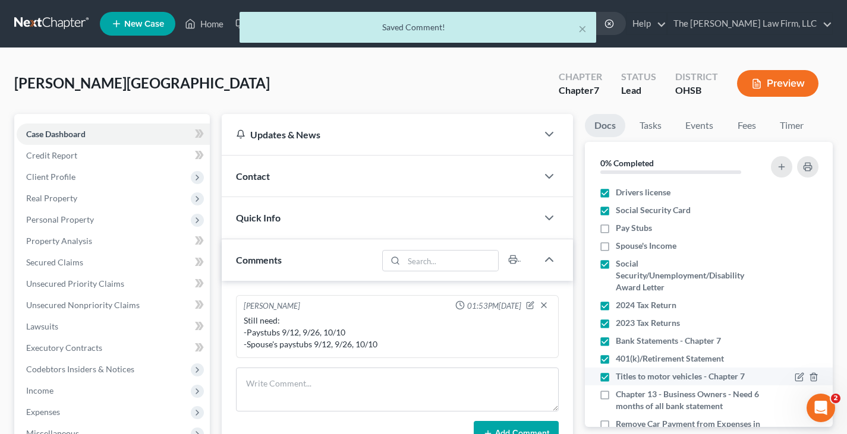
click at [616, 395] on label "Chapter 13 - Business Owners - Need 6 months of all bank statement" at bounding box center [688, 401] width 144 height 24
click at [620, 395] on input "Chapter 13 - Business Owners - Need 6 months of all bank statement" at bounding box center [624, 393] width 8 height 8
checkbox input "true"
click at [616, 424] on label "Remove Car Payment from Expenses in Chapter 13" at bounding box center [688, 430] width 144 height 24
click at [620, 424] on input "Remove Car Payment from Expenses in Chapter 13" at bounding box center [624, 422] width 8 height 8
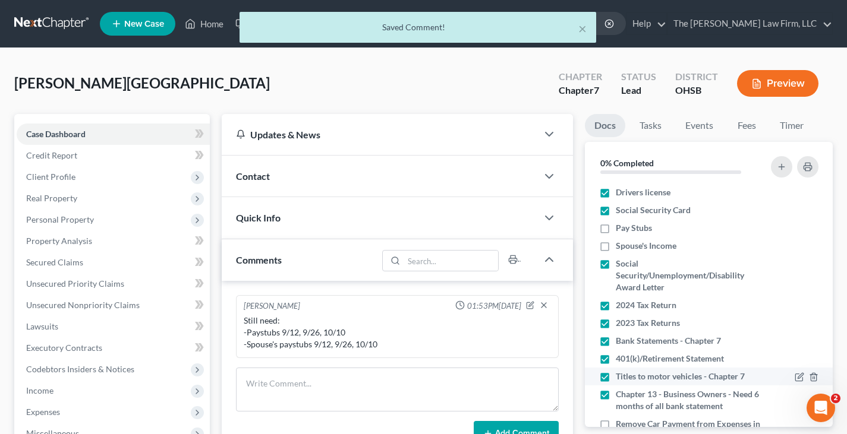
checkbox input "true"
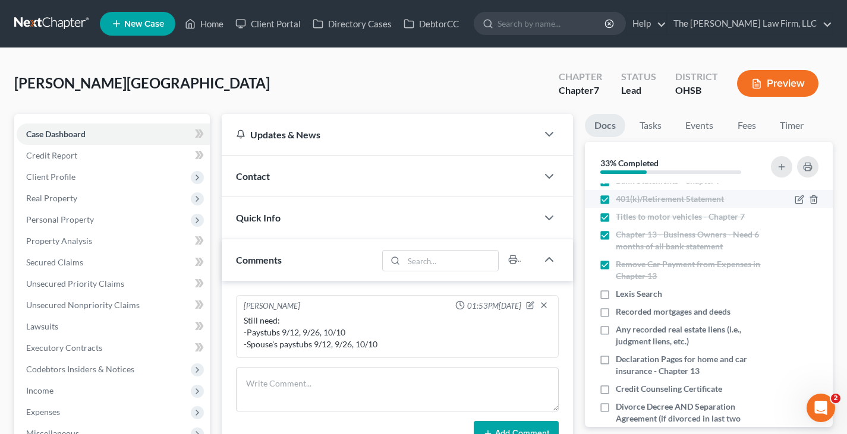
scroll to position [178, 0]
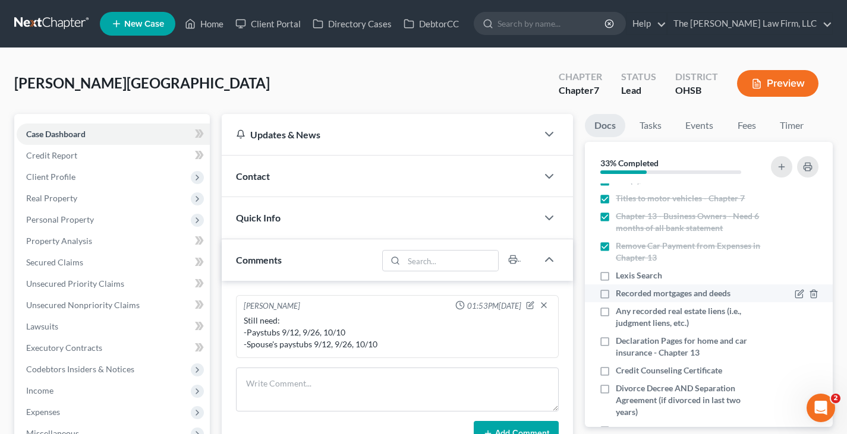
click at [616, 293] on label "Recorded mortgages and deeds" at bounding box center [673, 294] width 115 height 12
click at [620, 293] on input "Recorded mortgages and deeds" at bounding box center [624, 292] width 8 height 8
checkbox input "true"
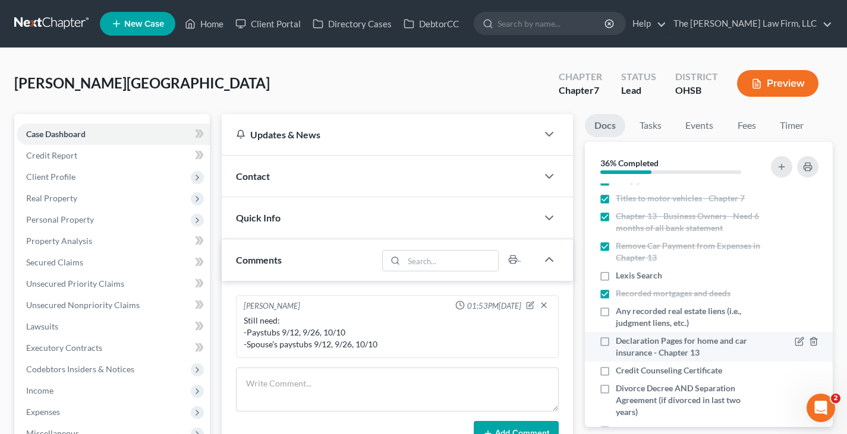
click at [616, 340] on label "Declaration Pages for home and car insurance - Chapter 13" at bounding box center [688, 347] width 144 height 24
click at [620, 340] on input "Declaration Pages for home and car insurance - Chapter 13" at bounding box center [624, 339] width 8 height 8
checkbox input "true"
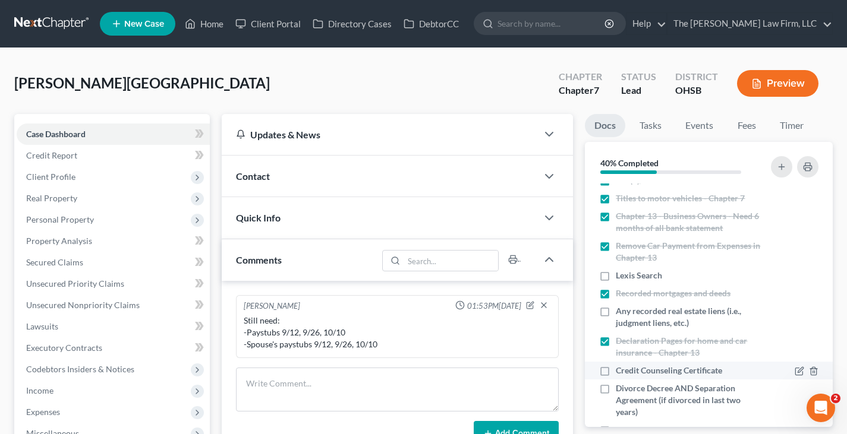
click at [616, 370] on label "Credit Counseling Certificate" at bounding box center [669, 371] width 106 height 12
click at [620, 370] on input "Credit Counseling Certificate" at bounding box center [624, 369] width 8 height 8
checkbox input "true"
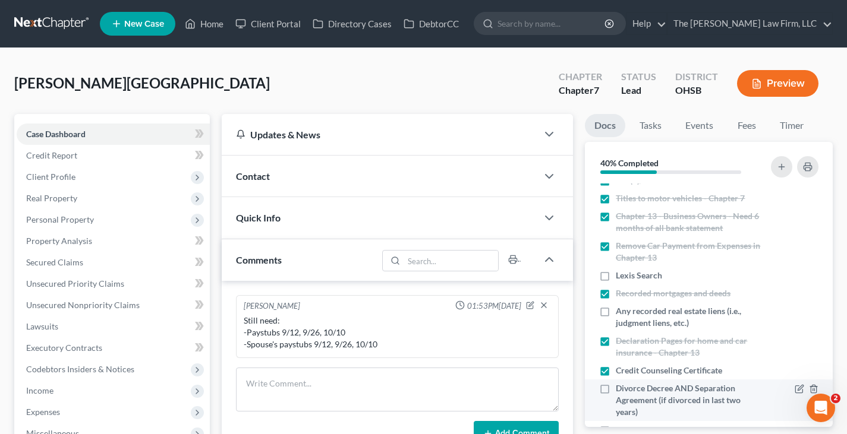
click at [616, 388] on label "Divorce Decree AND Separation Agreement (if divorced in last two years)" at bounding box center [688, 401] width 144 height 36
click at [620, 388] on input "Divorce Decree AND Separation Agreement (if divorced in last two years)" at bounding box center [624, 387] width 8 height 8
checkbox input "true"
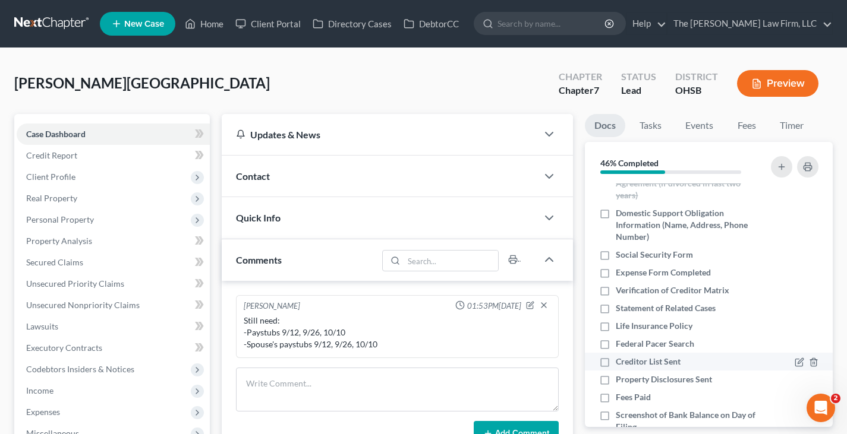
scroll to position [416, 0]
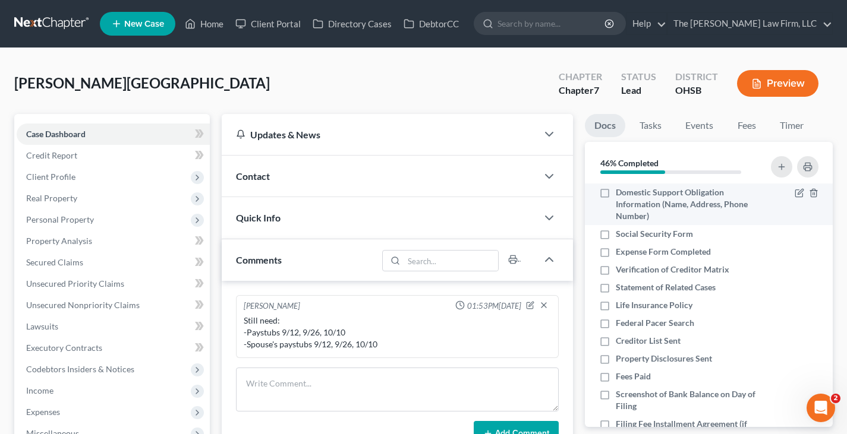
click at [616, 192] on label "Domestic Support Obligation Information (Name, Address, Phone Number)" at bounding box center [688, 205] width 144 height 36
click at [620, 192] on input "Domestic Support Obligation Information (Name, Address, Phone Number)" at bounding box center [624, 191] width 8 height 8
checkbox input "true"
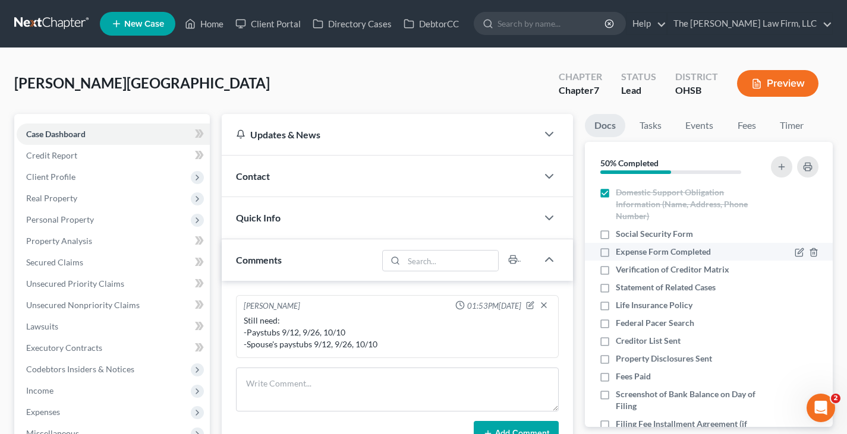
click at [616, 253] on label "Expense Form Completed" at bounding box center [663, 252] width 95 height 12
click at [620, 253] on input "Expense Form Completed" at bounding box center [624, 250] width 8 height 8
checkbox input "true"
click at [616, 305] on label "Life Insurance Policy" at bounding box center [654, 305] width 77 height 12
click at [620, 305] on input "Life Insurance Policy" at bounding box center [624, 303] width 8 height 8
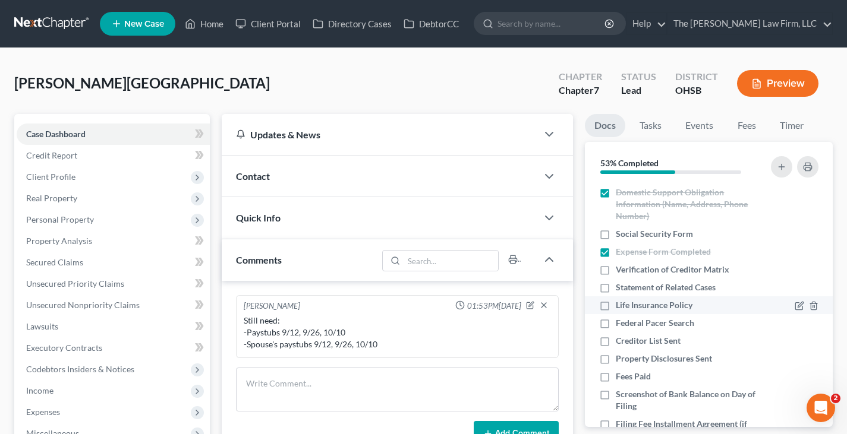
checkbox input "true"
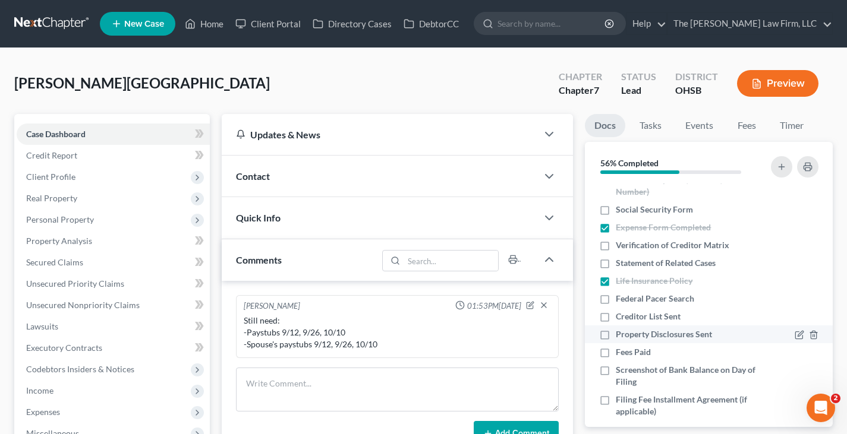
scroll to position [453, 0]
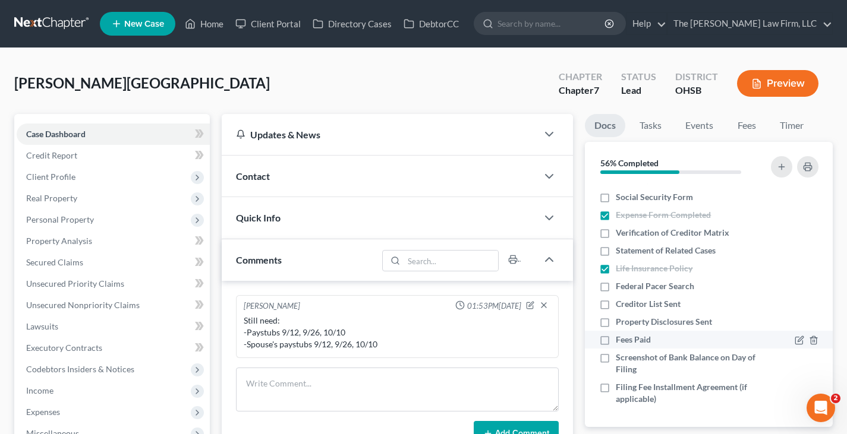
click at [616, 339] on label "Fees Paid" at bounding box center [633, 340] width 35 height 12
click at [620, 339] on input "Fees Paid" at bounding box center [624, 338] width 8 height 8
checkbox input "true"
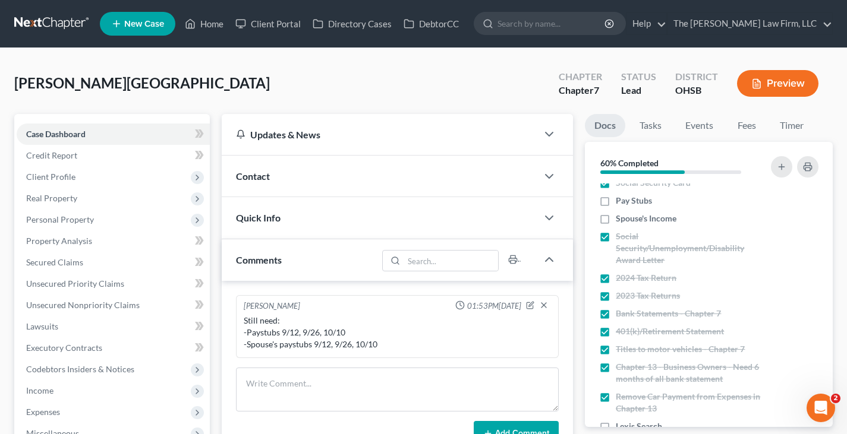
scroll to position [0, 0]
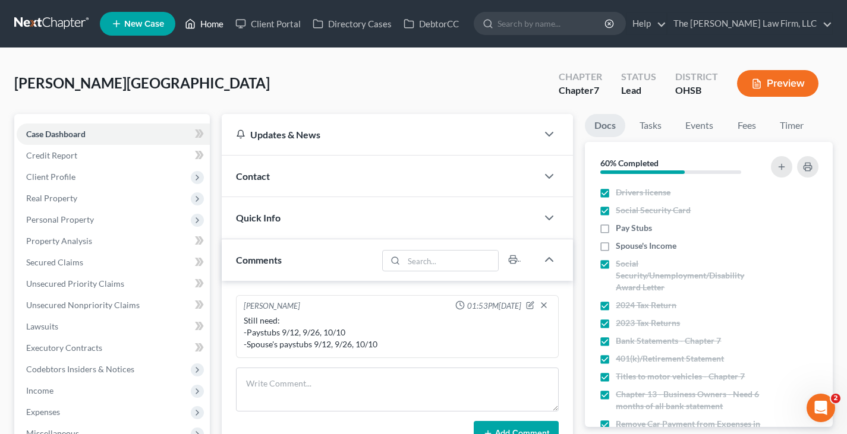
drag, startPoint x: 218, startPoint y: 23, endPoint x: 189, endPoint y: 34, distance: 31.2
click at [218, 23] on link "Home" at bounding box center [204, 23] width 51 height 21
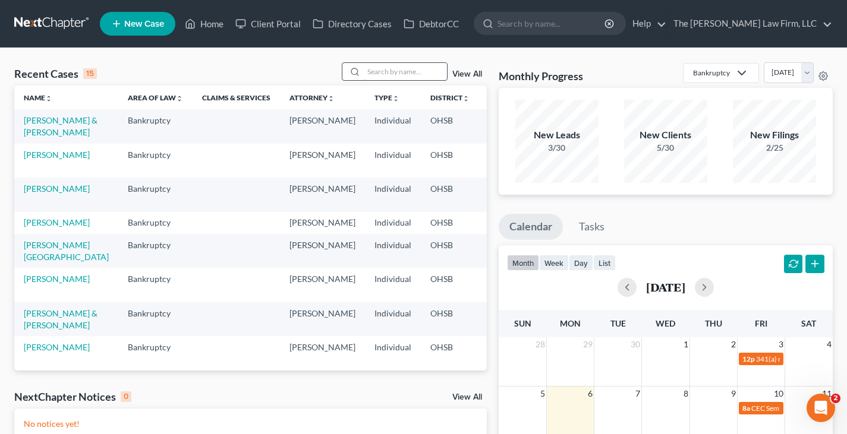
click at [395, 71] on input "search" at bounding box center [405, 71] width 83 height 17
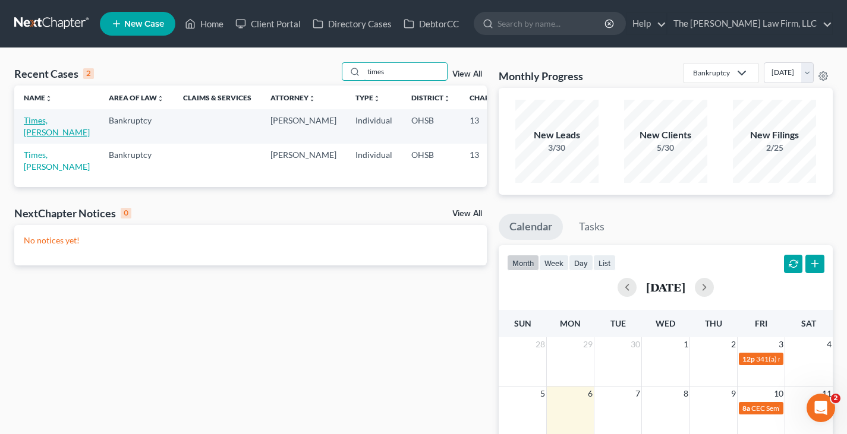
type input "times"
click at [42, 131] on link "Times, [PERSON_NAME]" at bounding box center [57, 126] width 66 height 22
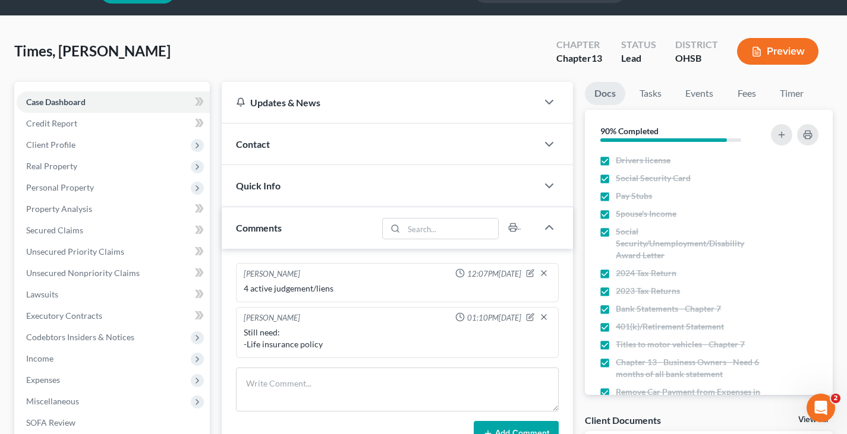
scroll to position [59, 0]
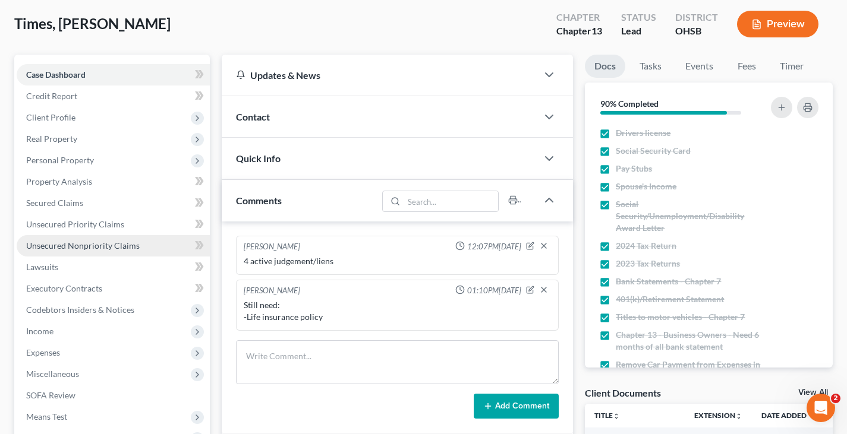
click at [111, 245] on span "Unsecured Nonpriority Claims" at bounding box center [82, 246] width 113 height 10
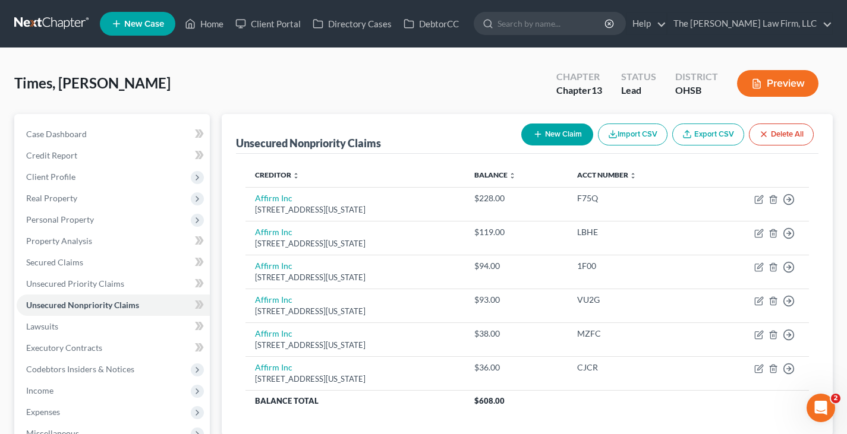
click at [534, 131] on icon "button" at bounding box center [538, 135] width 10 height 10
select select "0"
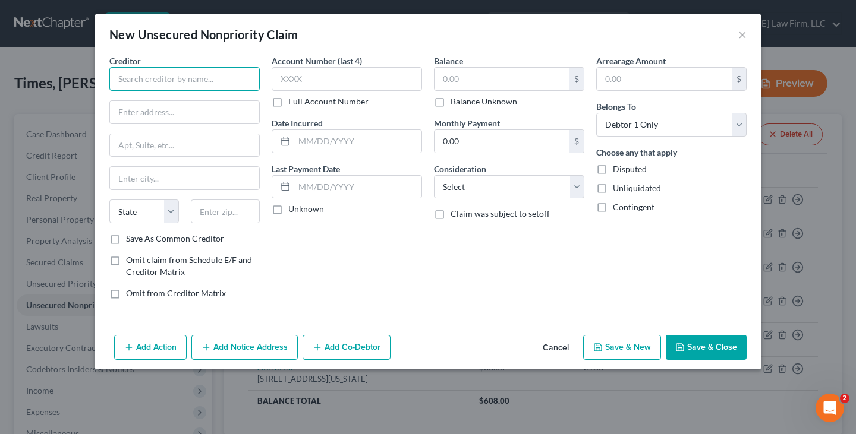
click at [204, 71] on input "text" at bounding box center [184, 79] width 150 height 24
type input "[GEOGRAPHIC_DATA]"
click at [692, 346] on button "Save & Close" at bounding box center [706, 347] width 81 height 25
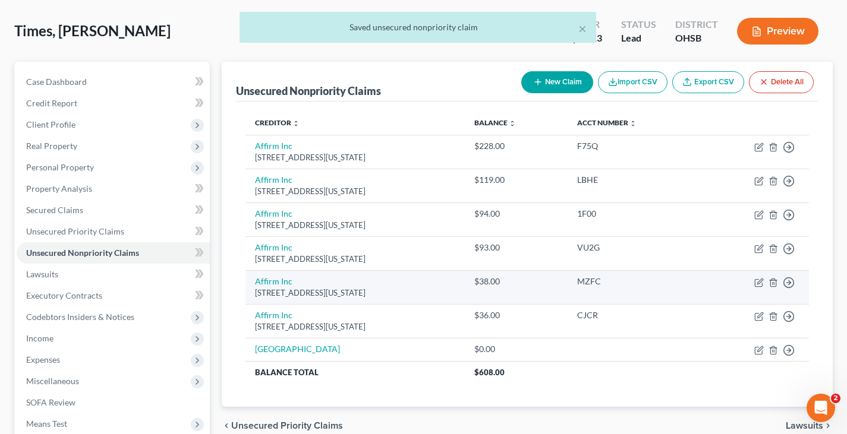
scroll to position [59, 0]
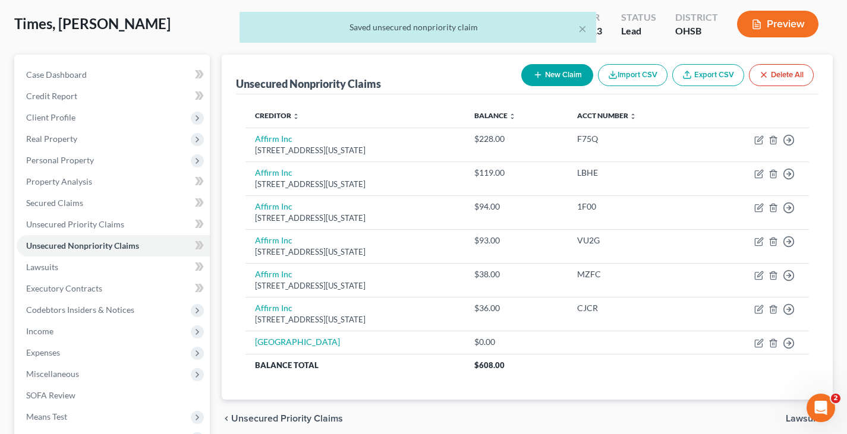
click at [535, 75] on icon "button" at bounding box center [538, 75] width 10 height 10
select select "0"
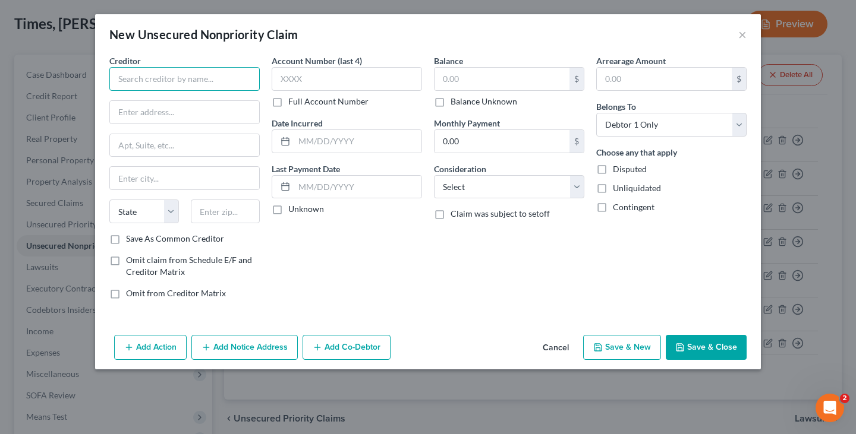
click at [223, 79] on input "text" at bounding box center [184, 79] width 150 height 24
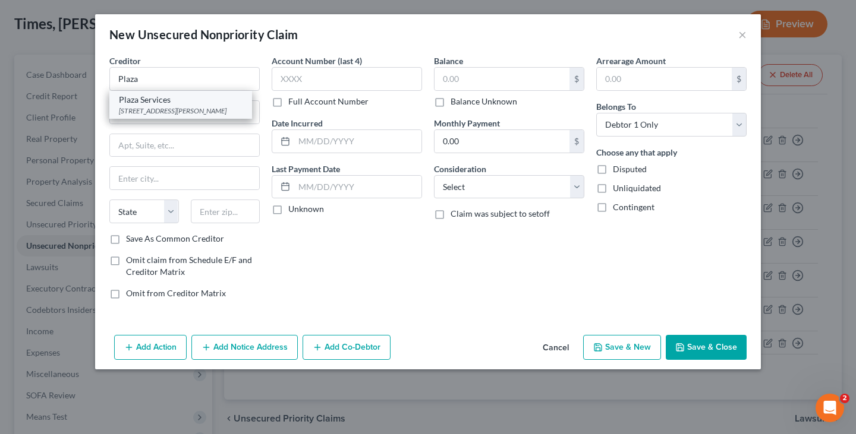
click at [147, 100] on div "Plaza Services" at bounding box center [181, 100] width 124 height 12
type input "Plaza Services"
type input "[STREET_ADDRESS][PERSON_NAME]"
type input "Suite 110"
type input "[GEOGRAPHIC_DATA]"
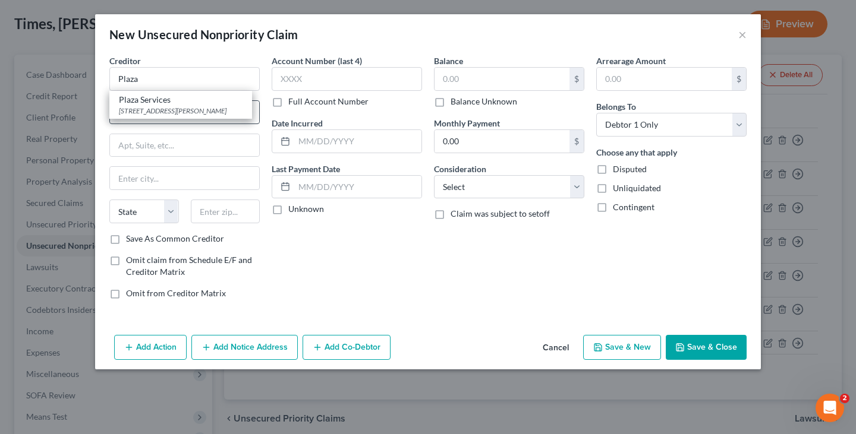
select select "10"
type input "30328"
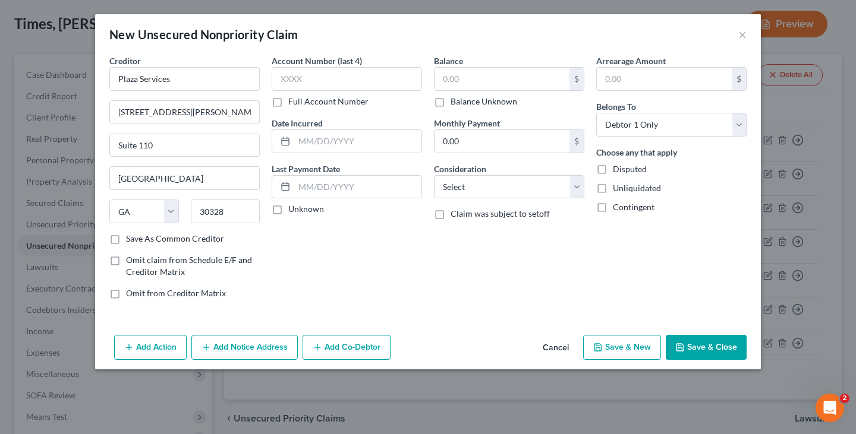
click at [625, 346] on button "Save & New" at bounding box center [622, 347] width 78 height 25
select select "0"
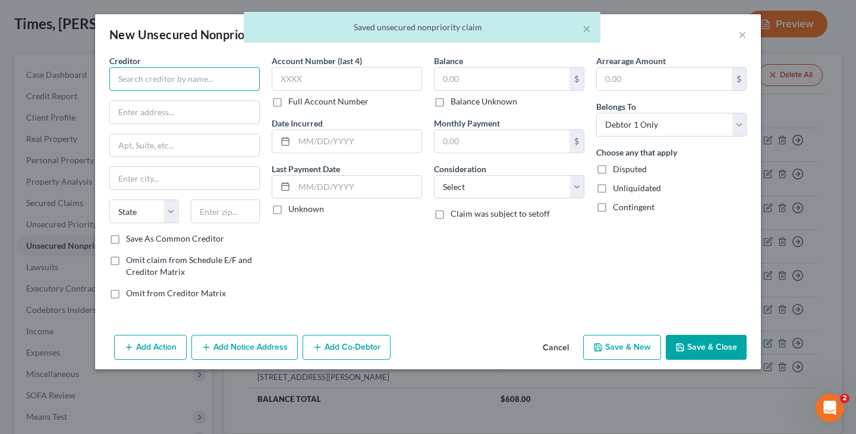
click at [154, 80] on input "text" at bounding box center [184, 79] width 150 height 24
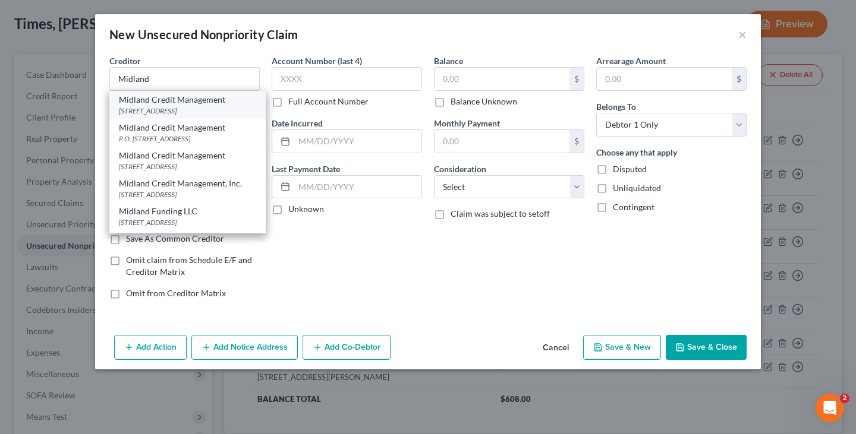
click at [163, 103] on div "Midland Credit Management" at bounding box center [187, 100] width 137 height 12
type input "Midland Credit Management"
type input "350 Camino De La Reina"
type input "Suite 100"
type input "[GEOGRAPHIC_DATA]"
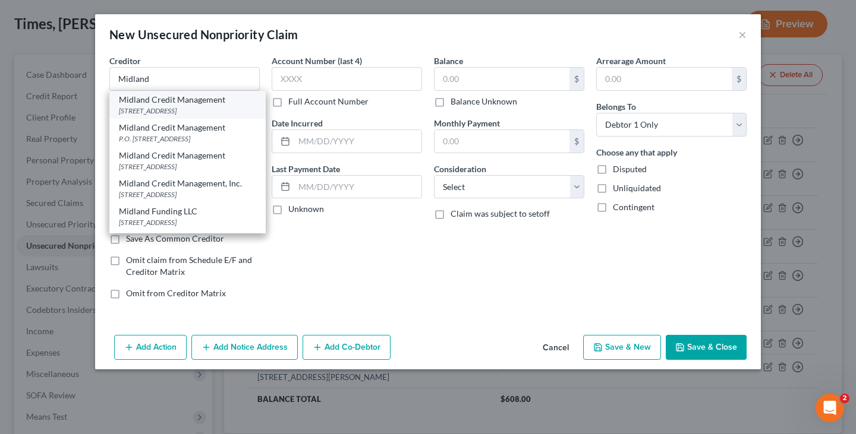
select select "4"
type input "92108"
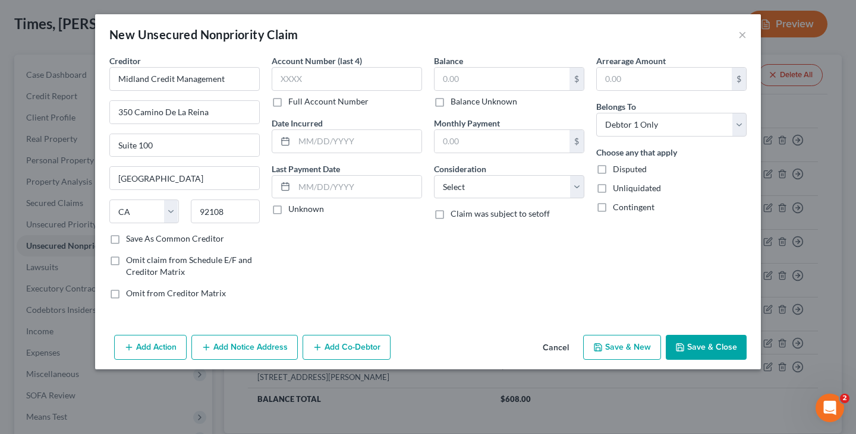
click at [705, 343] on button "Save & Close" at bounding box center [706, 347] width 81 height 25
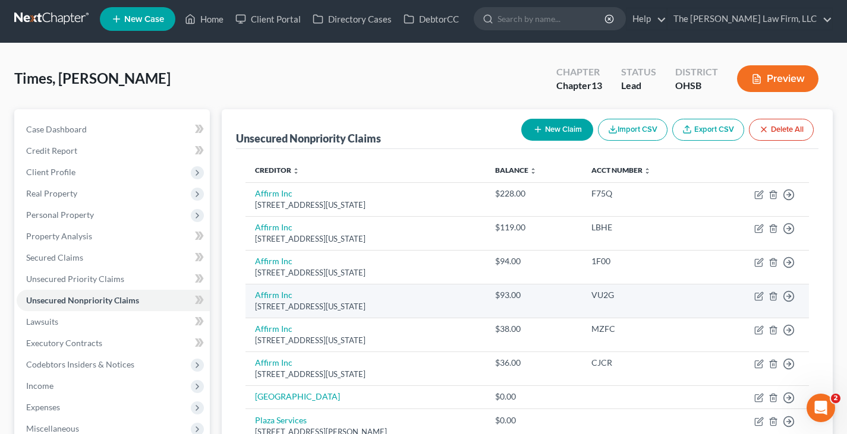
scroll to position [0, 0]
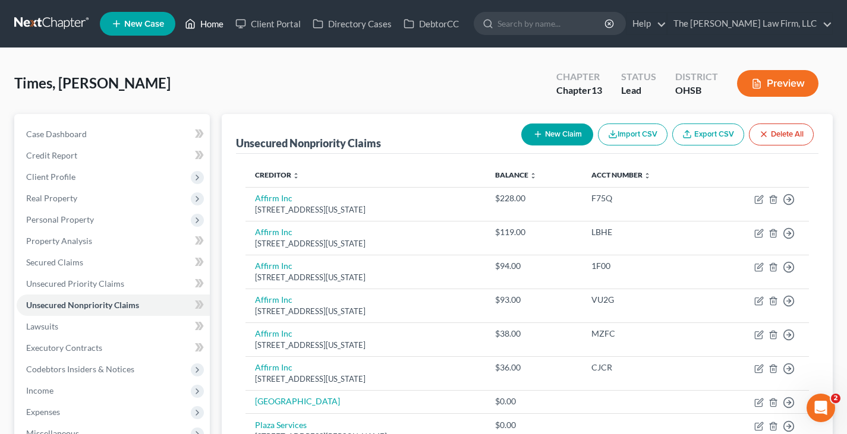
click at [216, 24] on link "Home" at bounding box center [204, 23] width 51 height 21
